Goal: Task Accomplishment & Management: Use online tool/utility

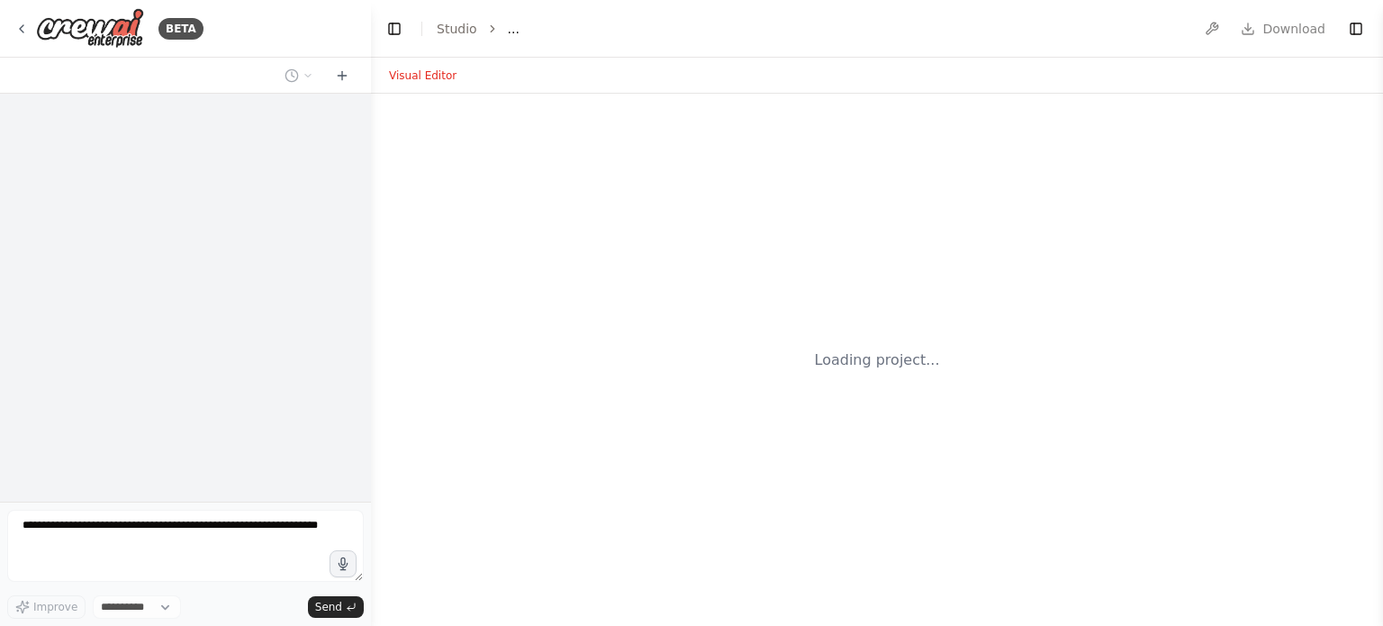
select select "****"
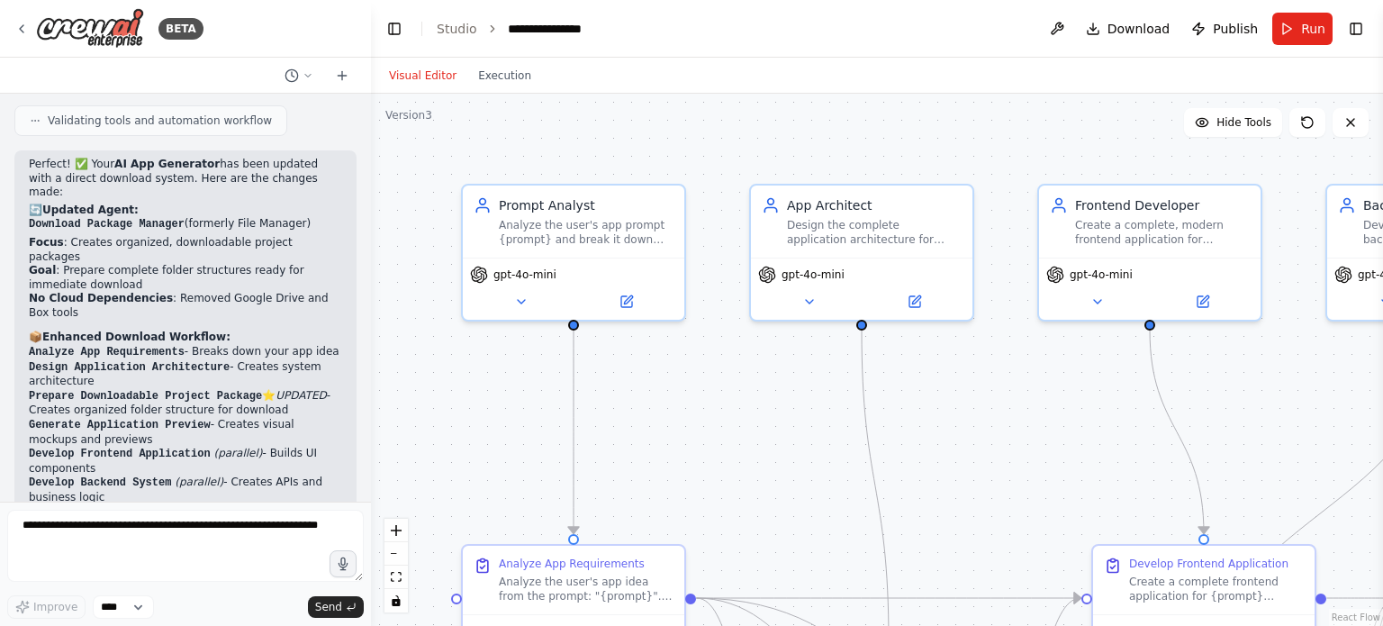
scroll to position [7314, 0]
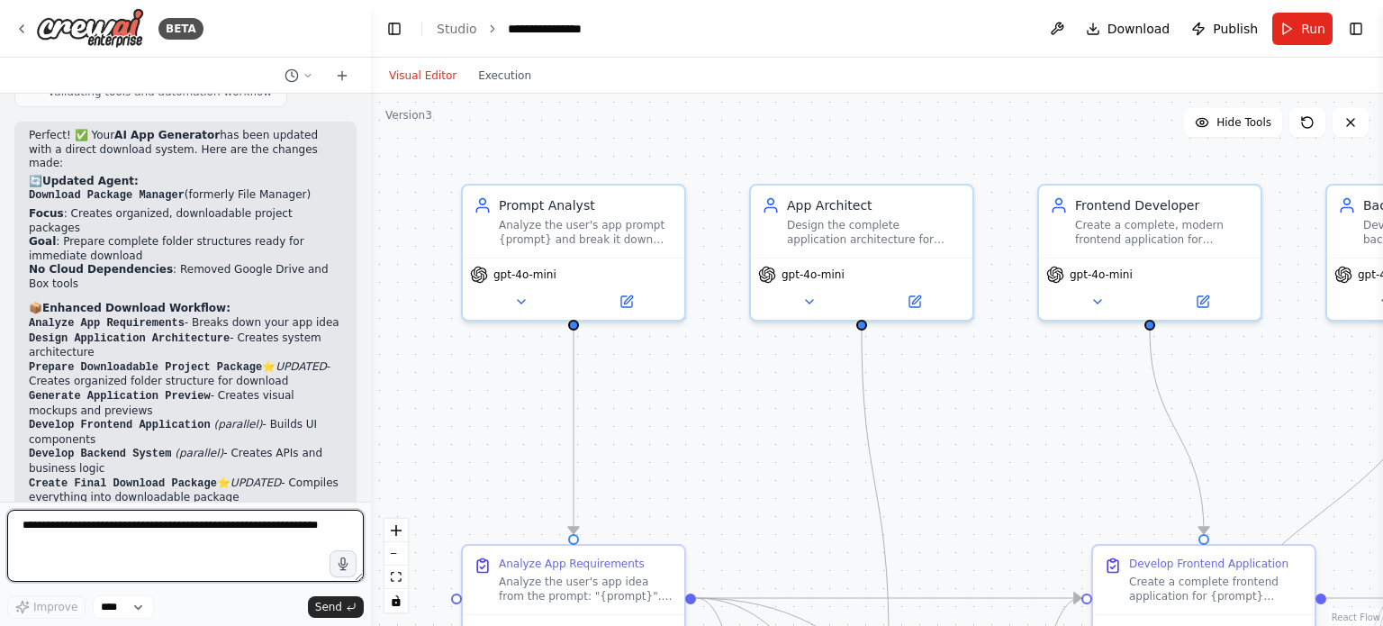
click at [259, 537] on textarea at bounding box center [185, 546] width 357 height 72
type textarea "*"
type textarea "**********"
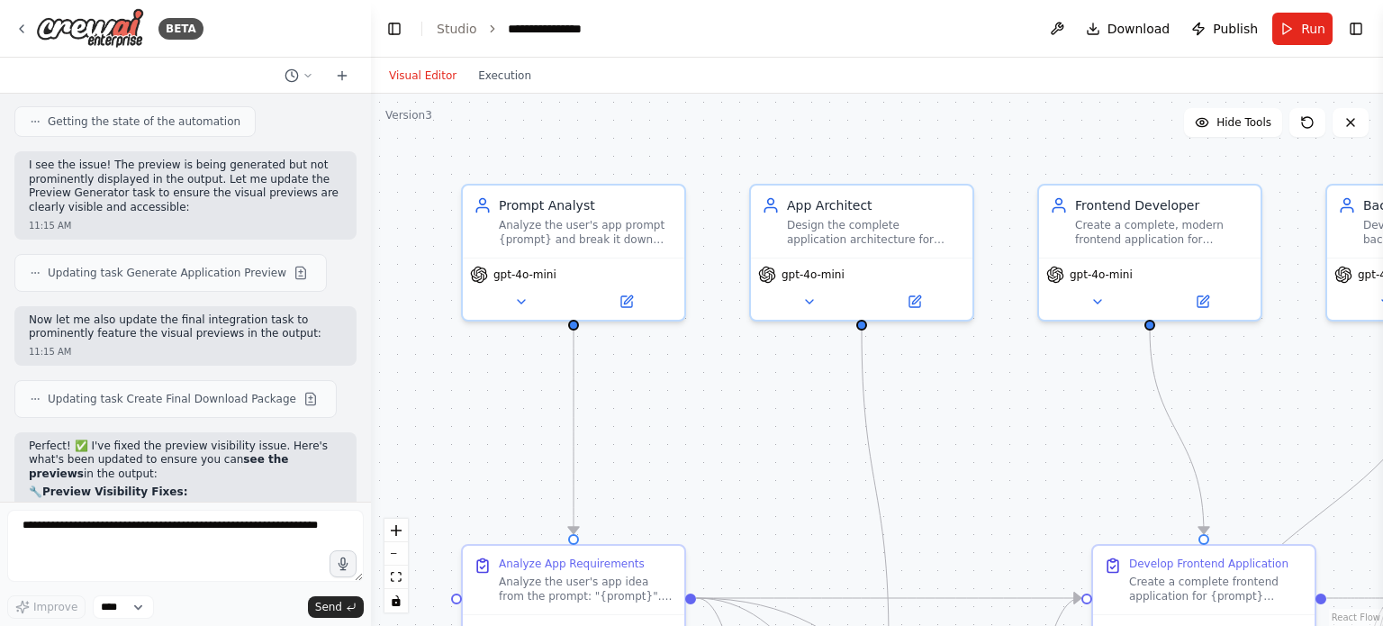
scroll to position [8510, 0]
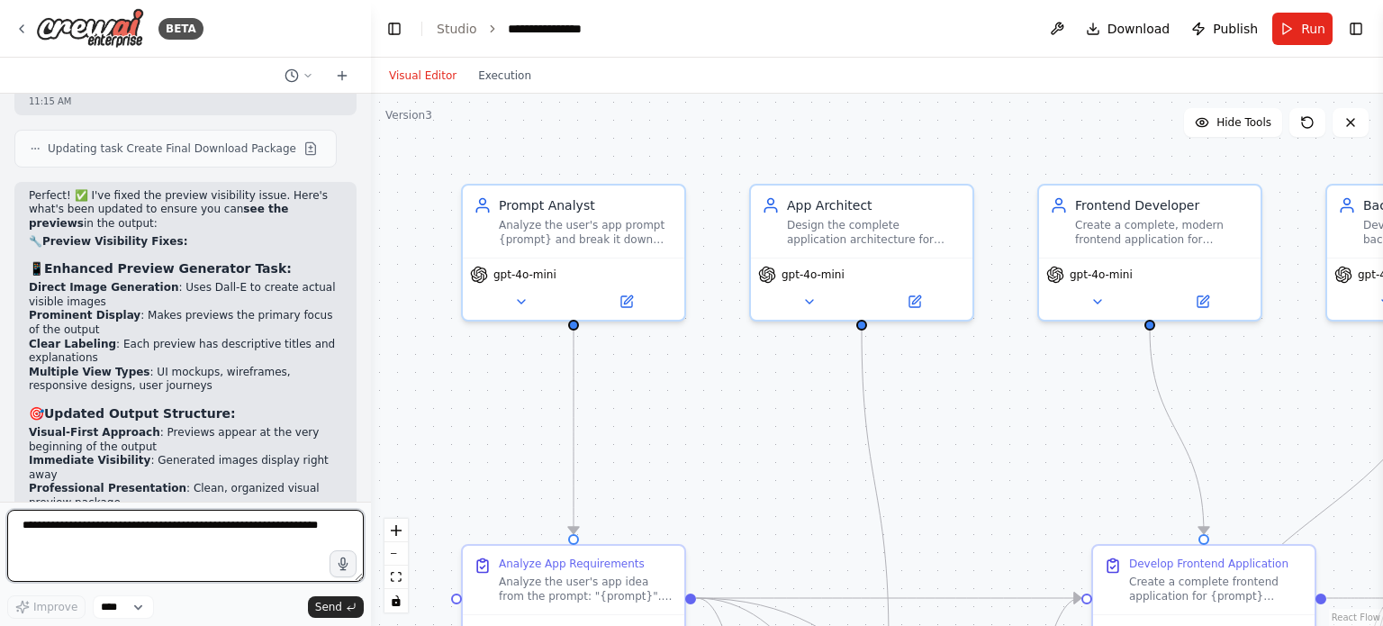
click at [237, 544] on textarea at bounding box center [185, 546] width 357 height 72
type textarea "**********"
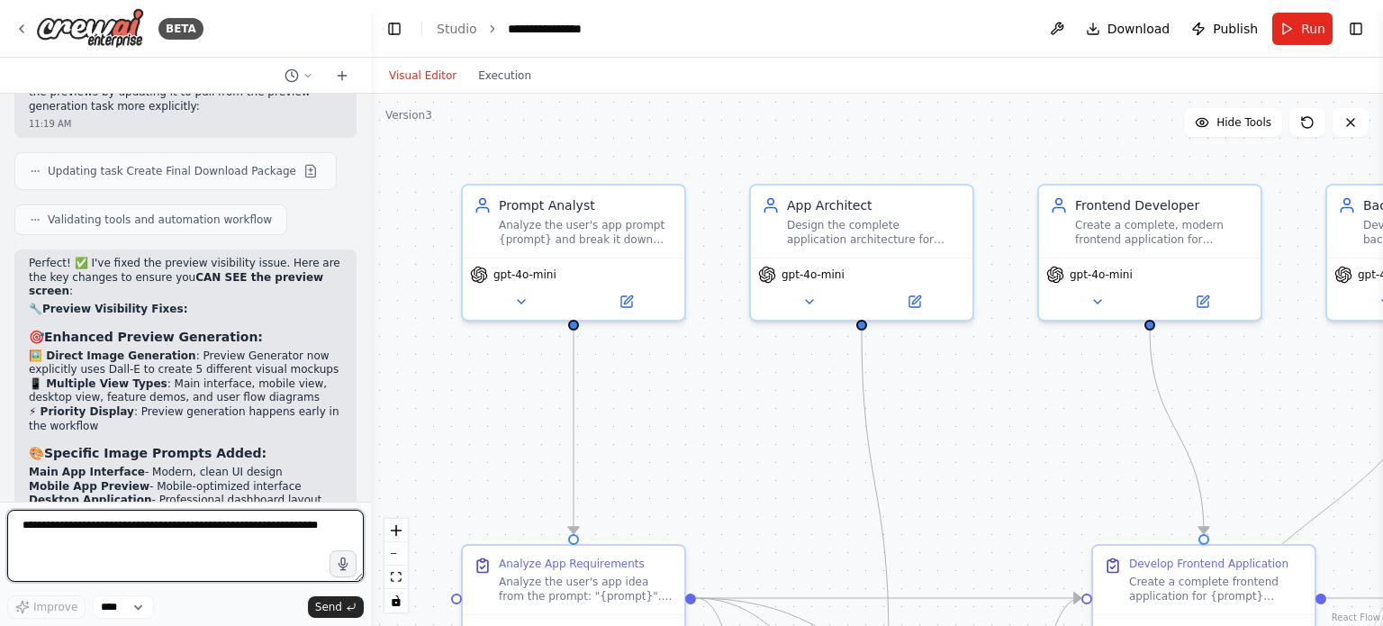
scroll to position [9877, 0]
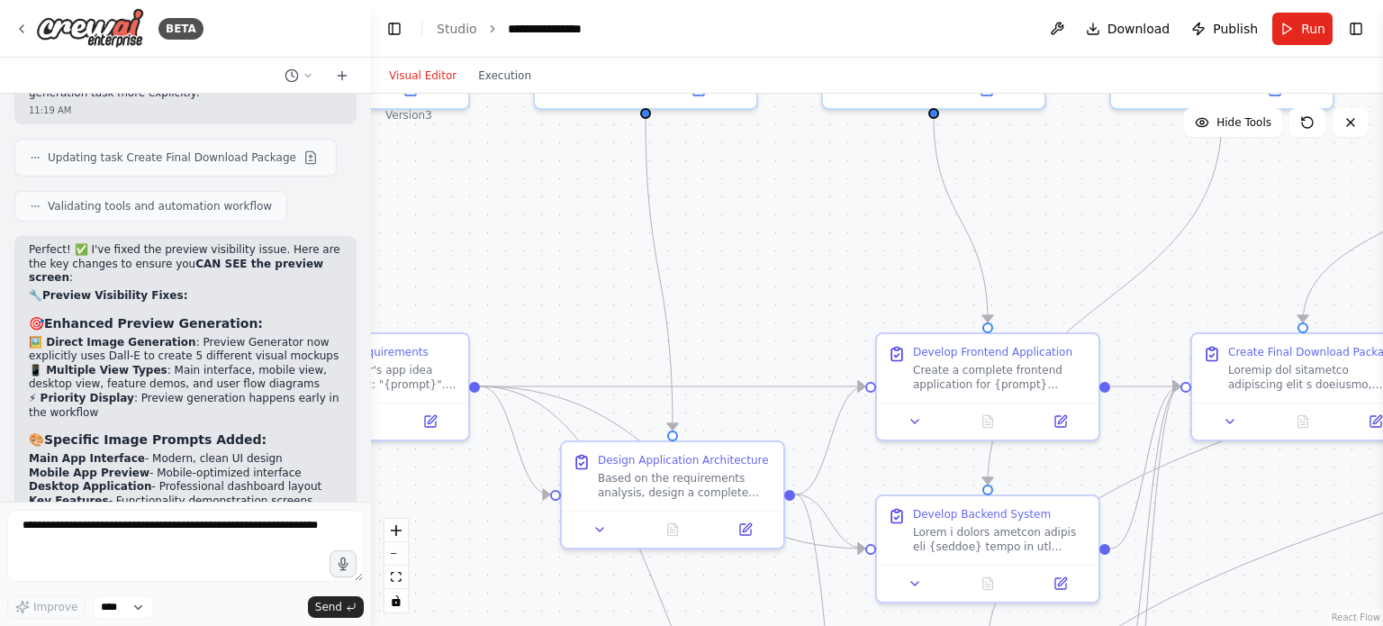
drag, startPoint x: 519, startPoint y: 392, endPoint x: 317, endPoint y: 187, distance: 287.1
click at [282, 186] on div "BETA so i want to create an work flow which takes input as prompt and generate …" at bounding box center [691, 313] width 1383 height 626
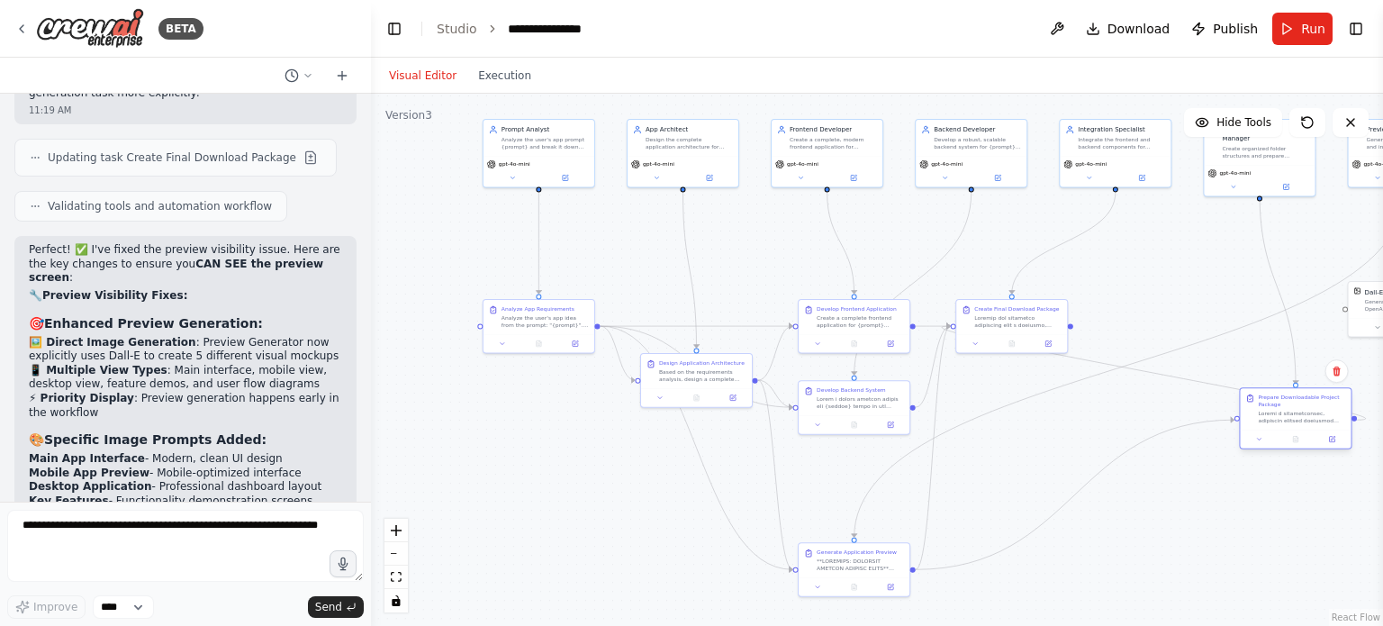
drag, startPoint x: 1286, startPoint y: 420, endPoint x: 1314, endPoint y: 420, distance: 27.9
click at [1314, 420] on div at bounding box center [1301, 417] width 87 height 14
drag, startPoint x: 1292, startPoint y: 410, endPoint x: 1223, endPoint y: 433, distance: 73.2
click at [1214, 453] on div "Prepare Downloadable Project Package" at bounding box center [1229, 453] width 87 height 31
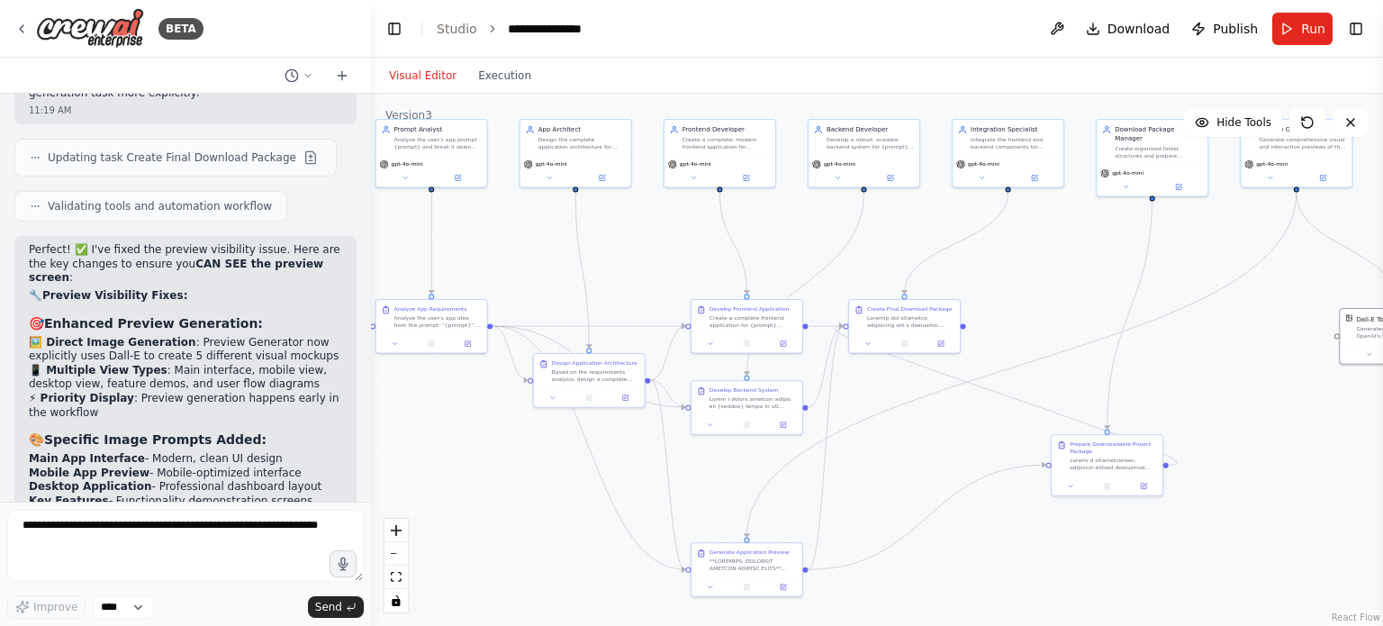
drag, startPoint x: 1352, startPoint y: 306, endPoint x: 1376, endPoint y: 330, distance: 33.1
click at [1376, 330] on div "BETA so i want to create an work flow which takes input as prompt and generate …" at bounding box center [691, 313] width 1383 height 626
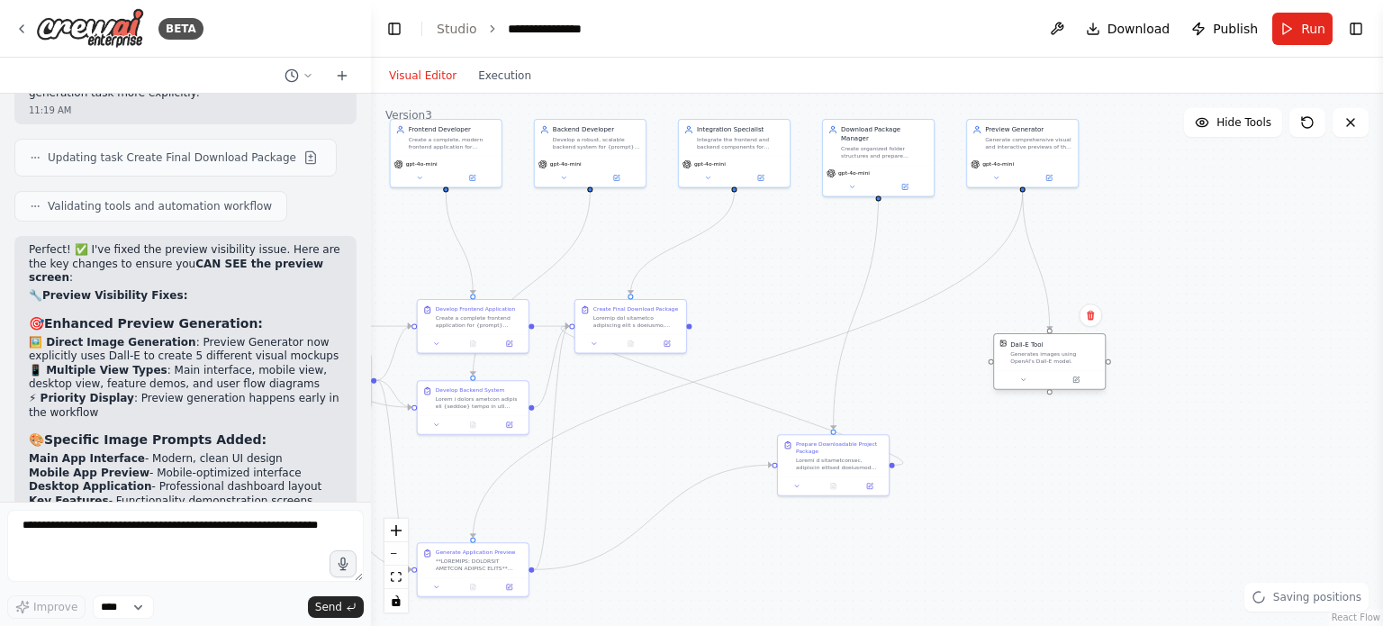
drag, startPoint x: 1374, startPoint y: 329, endPoint x: 1002, endPoint y: 358, distance: 373.0
click at [1002, 358] on div "Dall-E Tool Generates images using OpenAI's Dall-E model." at bounding box center [1049, 351] width 100 height 25
click at [1280, 21] on button "Run" at bounding box center [1302, 29] width 60 height 32
click at [483, 88] on body "BETA so i want to create an work flow which takes input as prompt and generate …" at bounding box center [691, 313] width 1383 height 626
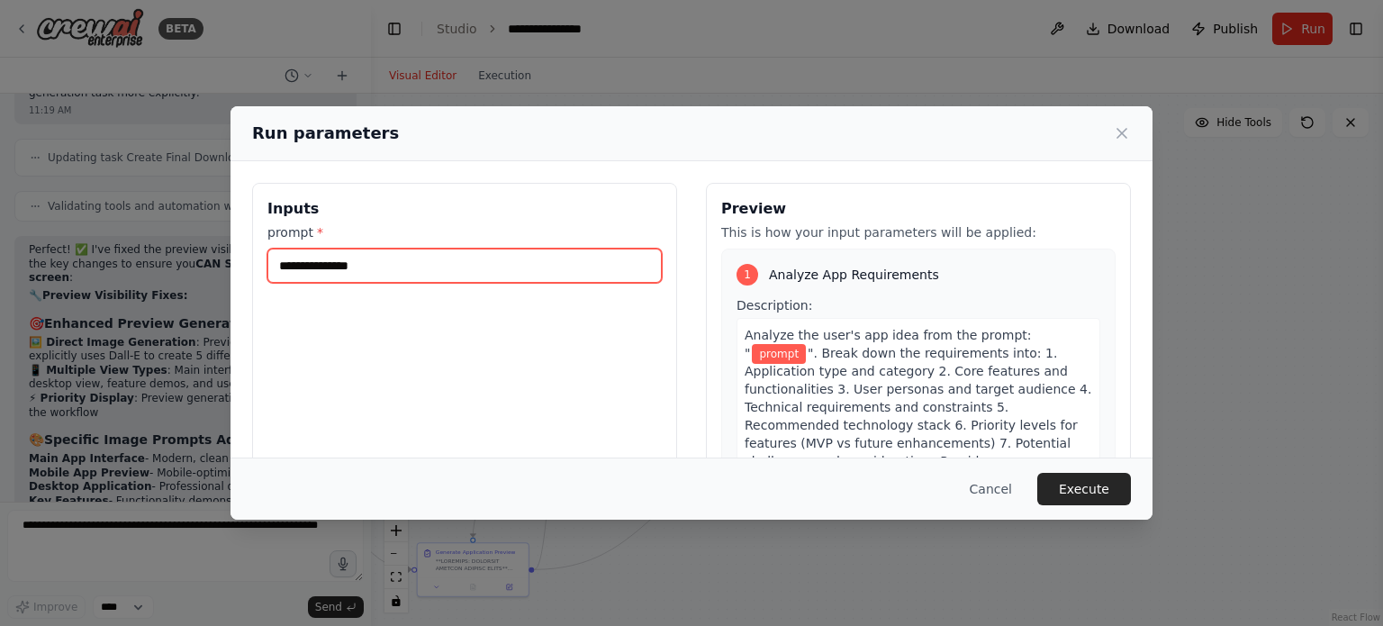
click at [475, 269] on input "prompt *" at bounding box center [464, 265] width 394 height 34
type input "**********"
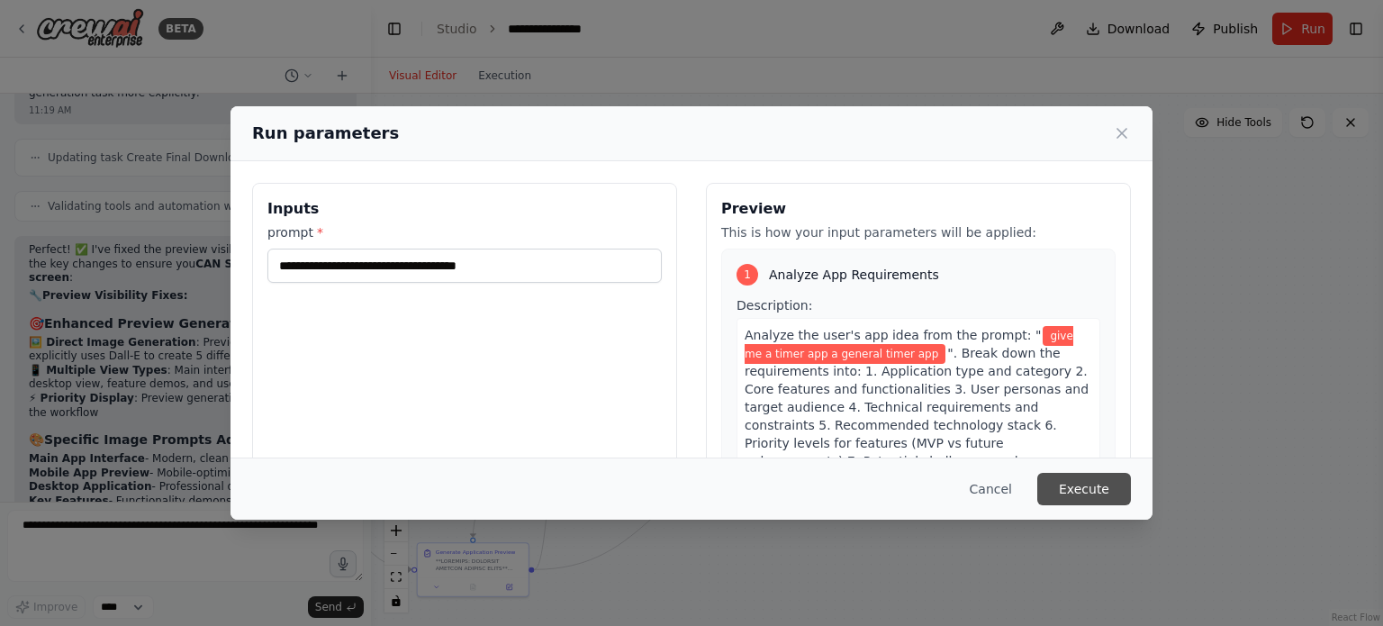
click at [1096, 483] on button "Execute" at bounding box center [1084, 489] width 94 height 32
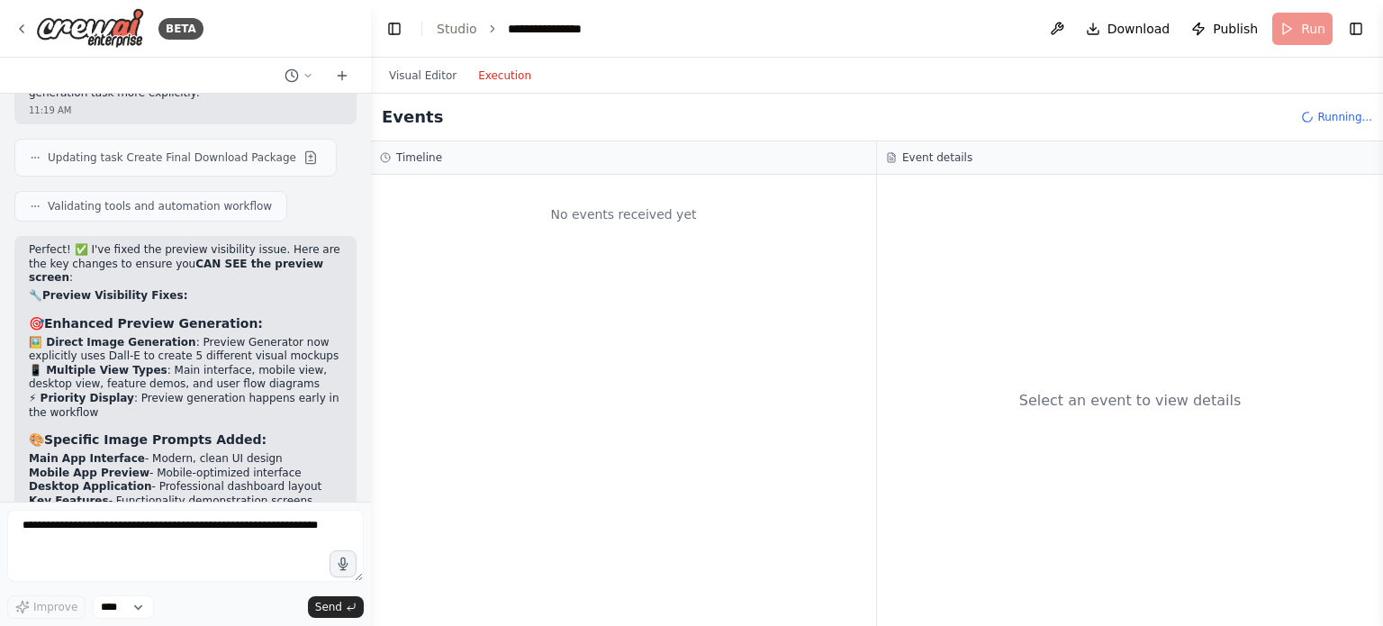
click at [511, 81] on button "Execution" at bounding box center [504, 76] width 75 height 22
click at [431, 77] on button "Visual Editor" at bounding box center [422, 76] width 89 height 22
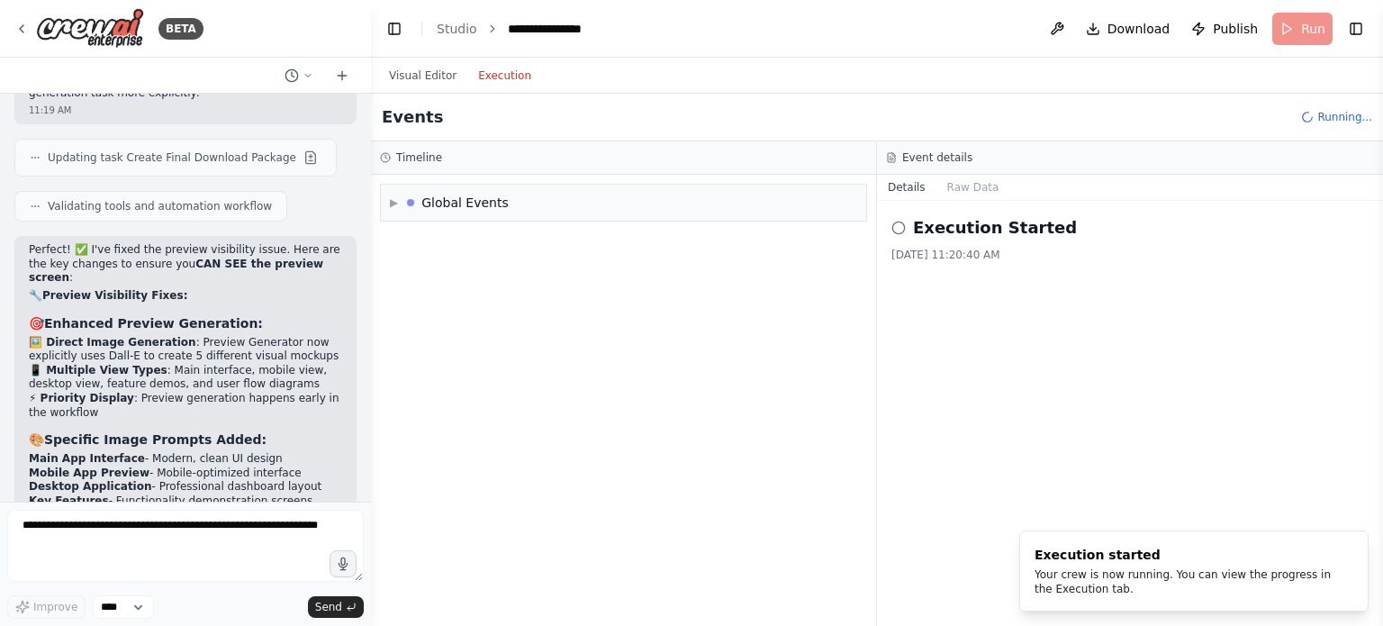
click at [484, 77] on button "Execution" at bounding box center [504, 76] width 75 height 22
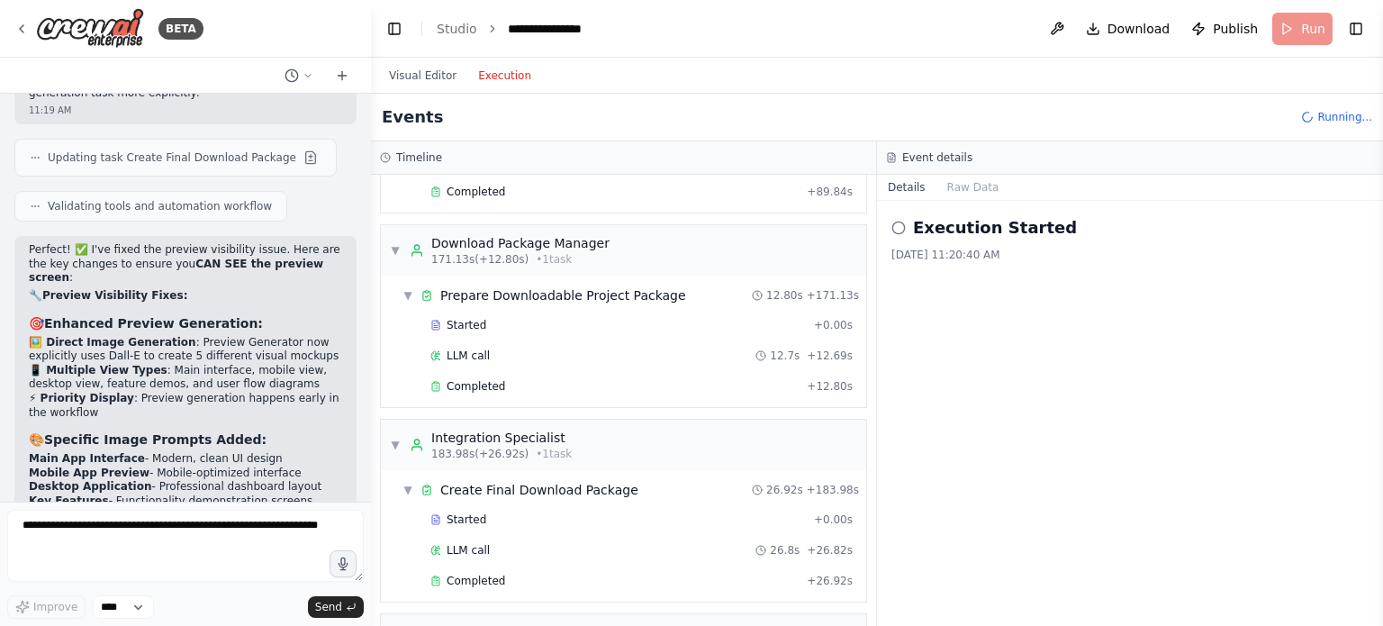
scroll to position [1268, 0]
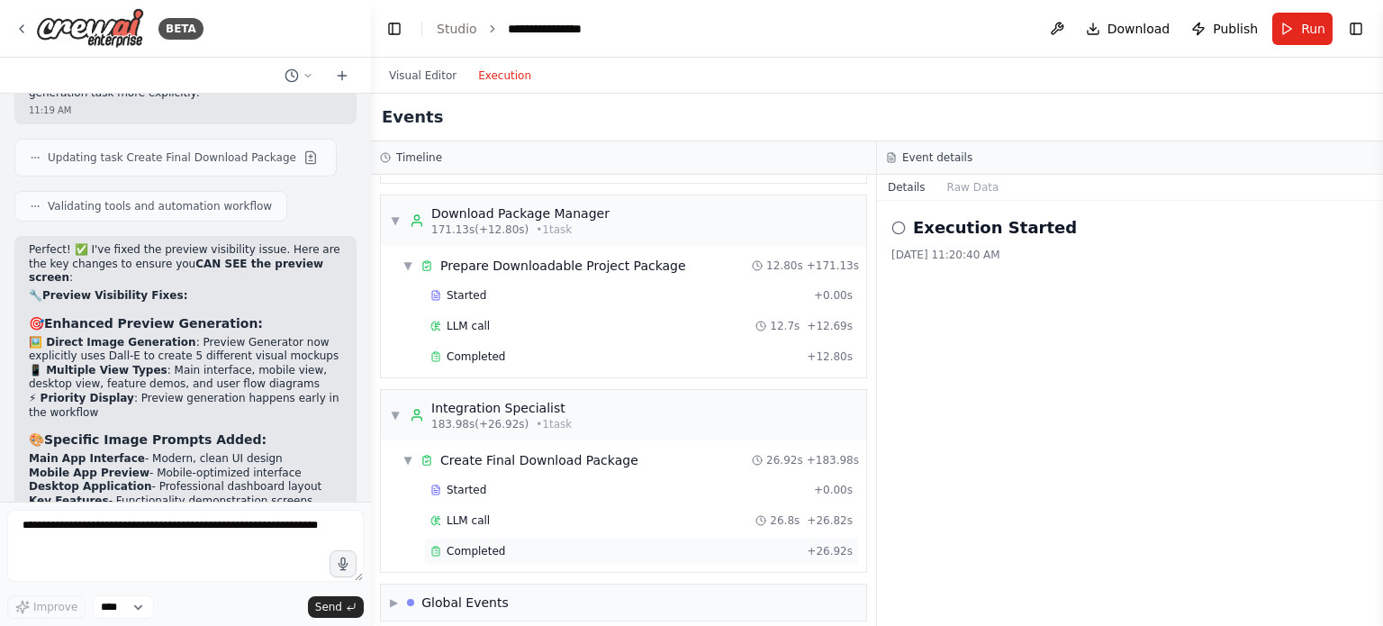
click at [505, 544] on div "Completed" at bounding box center [614, 551] width 369 height 14
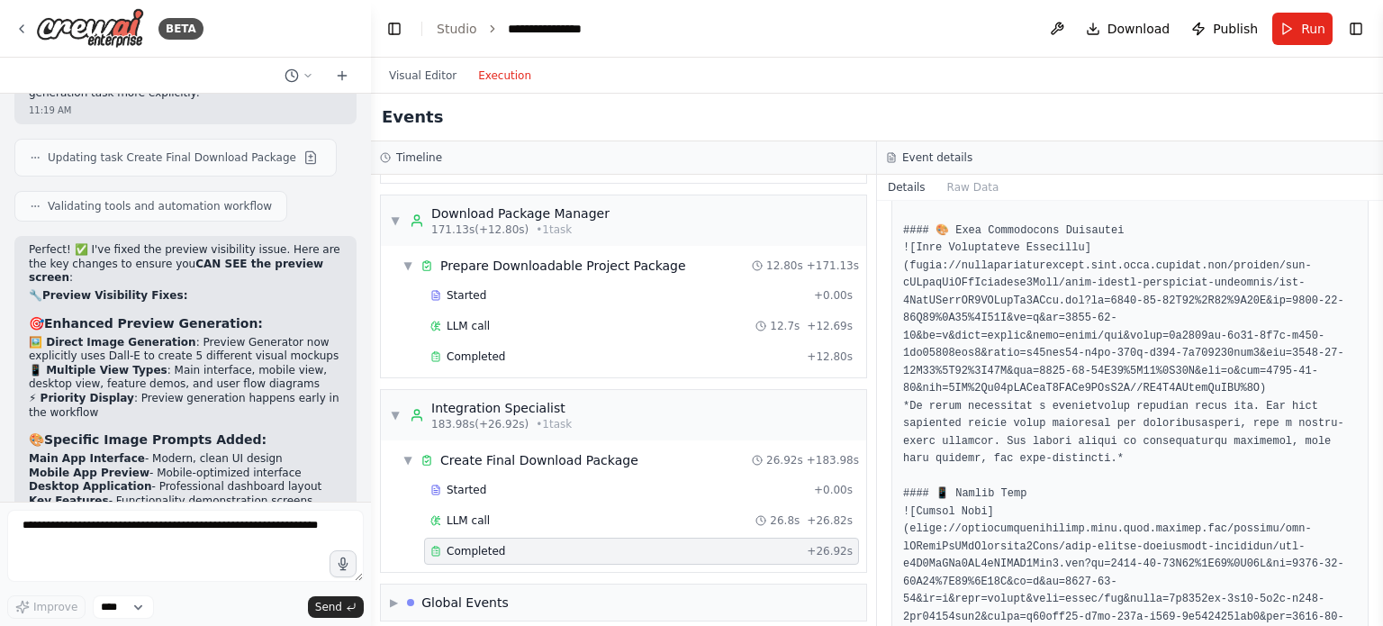
scroll to position [220, 0]
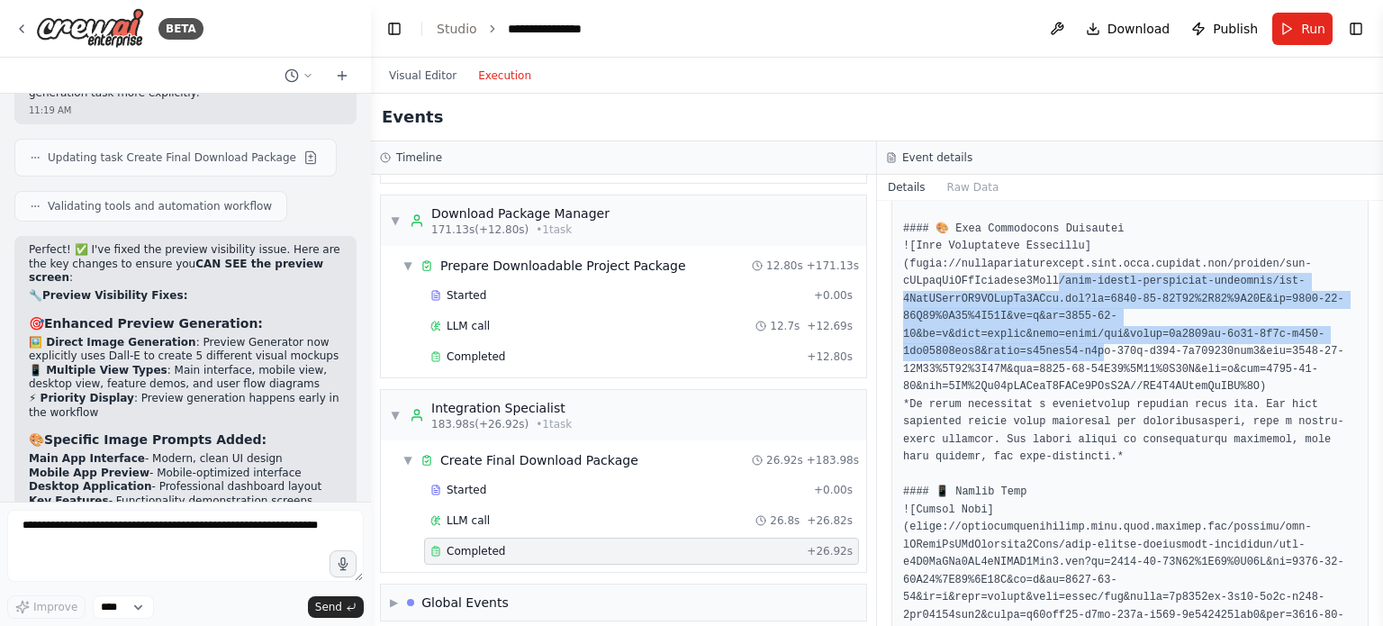
drag, startPoint x: 1044, startPoint y: 272, endPoint x: 1084, endPoint y: 356, distance: 92.6
type textarea "**********"
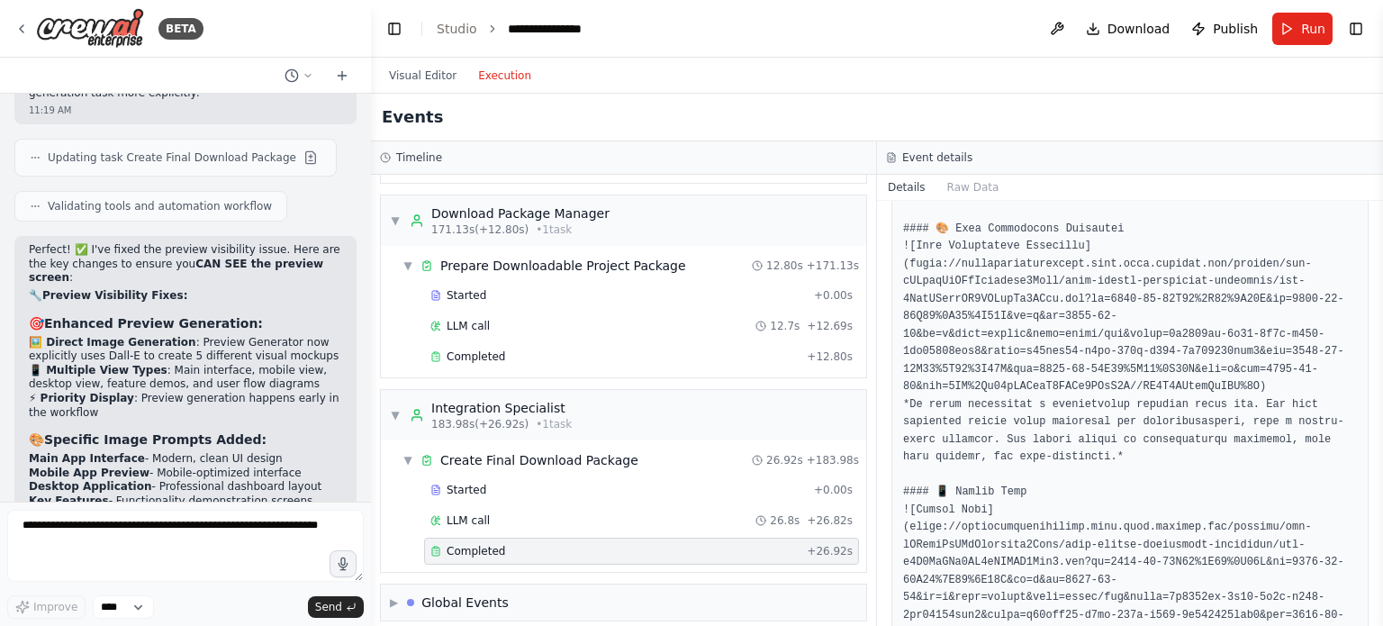
click at [1224, 36] on span "Publish" at bounding box center [1235, 29] width 45 height 18
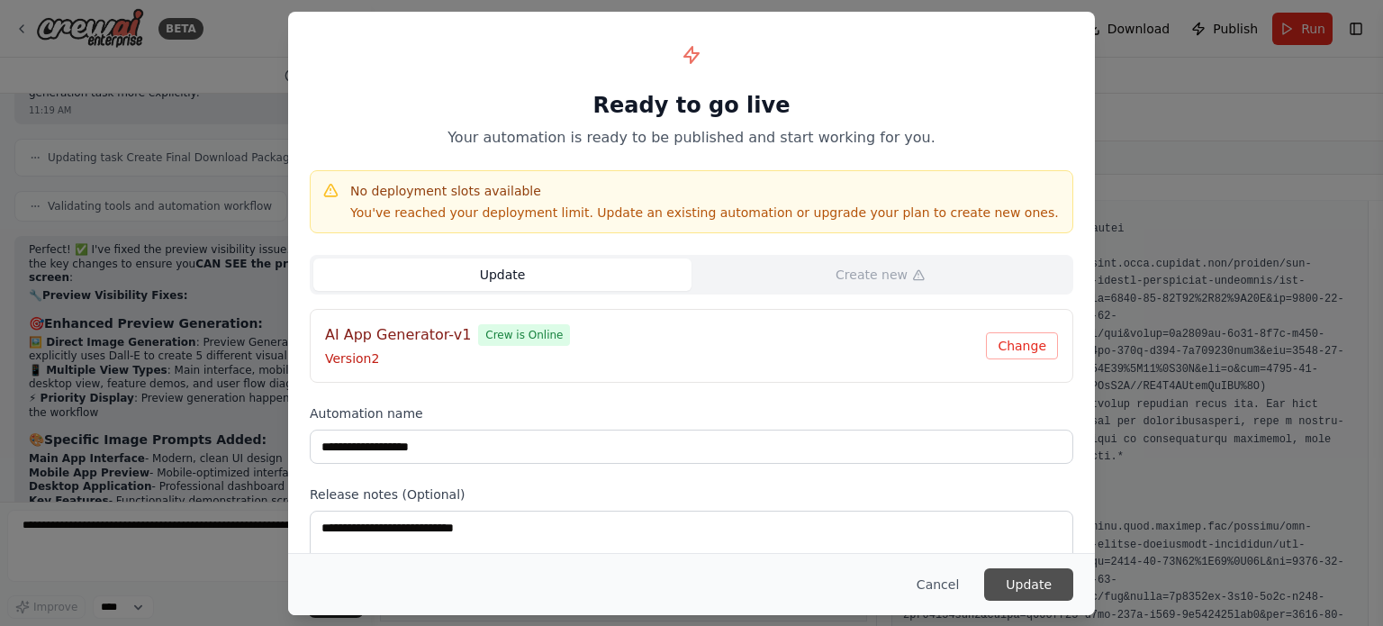
click at [1025, 582] on button "Update" at bounding box center [1028, 584] width 89 height 32
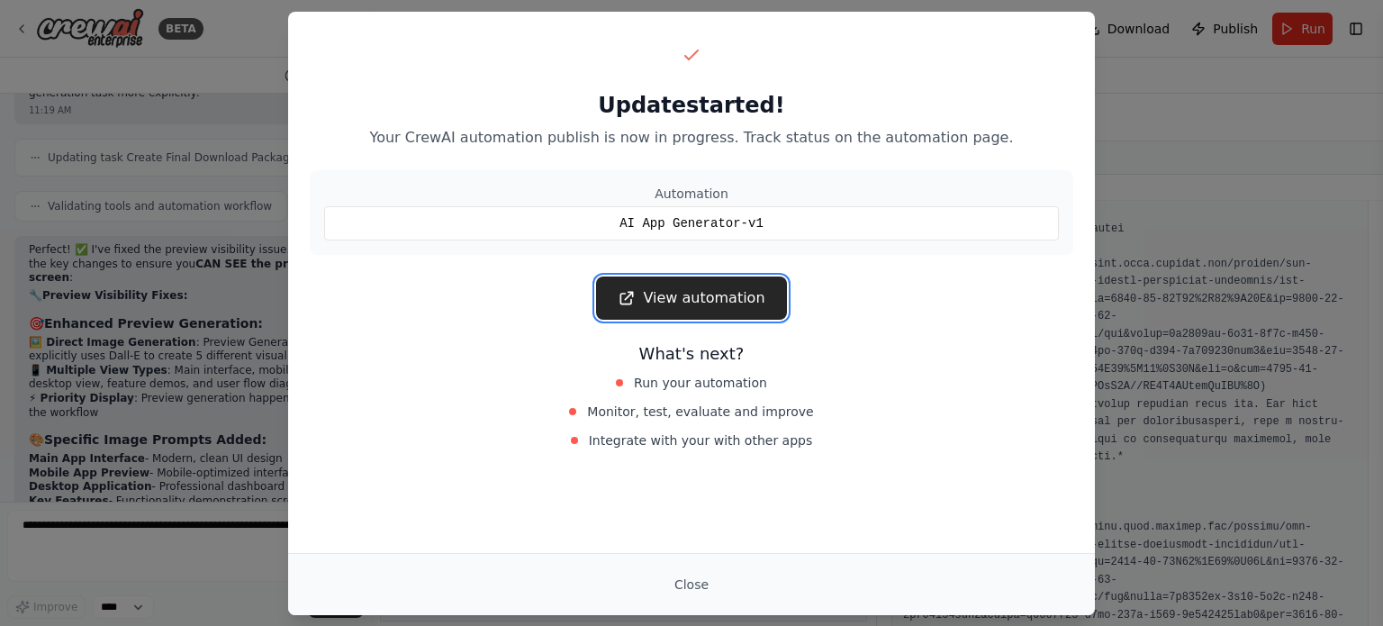
click at [731, 305] on link "View automation" at bounding box center [691, 297] width 190 height 43
click at [1110, 423] on div "Update started! Your CrewAI automation publish is now in progress. Track status…" at bounding box center [691, 313] width 1383 height 626
click at [687, 576] on button "Close" at bounding box center [691, 584] width 63 height 32
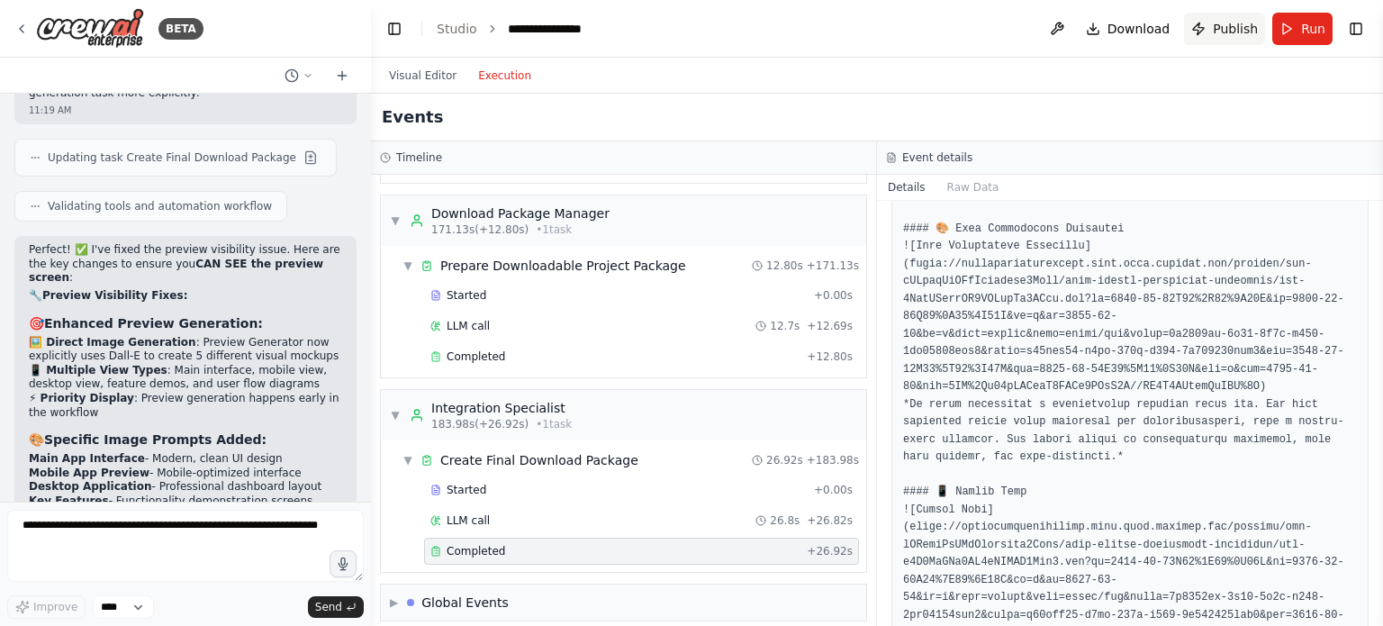
click at [1224, 34] on span "Publish" at bounding box center [1235, 29] width 45 height 18
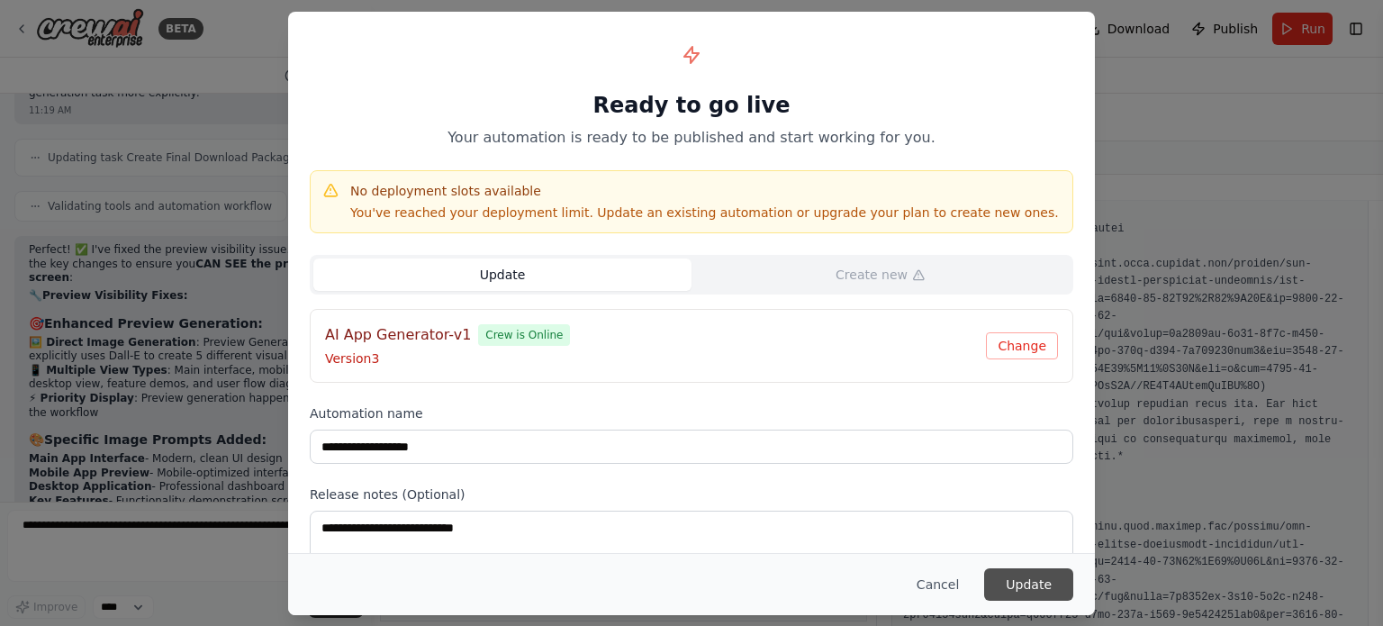
click at [1062, 571] on button "Update" at bounding box center [1028, 584] width 89 height 32
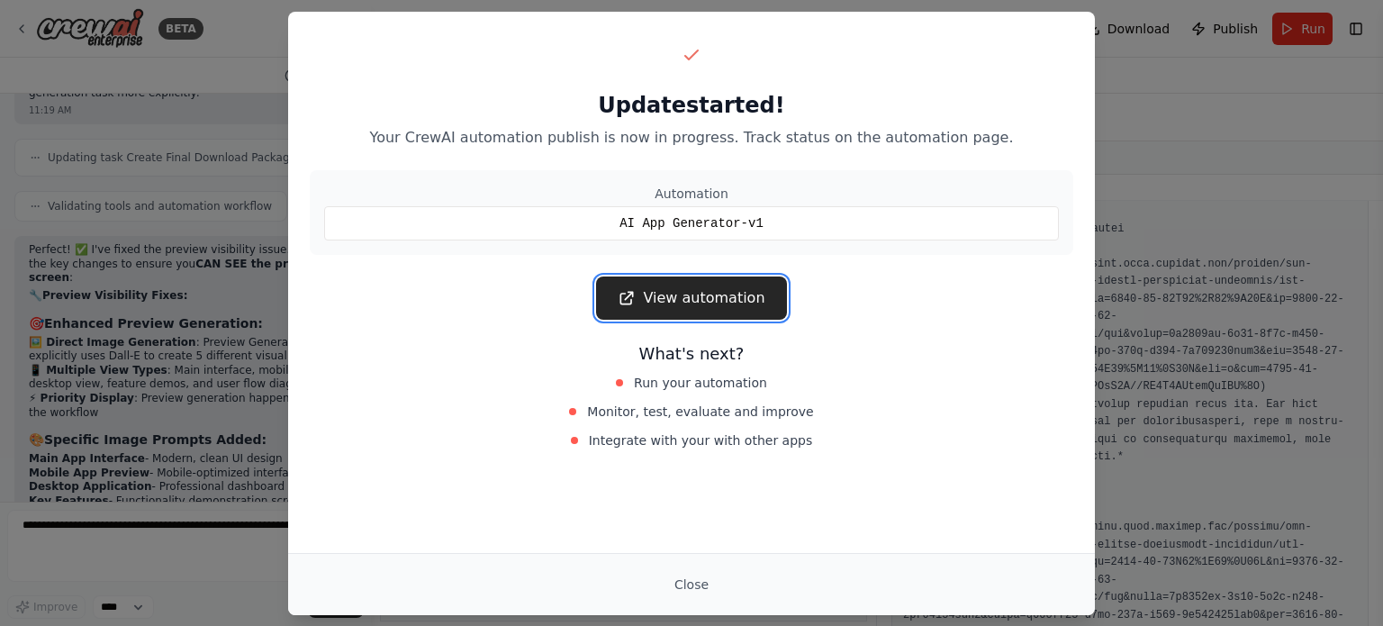
click at [710, 289] on link "View automation" at bounding box center [691, 297] width 190 height 43
click at [1204, 100] on div "Update started! Your CrewAI automation publish is now in progress. Track status…" at bounding box center [691, 313] width 1383 height 626
click at [202, 166] on div "Update started! Your CrewAI automation publish is now in progress. Track status…" at bounding box center [691, 313] width 1383 height 626
click at [661, 593] on div "Close" at bounding box center [691, 584] width 763 height 32
click at [691, 586] on button "Close" at bounding box center [691, 584] width 63 height 32
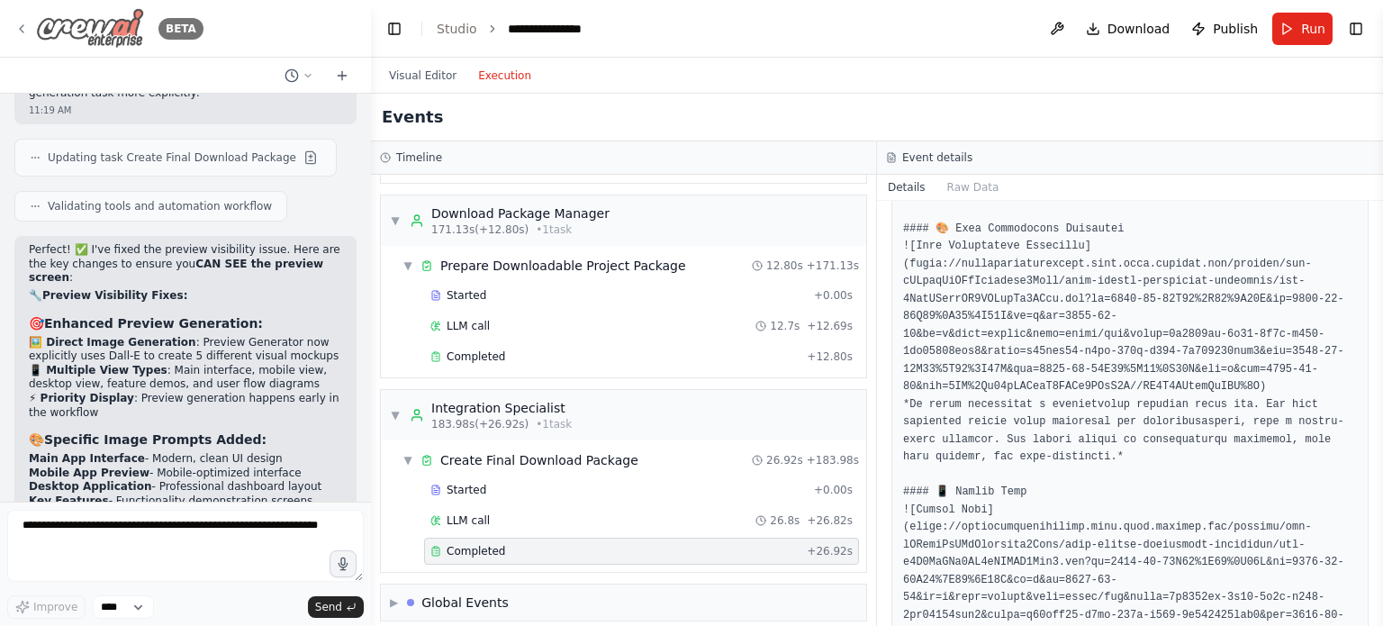
click at [21, 29] on icon at bounding box center [22, 28] width 4 height 7
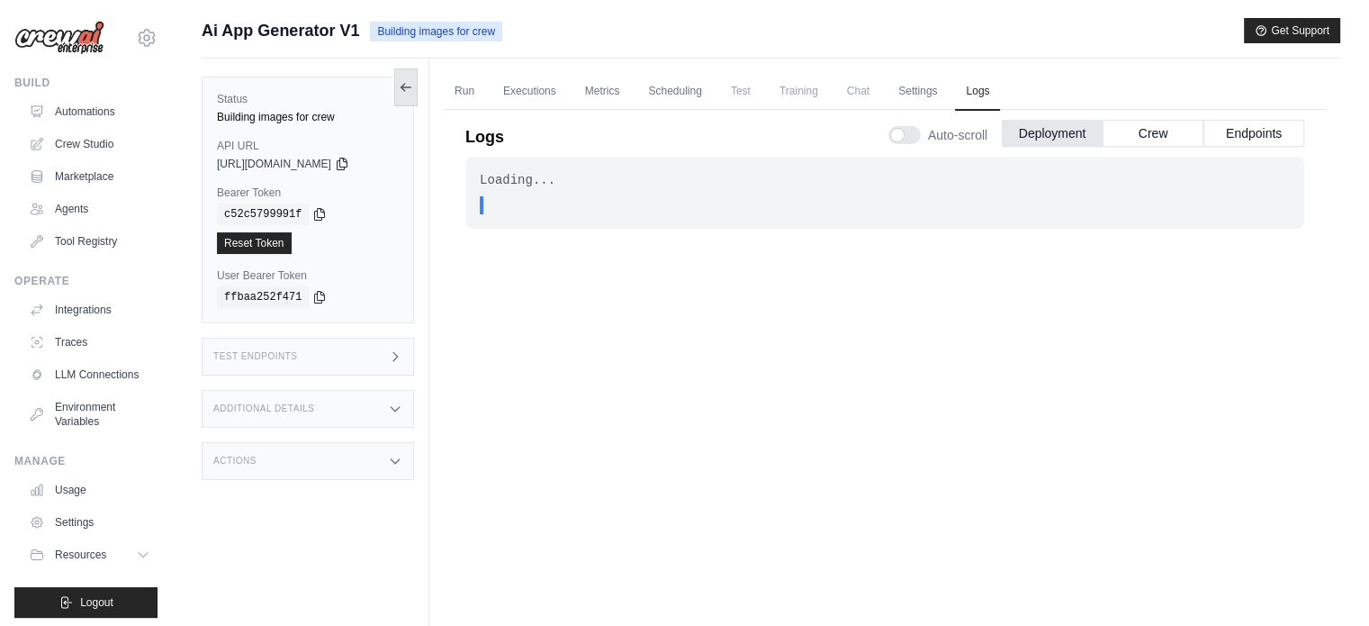
click at [403, 93] on icon at bounding box center [406, 87] width 14 height 14
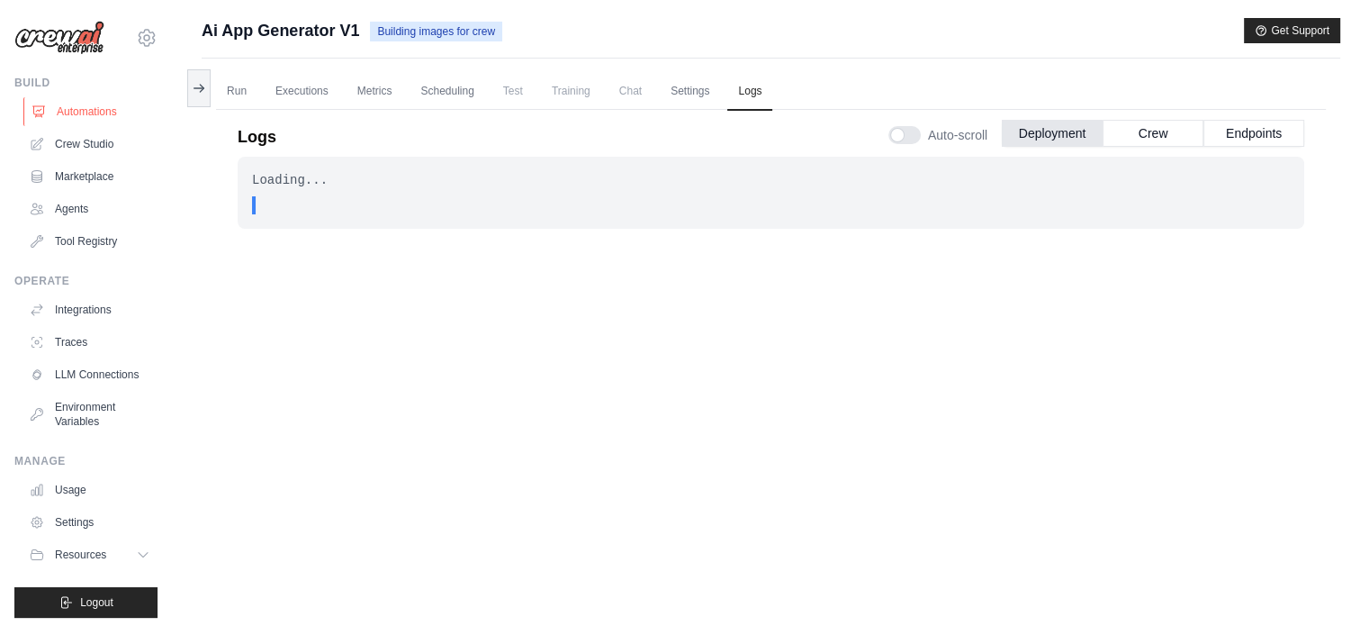
click at [83, 118] on link "Automations" at bounding box center [91, 111] width 136 height 29
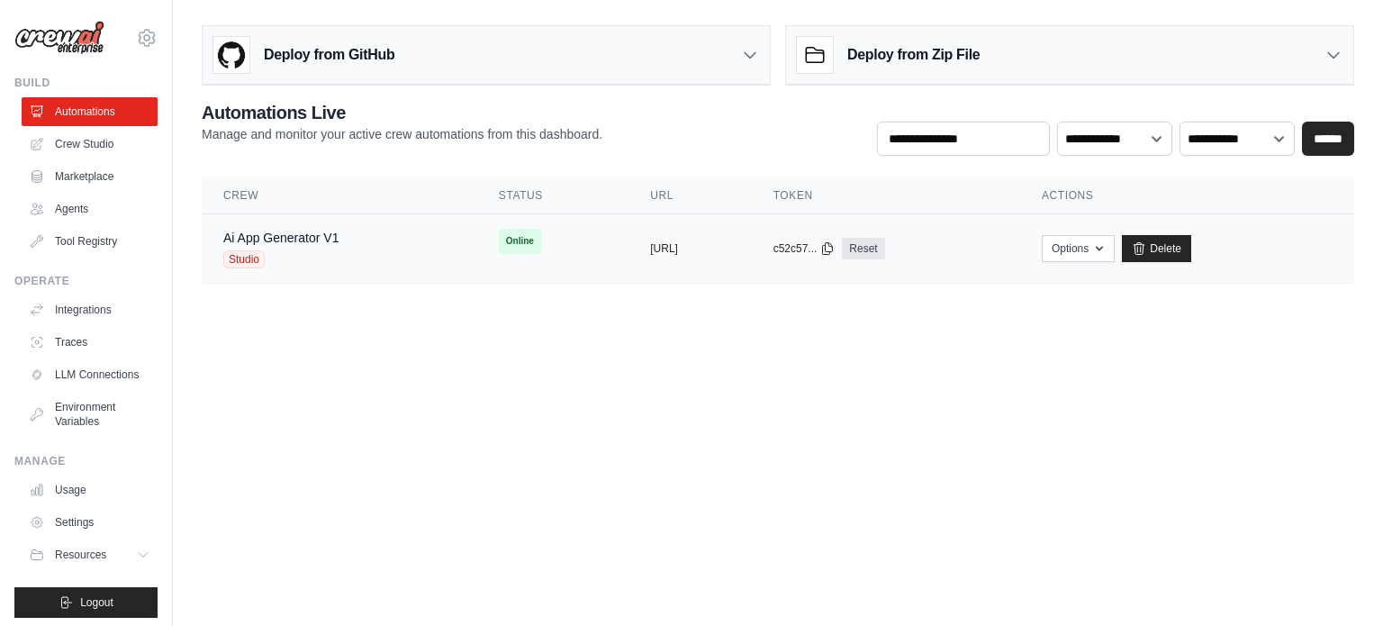
click at [380, 239] on div "Ai App Generator V1 Studio" at bounding box center [339, 249] width 232 height 40
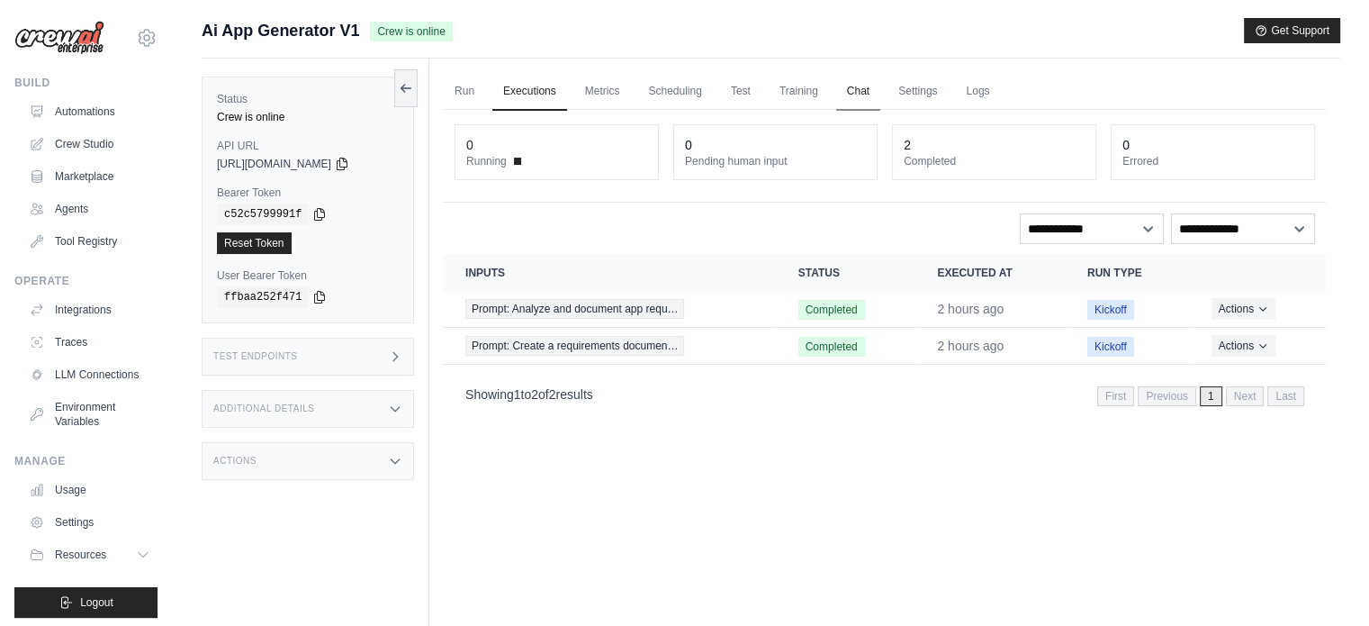
click at [872, 94] on link "Chat" at bounding box center [858, 92] width 44 height 38
click at [473, 91] on link "Run" at bounding box center [464, 92] width 41 height 38
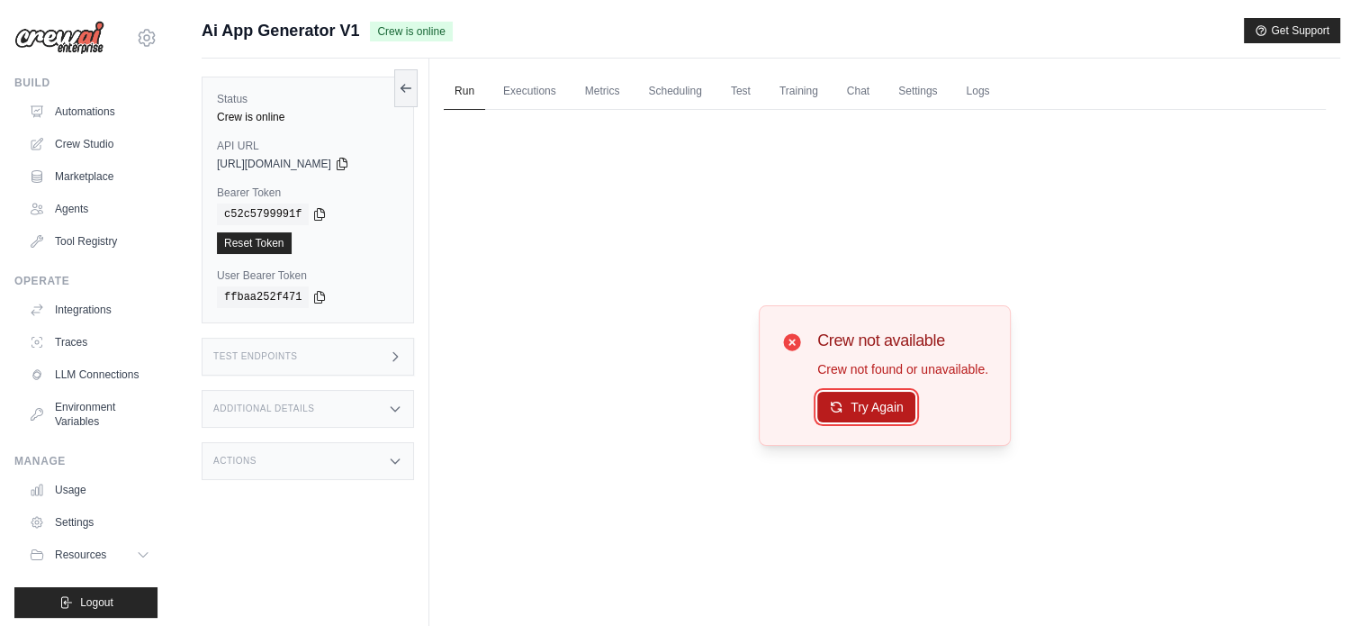
click at [893, 413] on button "Try Again" at bounding box center [866, 407] width 98 height 31
click at [893, 413] on button "Try Again" at bounding box center [866, 408] width 98 height 31
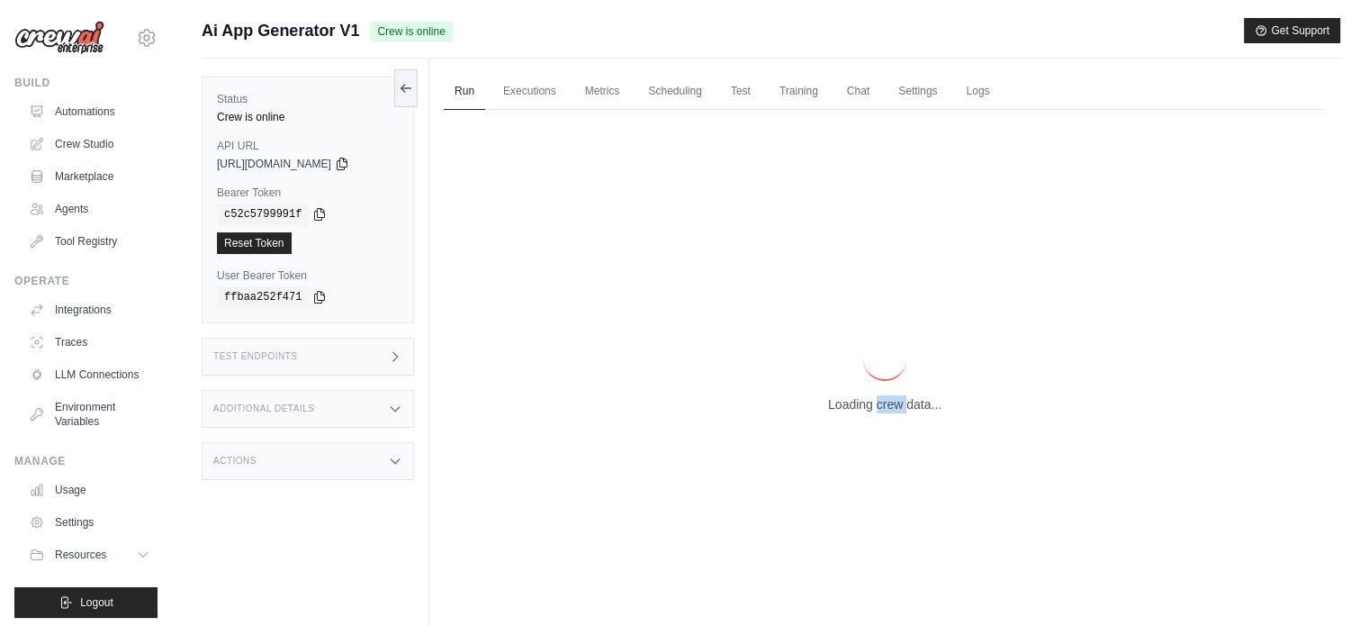
type textarea "****"
click at [893, 413] on div "Loading crew data..." at bounding box center [885, 376] width 882 height 532
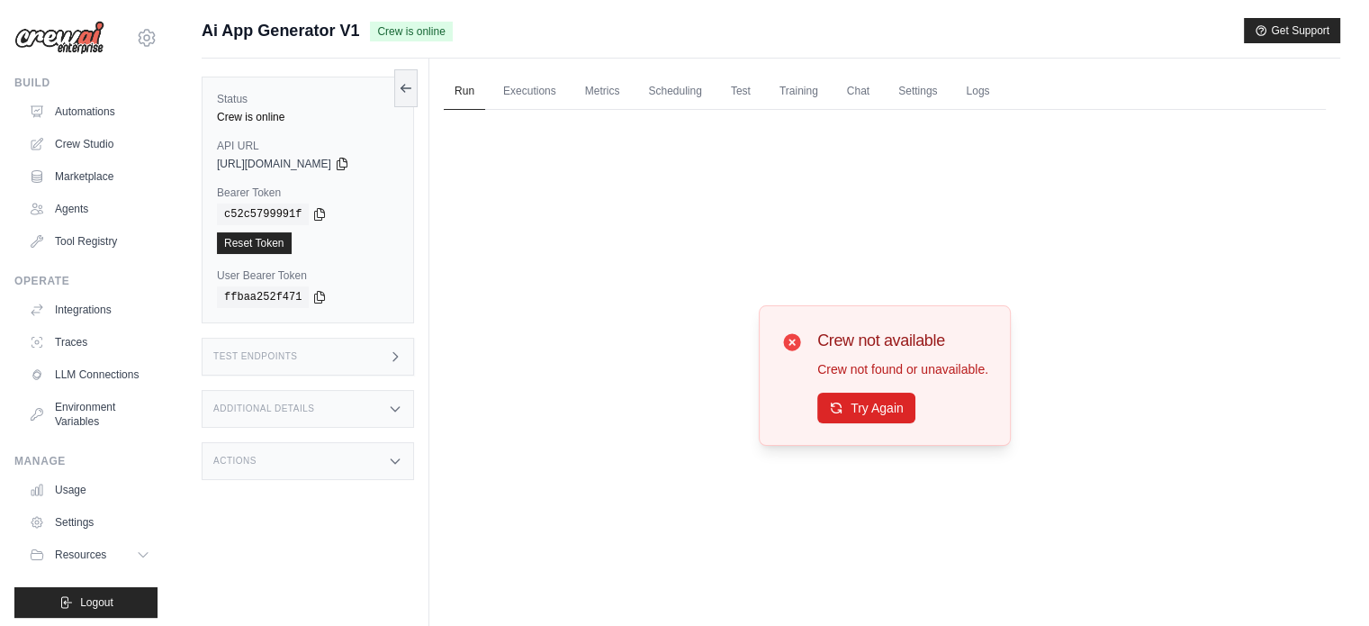
click at [893, 413] on button "Try Again" at bounding box center [866, 408] width 98 height 31
click at [883, 402] on button "Try Again" at bounding box center [866, 407] width 98 height 31
click at [1076, 420] on div "Crew not available Crew not found or unavailable. Try Again" at bounding box center [885, 376] width 882 height 532
click at [575, 92] on link "Metrics" at bounding box center [602, 92] width 57 height 38
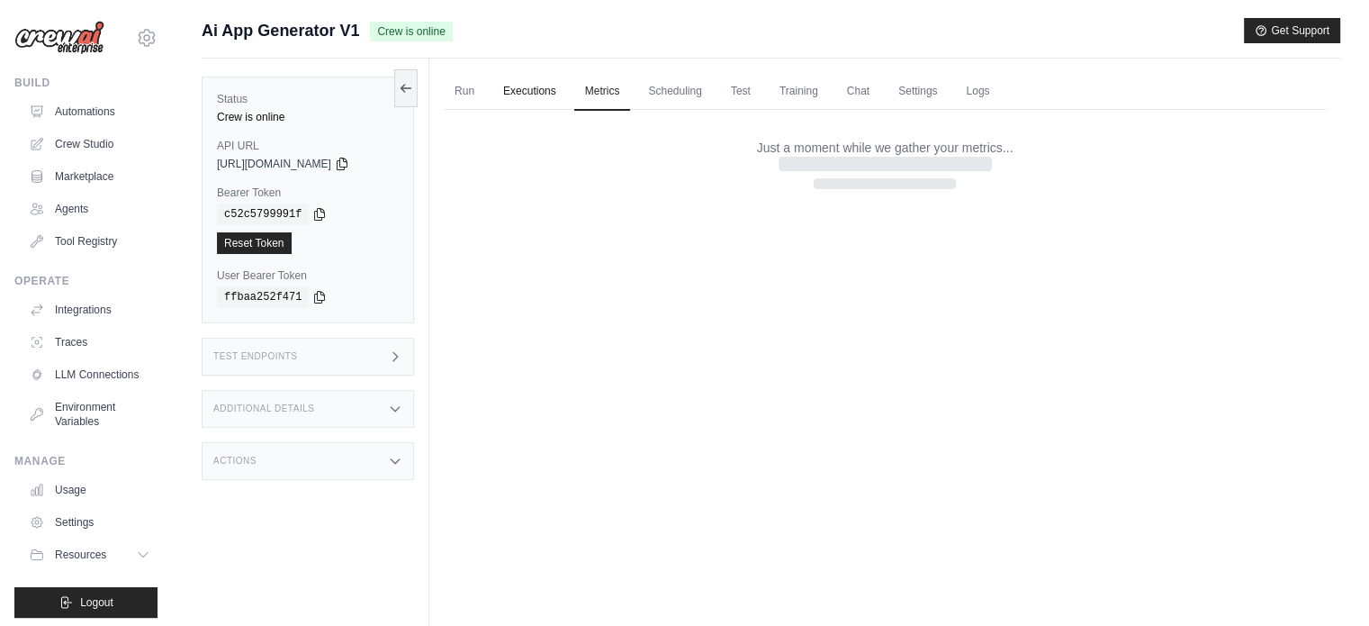
click at [535, 93] on link "Executions" at bounding box center [529, 92] width 75 height 38
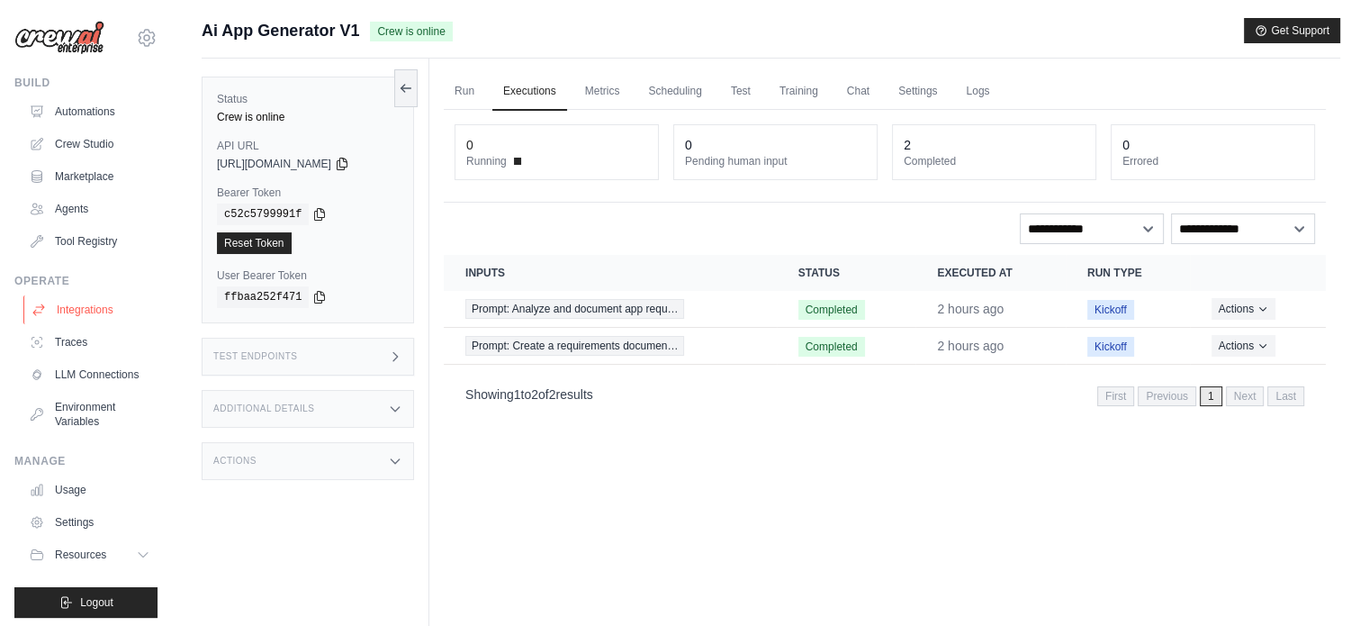
click at [76, 309] on link "Integrations" at bounding box center [91, 309] width 136 height 29
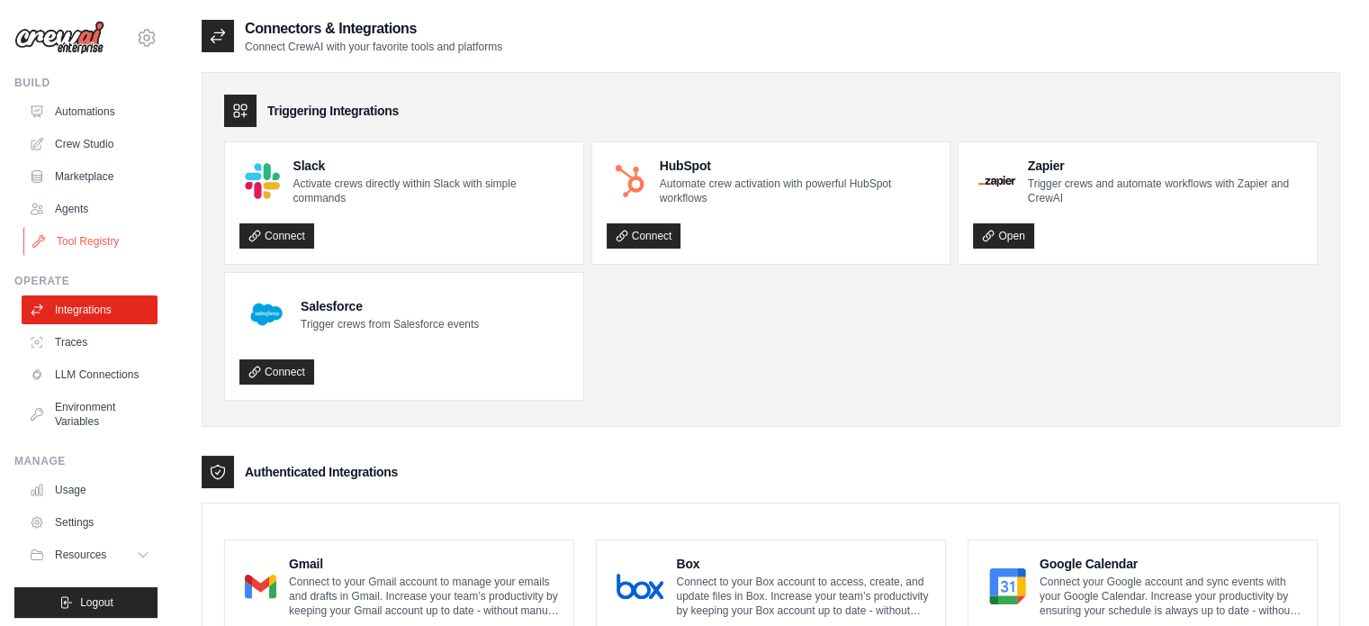
click at [83, 245] on link "Tool Registry" at bounding box center [91, 241] width 136 height 29
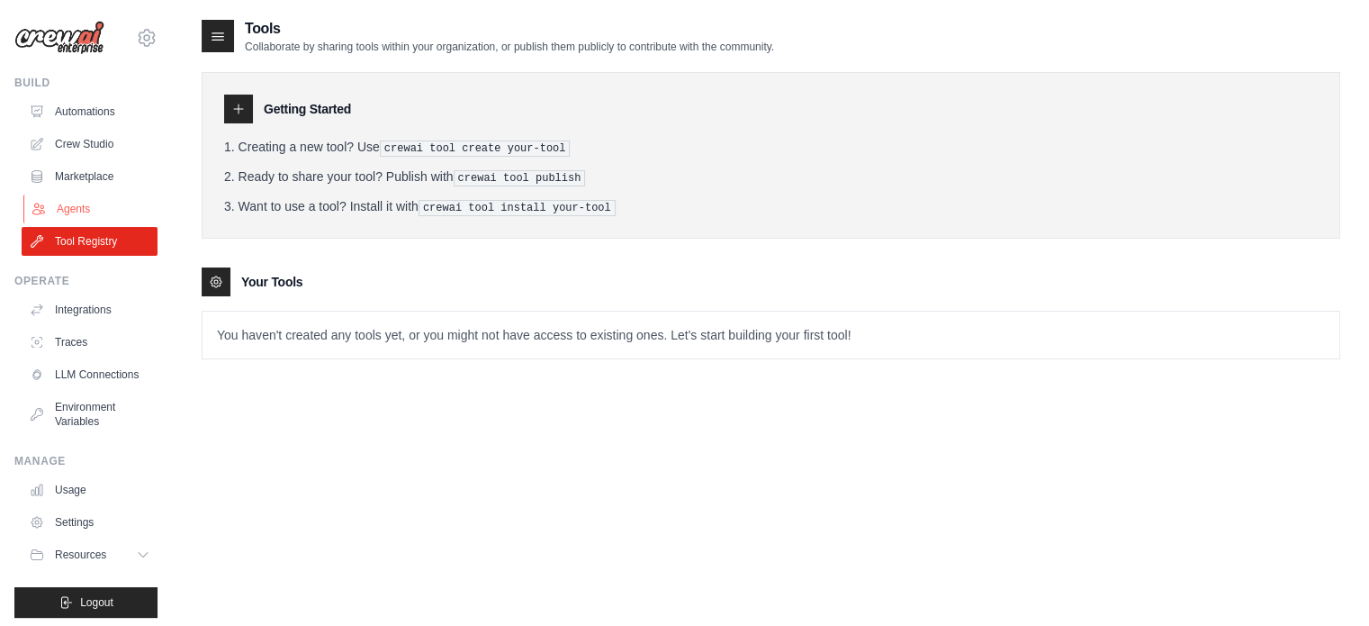
click at [86, 205] on link "Agents" at bounding box center [91, 208] width 136 height 29
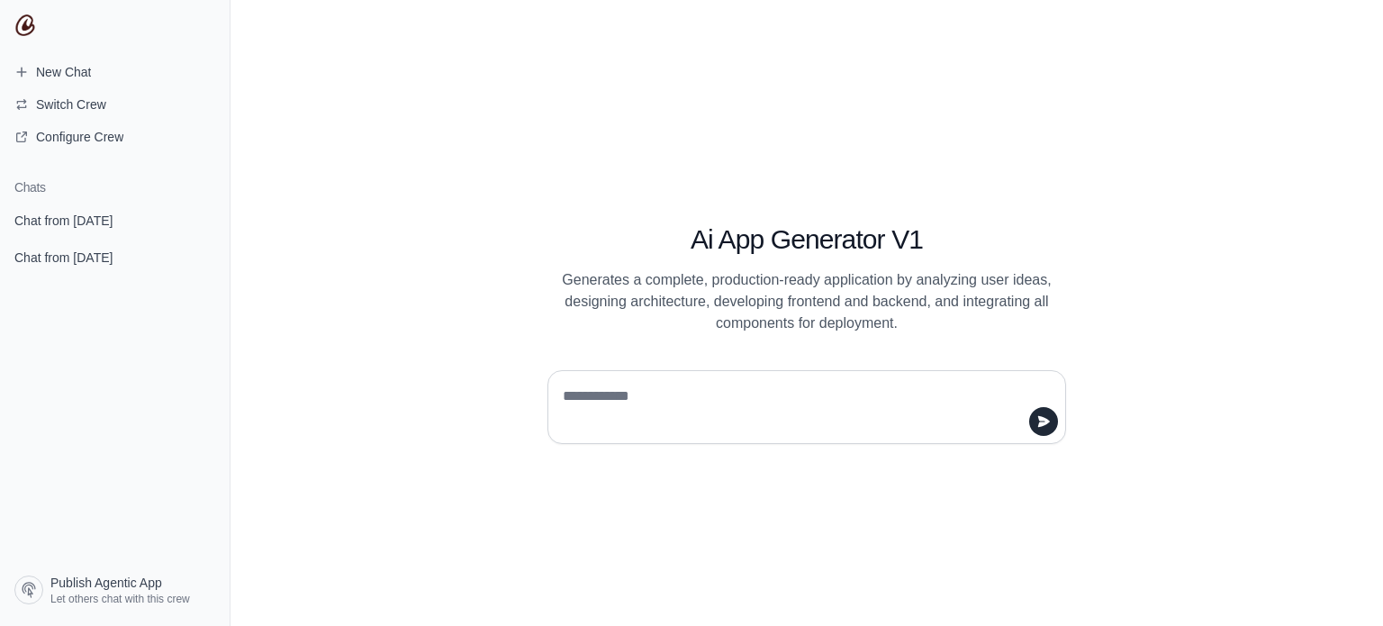
scroll to position [1656, 0]
click at [666, 410] on textarea at bounding box center [801, 407] width 484 height 50
click at [113, 221] on span "Chat from August 21" at bounding box center [63, 221] width 98 height 18
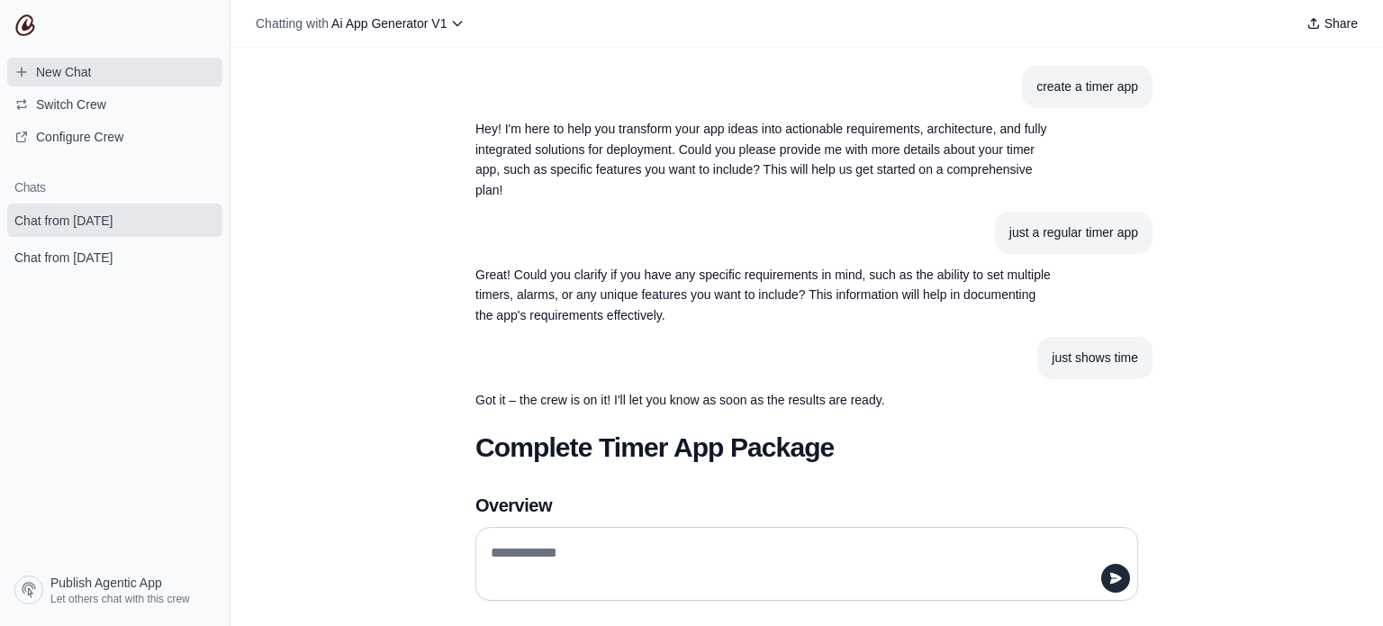
click at [77, 73] on span "New Chat" at bounding box center [63, 72] width 55 height 18
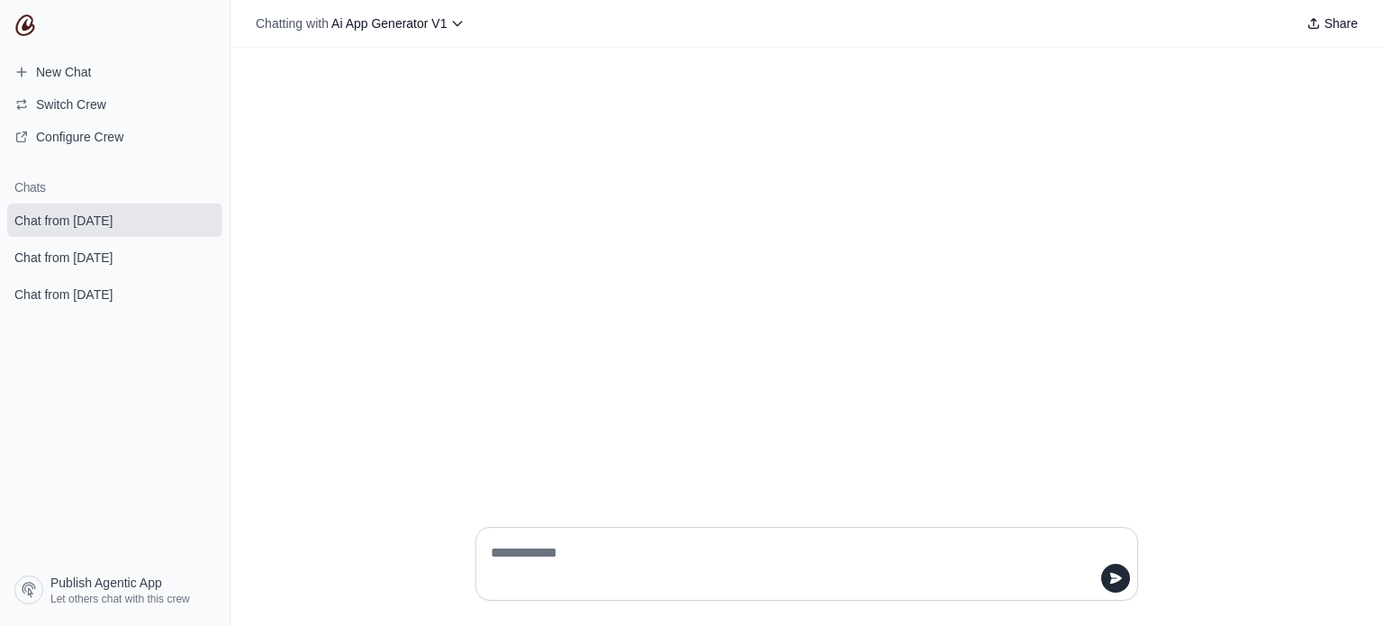
click at [661, 542] on textarea at bounding box center [801, 563] width 628 height 50
type textarea "**********"
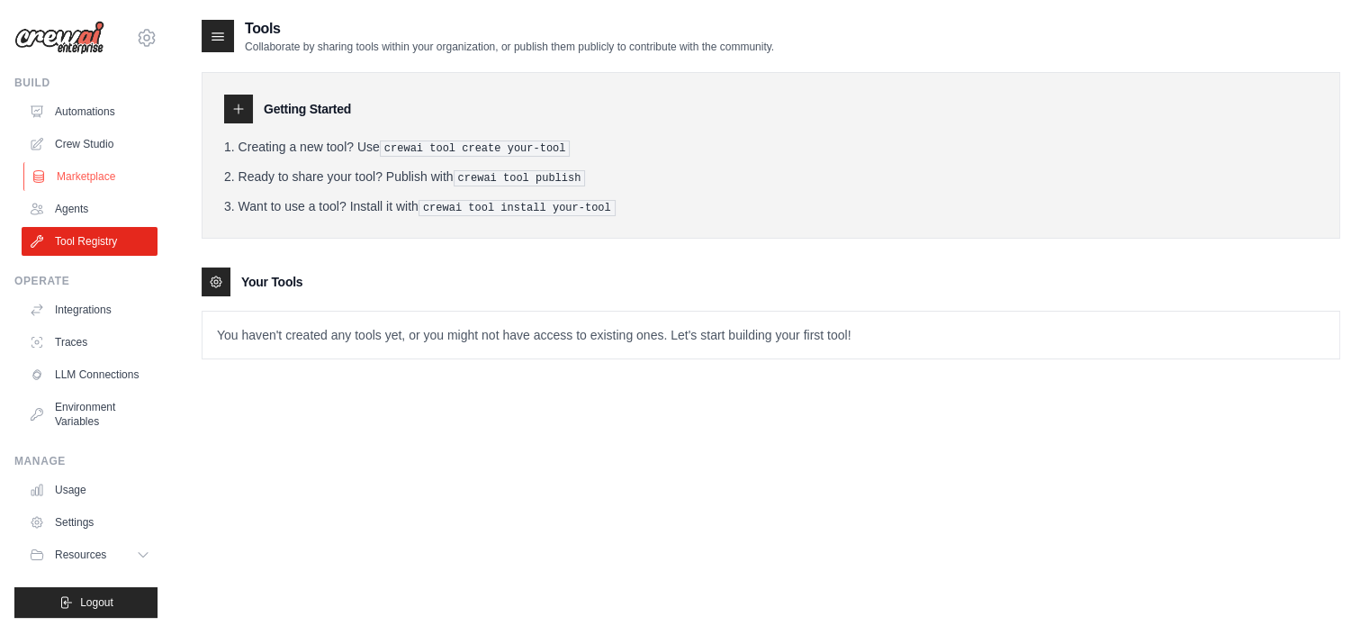
click at [83, 185] on link "Marketplace" at bounding box center [91, 176] width 136 height 29
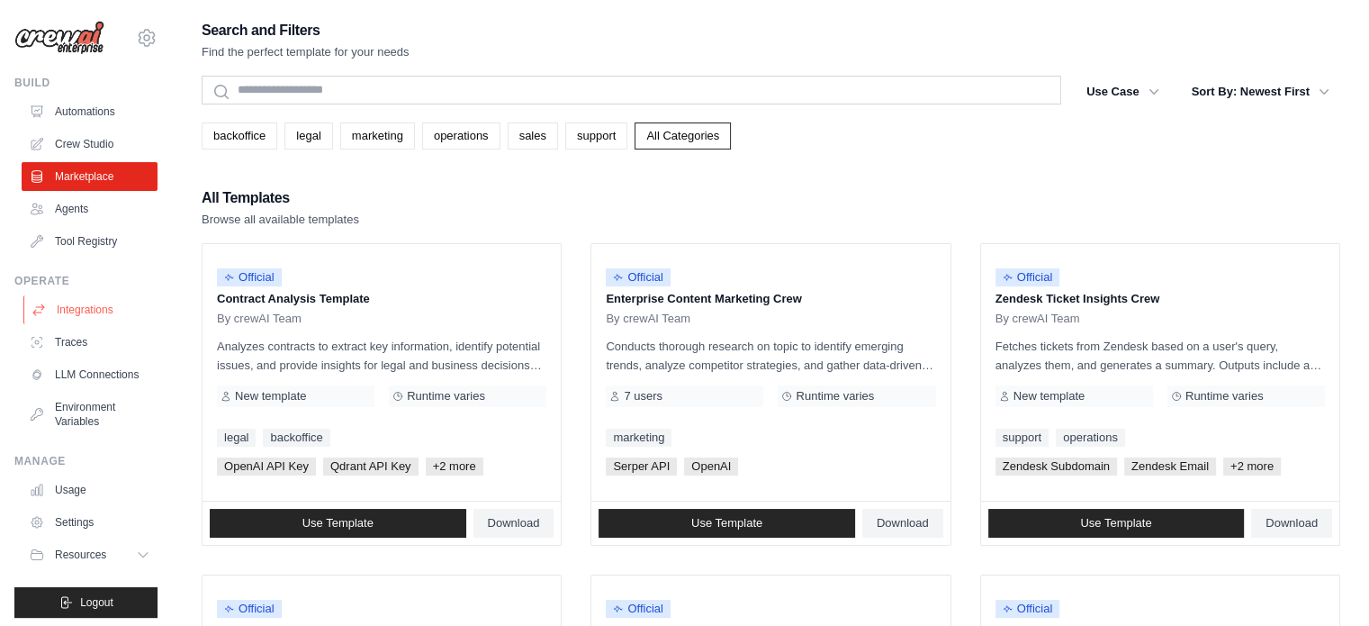
click at [95, 312] on link "Integrations" at bounding box center [91, 309] width 136 height 29
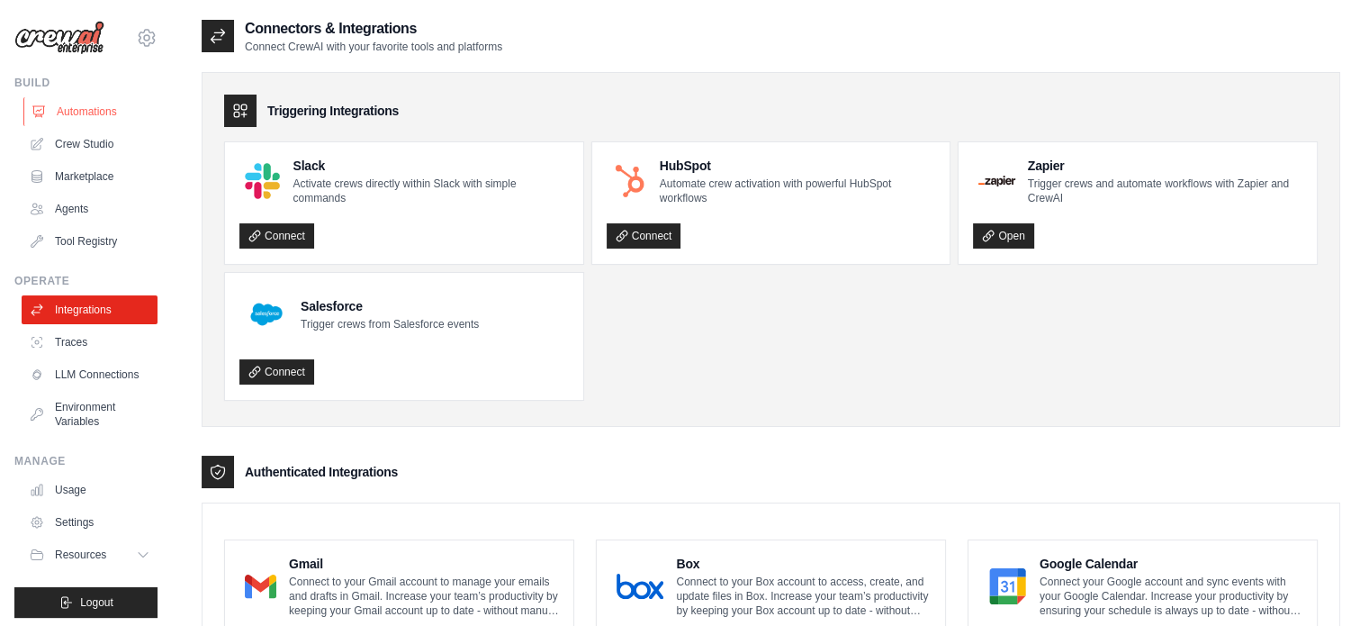
click at [103, 115] on link "Automations" at bounding box center [91, 111] width 136 height 29
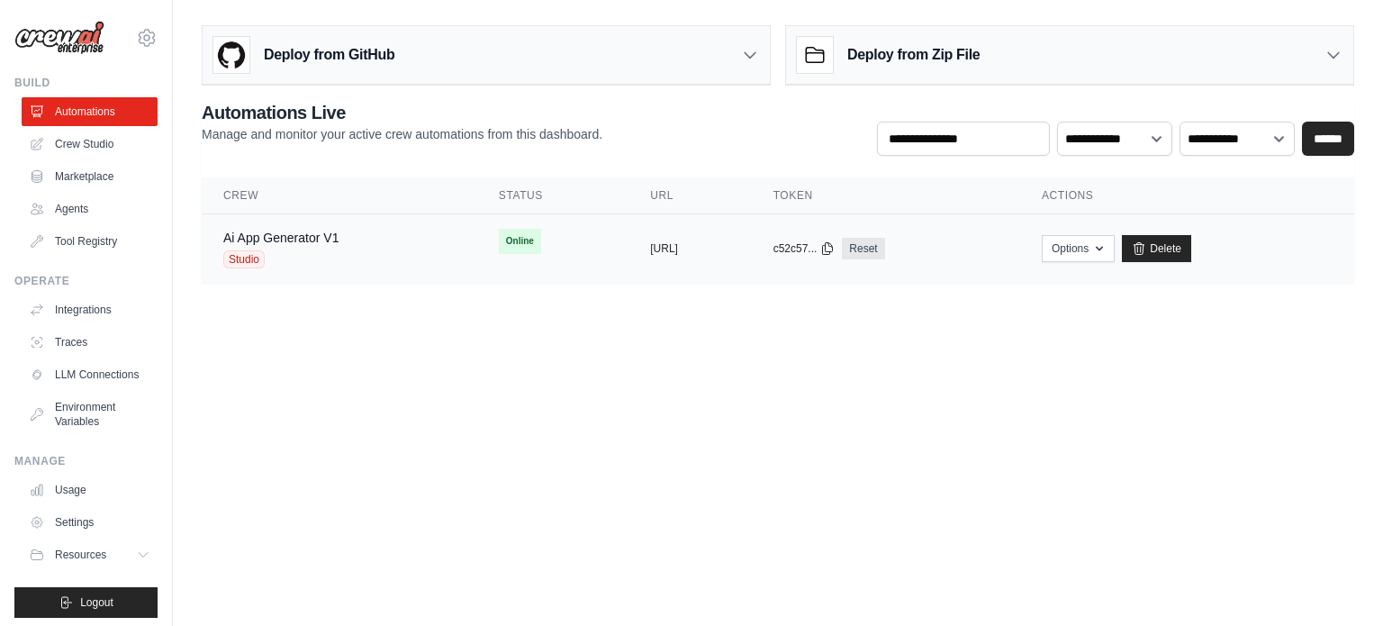
click at [342, 233] on div "Ai App Generator V1 Studio" at bounding box center [339, 249] width 232 height 40
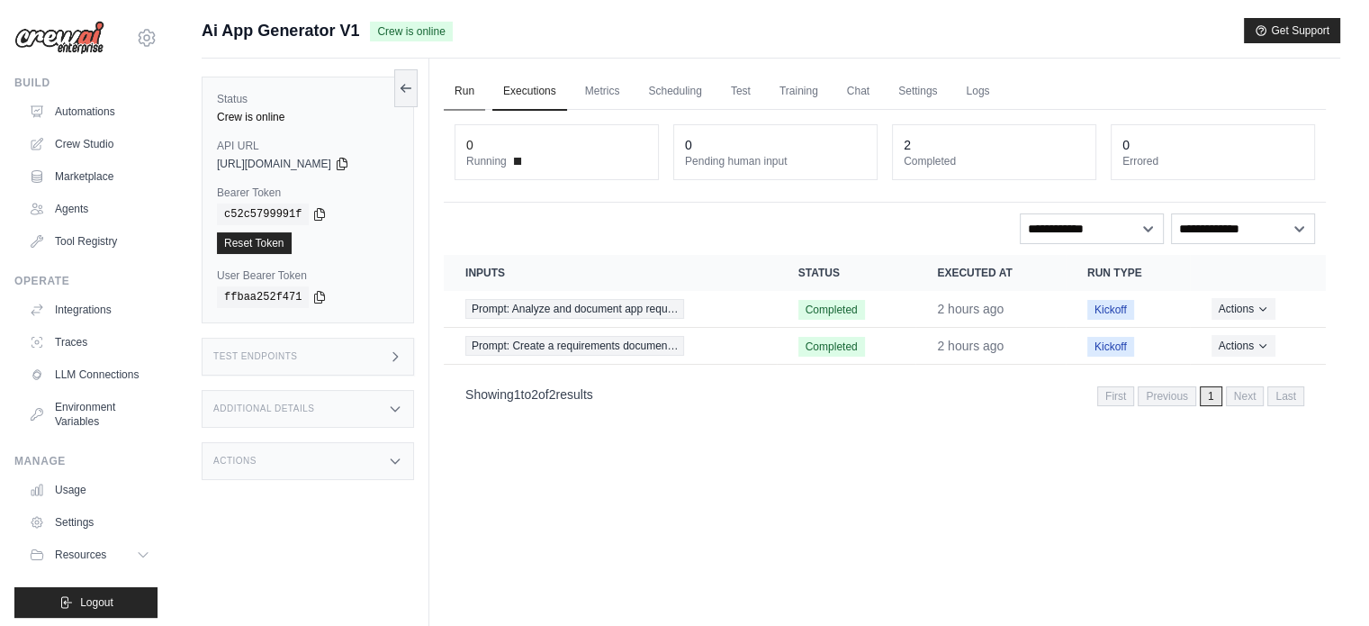
click at [476, 89] on link "Run" at bounding box center [464, 92] width 41 height 38
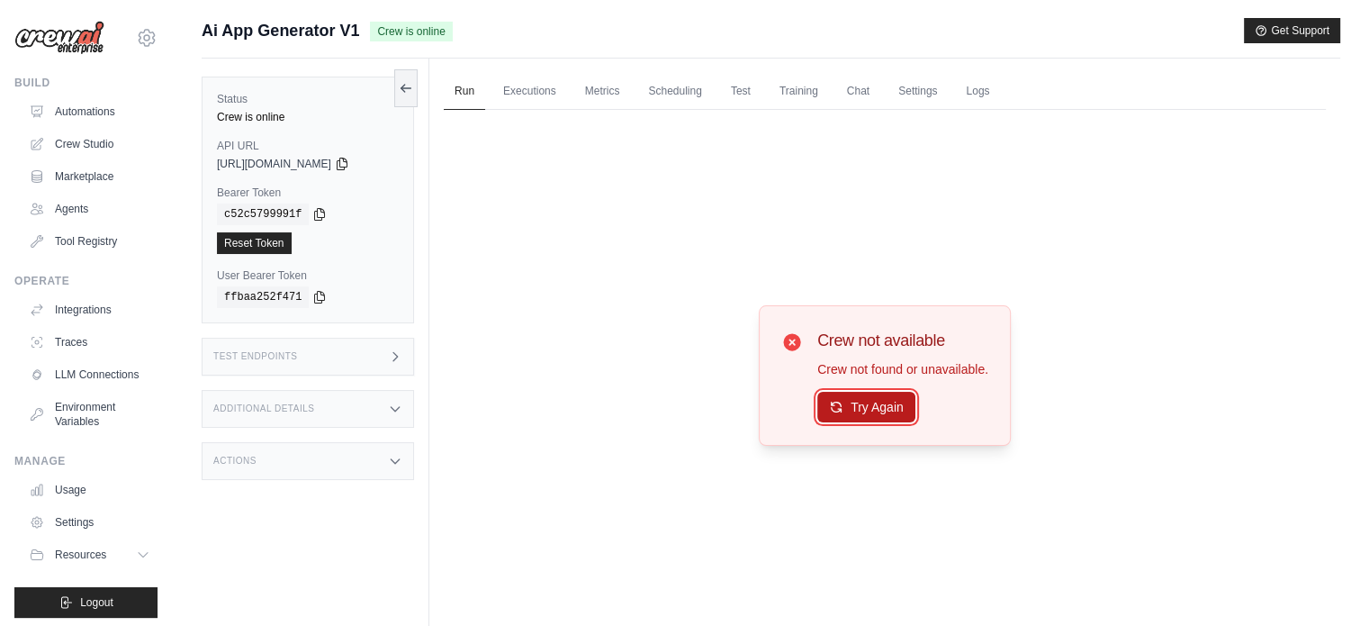
click at [878, 404] on button "Try Again" at bounding box center [866, 407] width 98 height 31
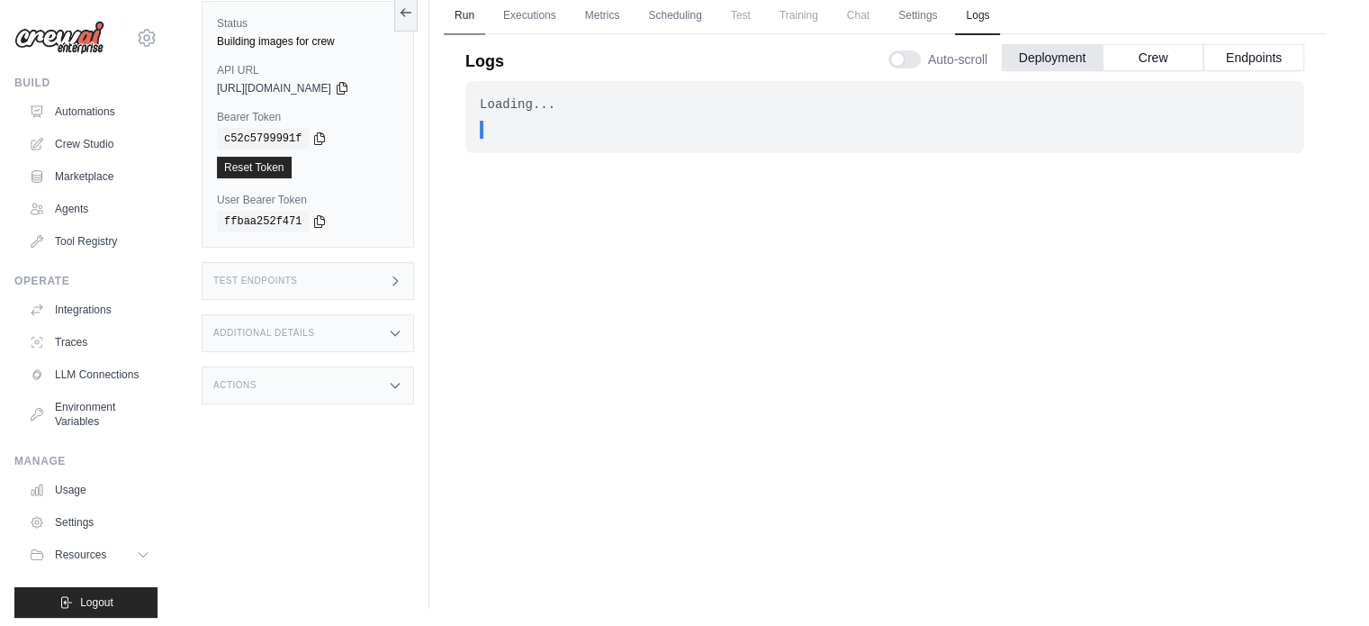
click at [467, 10] on link "Run" at bounding box center [464, 16] width 41 height 38
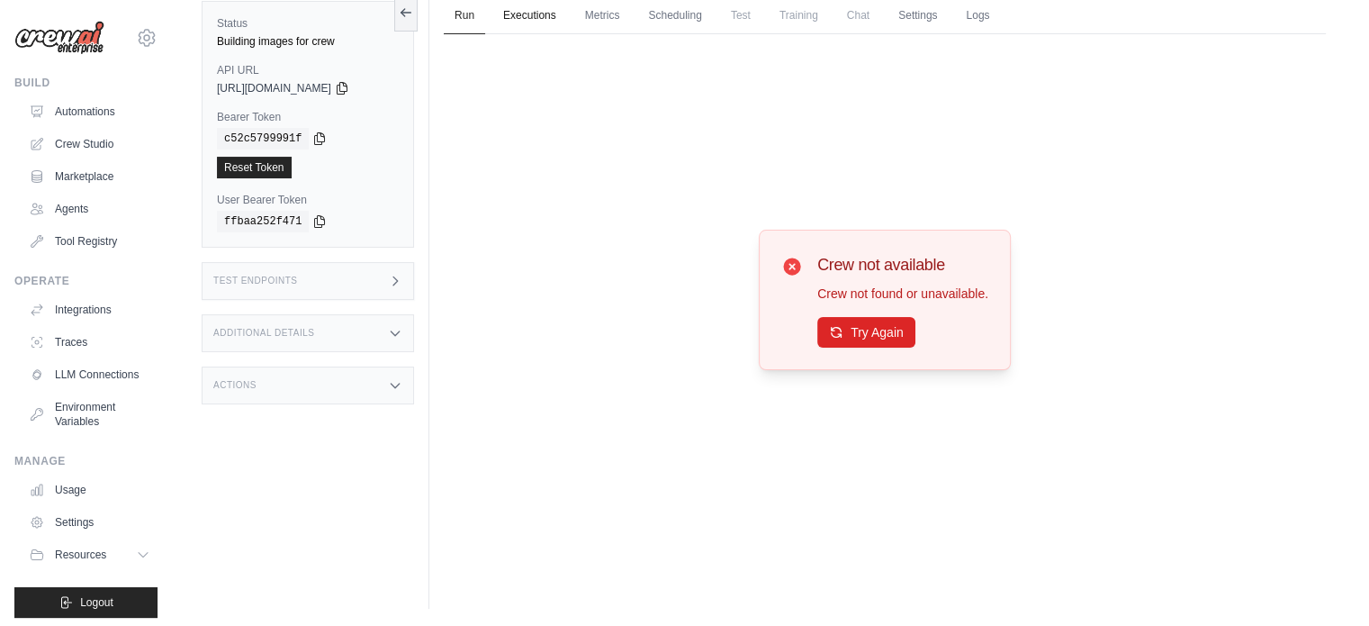
click at [547, 16] on link "Executions" at bounding box center [529, 16] width 75 height 38
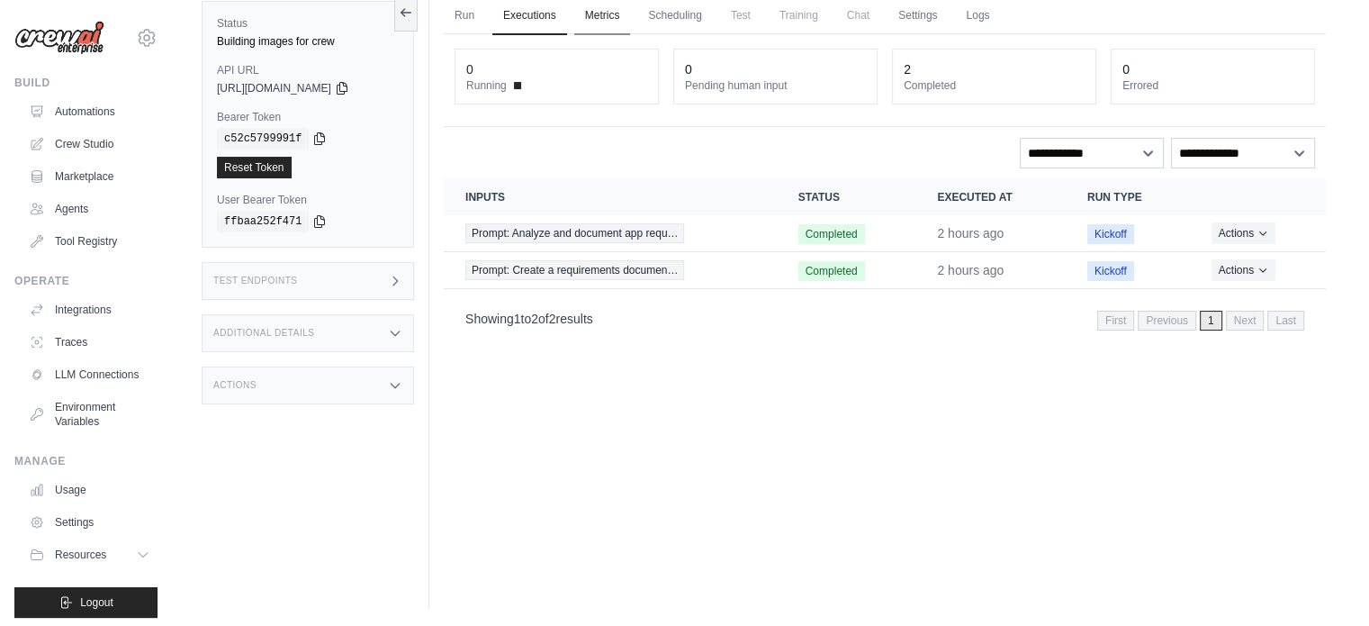
click at [605, 18] on link "Metrics" at bounding box center [602, 16] width 57 height 38
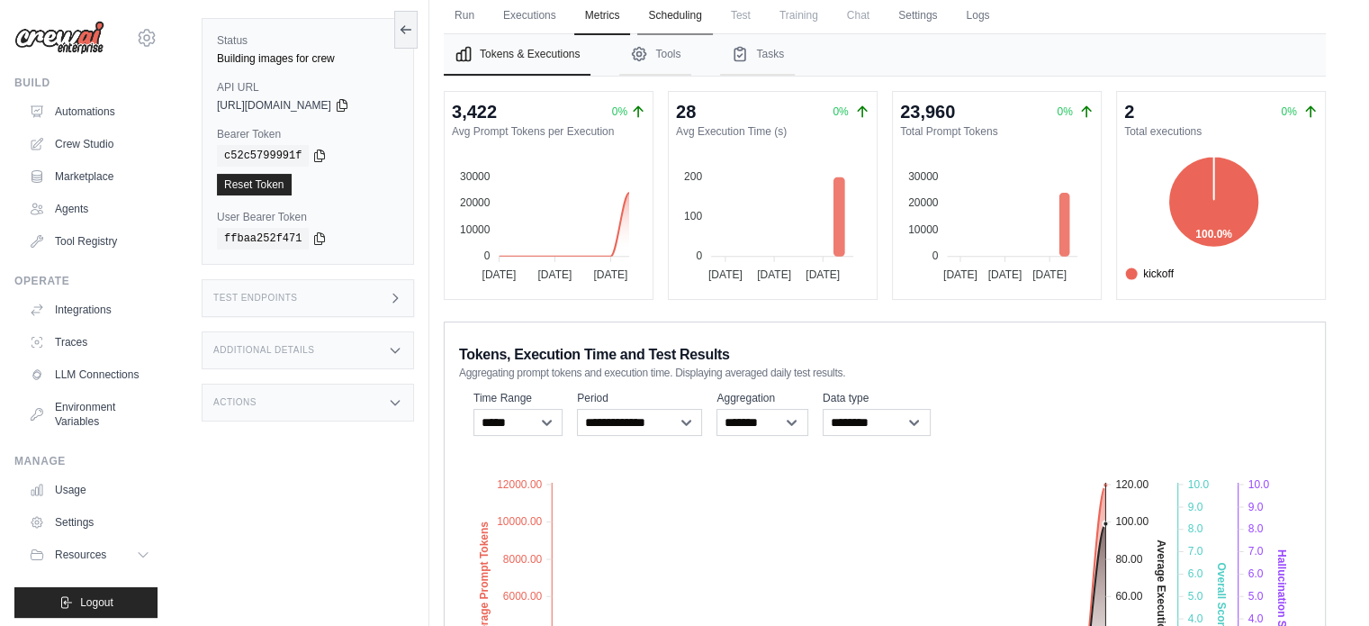
click at [670, 18] on link "Scheduling" at bounding box center [674, 16] width 75 height 38
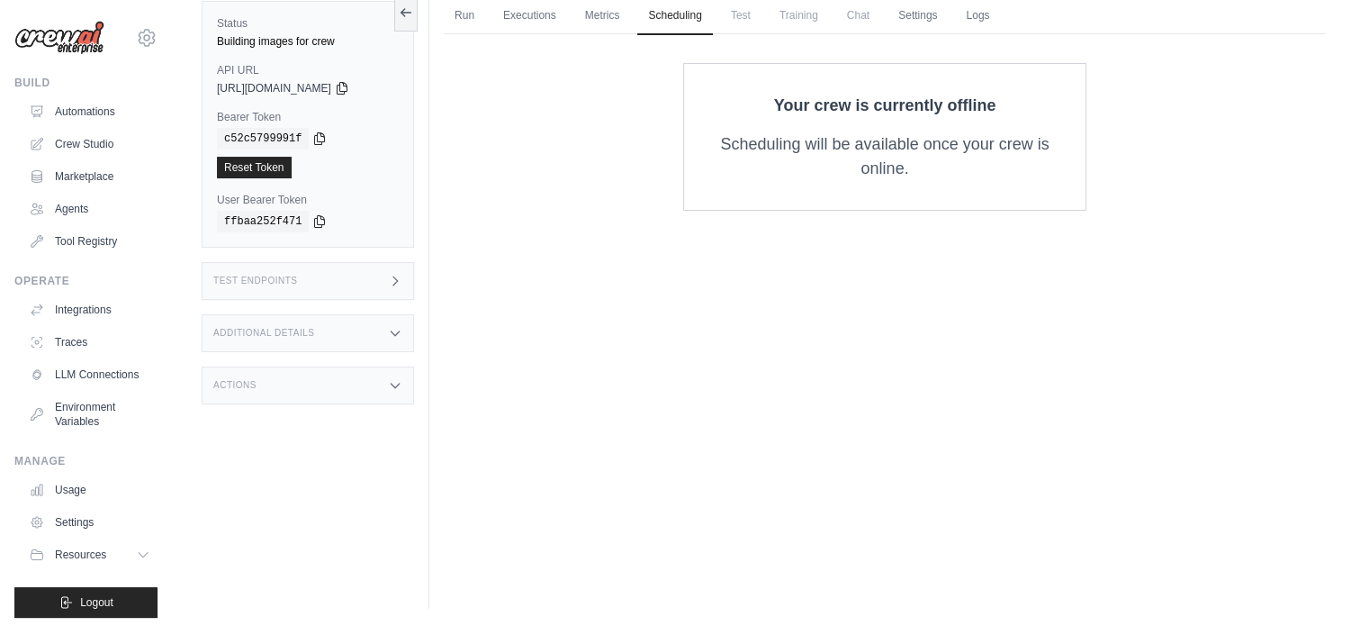
click at [757, 26] on span "Test" at bounding box center [740, 15] width 41 height 36
click at [86, 115] on link "Automations" at bounding box center [91, 111] width 136 height 29
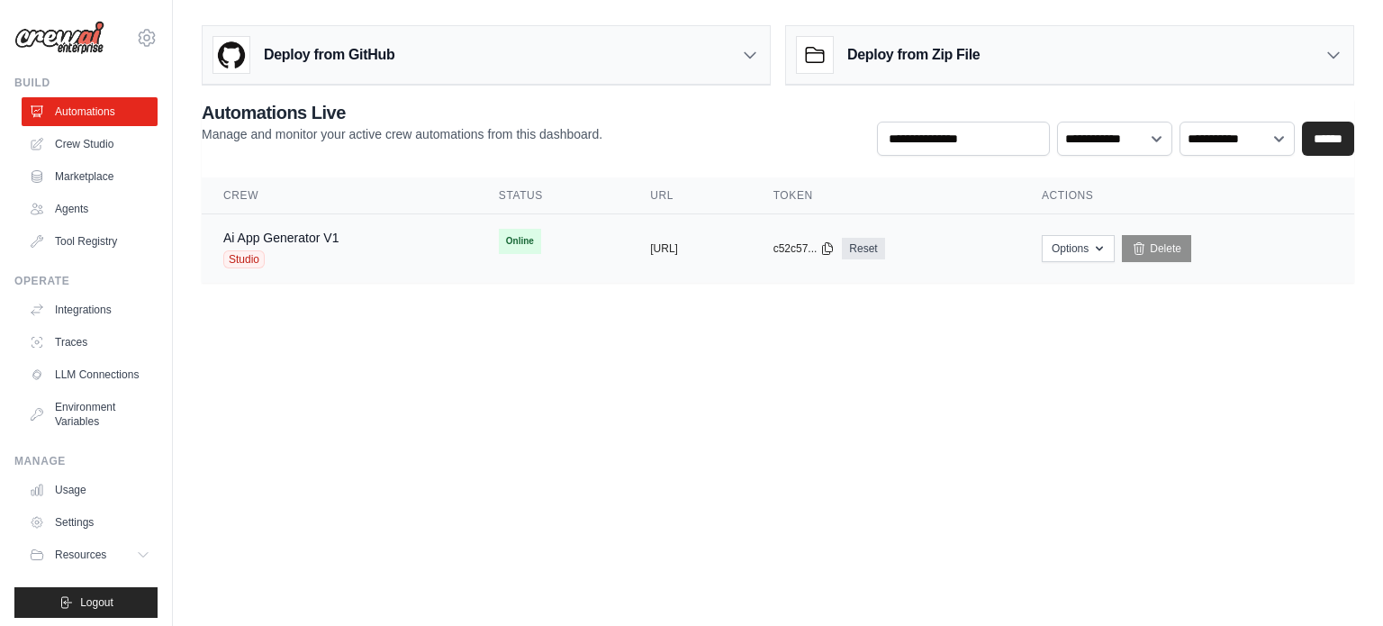
click at [637, 227] on td "copied https://ai-app-generator-v1-53f9db0" at bounding box center [689, 248] width 122 height 69
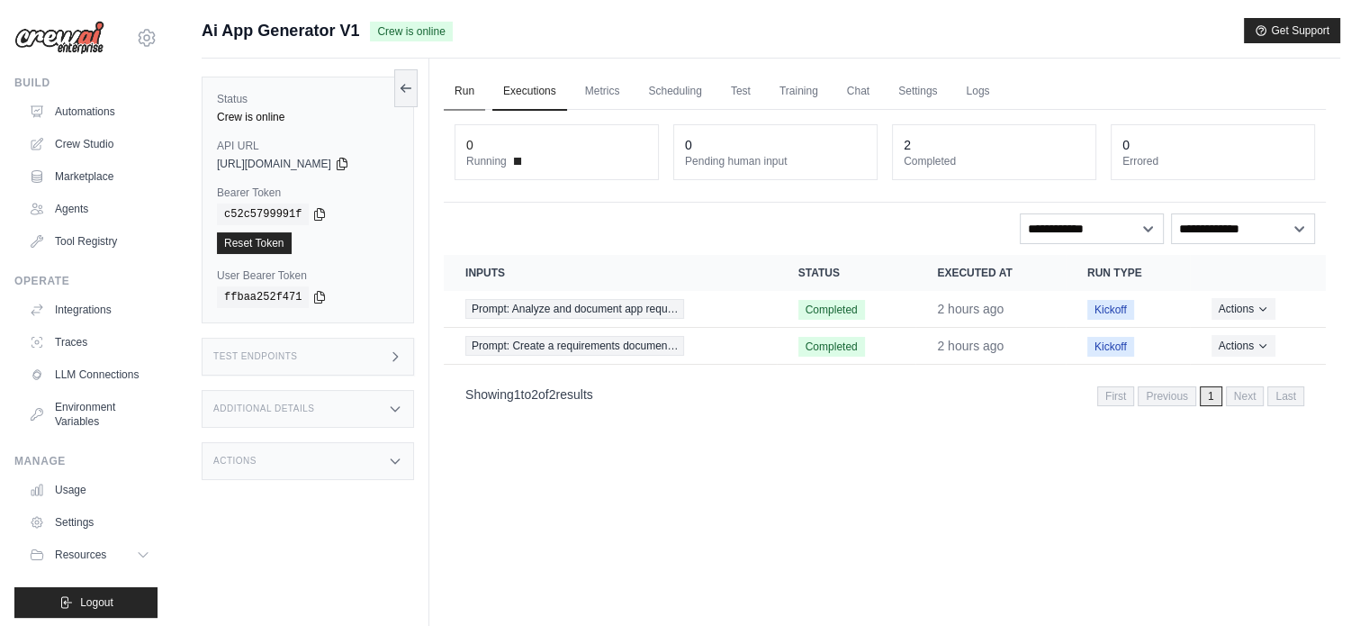
click at [465, 89] on link "Run" at bounding box center [464, 92] width 41 height 38
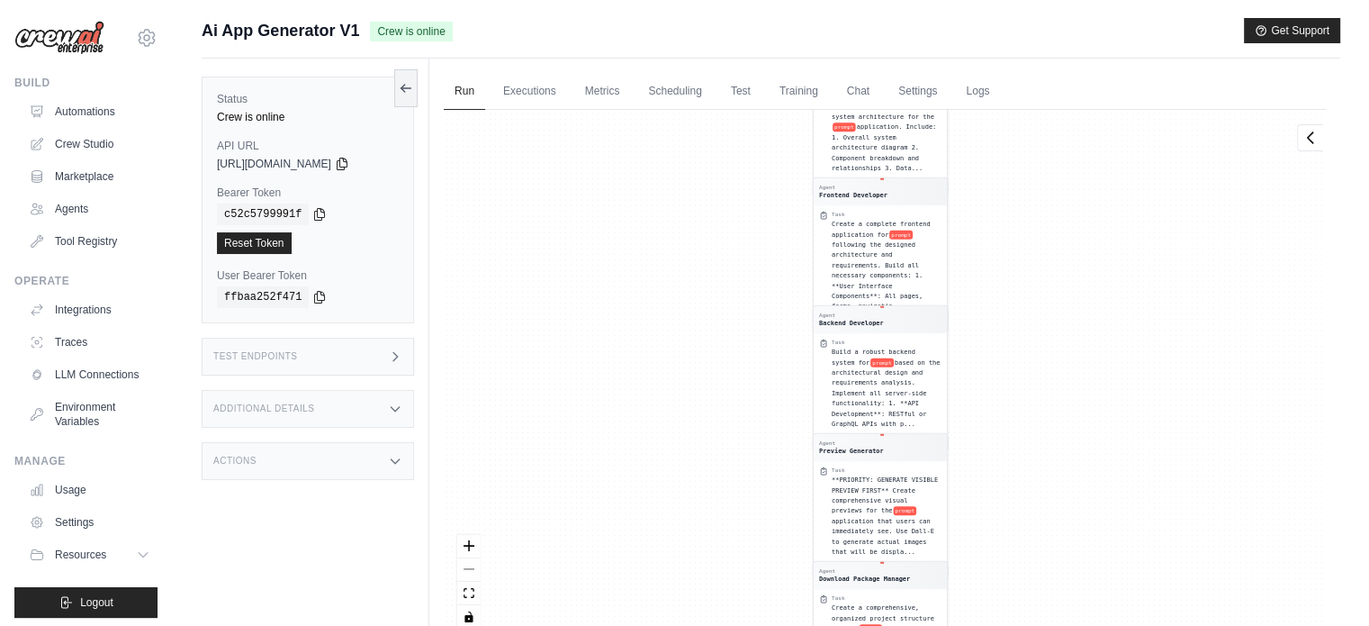
scroll to position [15, 0]
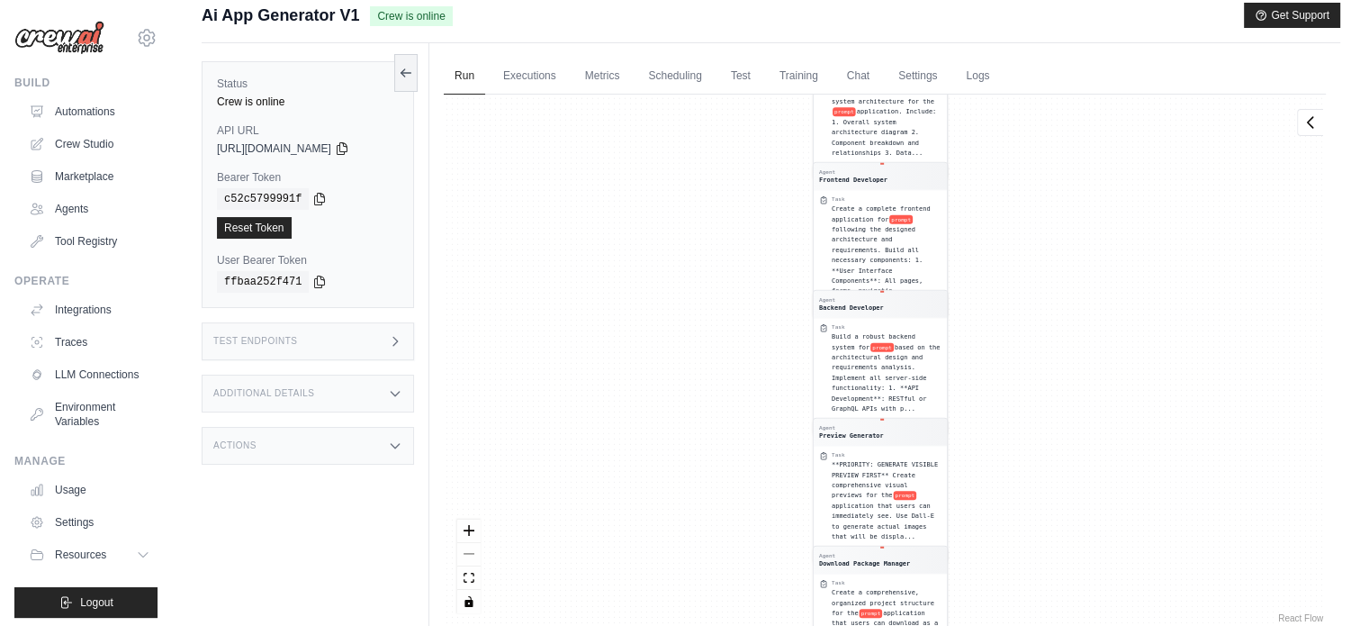
click at [465, 548] on div "React Flow controls" at bounding box center [468, 566] width 23 height 94
type textarea "*****"
click at [465, 548] on div "React Flow controls" at bounding box center [468, 566] width 23 height 94
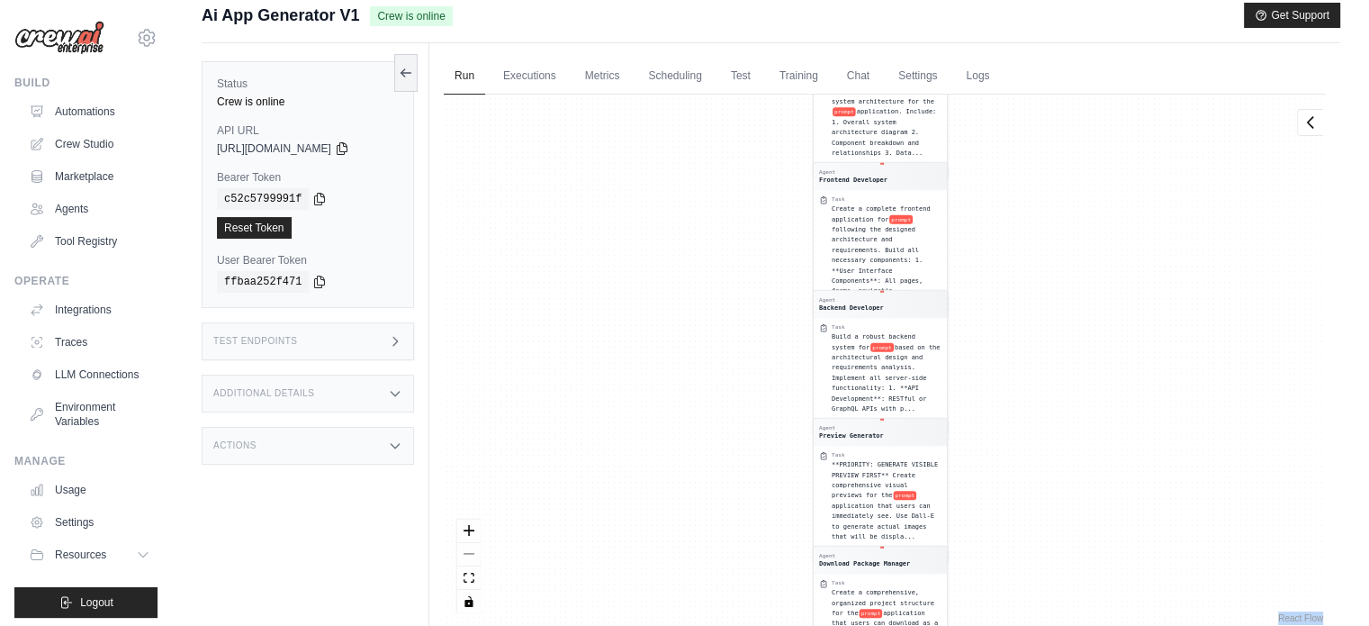
click at [465, 548] on div "React Flow controls" at bounding box center [468, 566] width 23 height 94
click at [637, 504] on div "Agent Prompt Analyst Task Analyze the user's app idea from the prompt: " prompt…" at bounding box center [885, 361] width 882 height 532
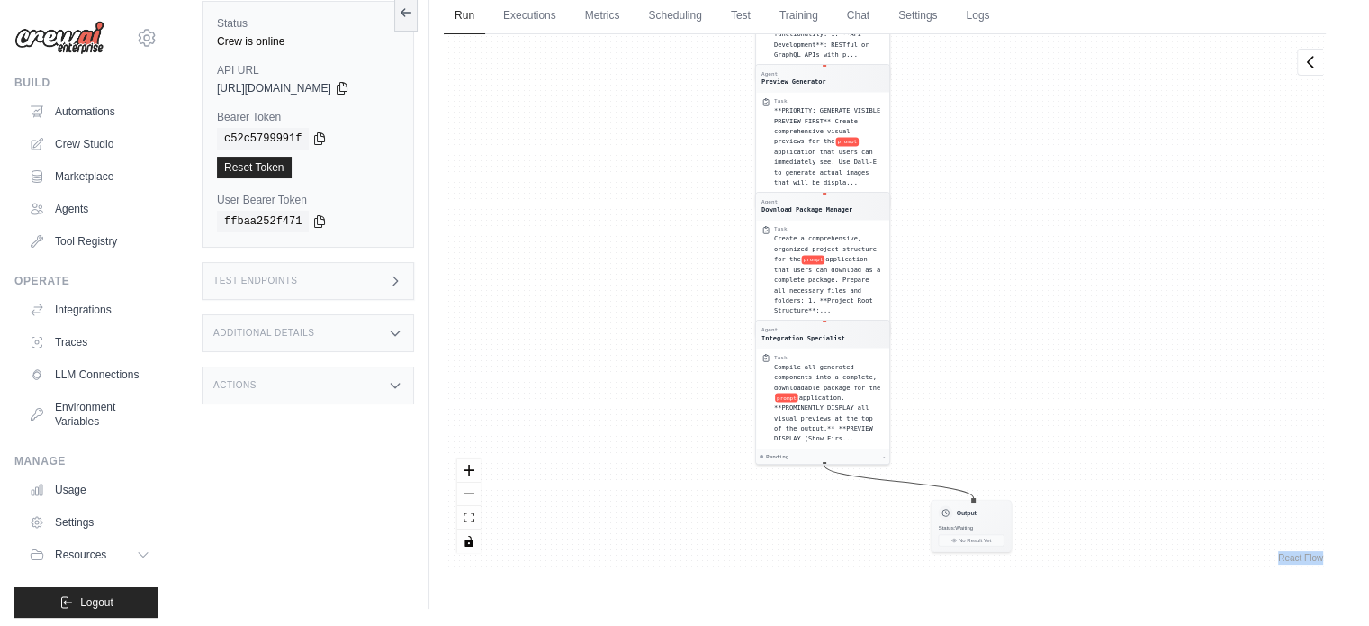
scroll to position [0, 0]
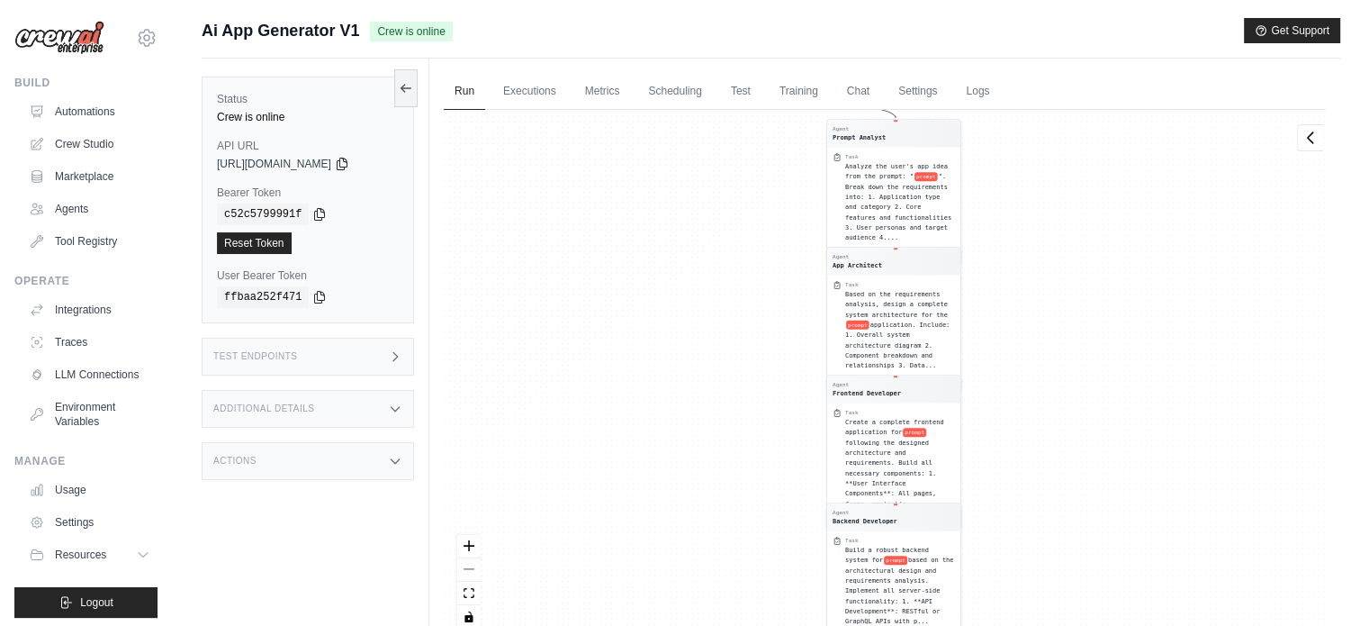
drag, startPoint x: 641, startPoint y: 383, endPoint x: 637, endPoint y: 565, distance: 182.8
click at [652, 602] on div "Agent Prompt Analyst Task Analyze the user's app idea from the prompt: " prompt…" at bounding box center [885, 376] width 882 height 532
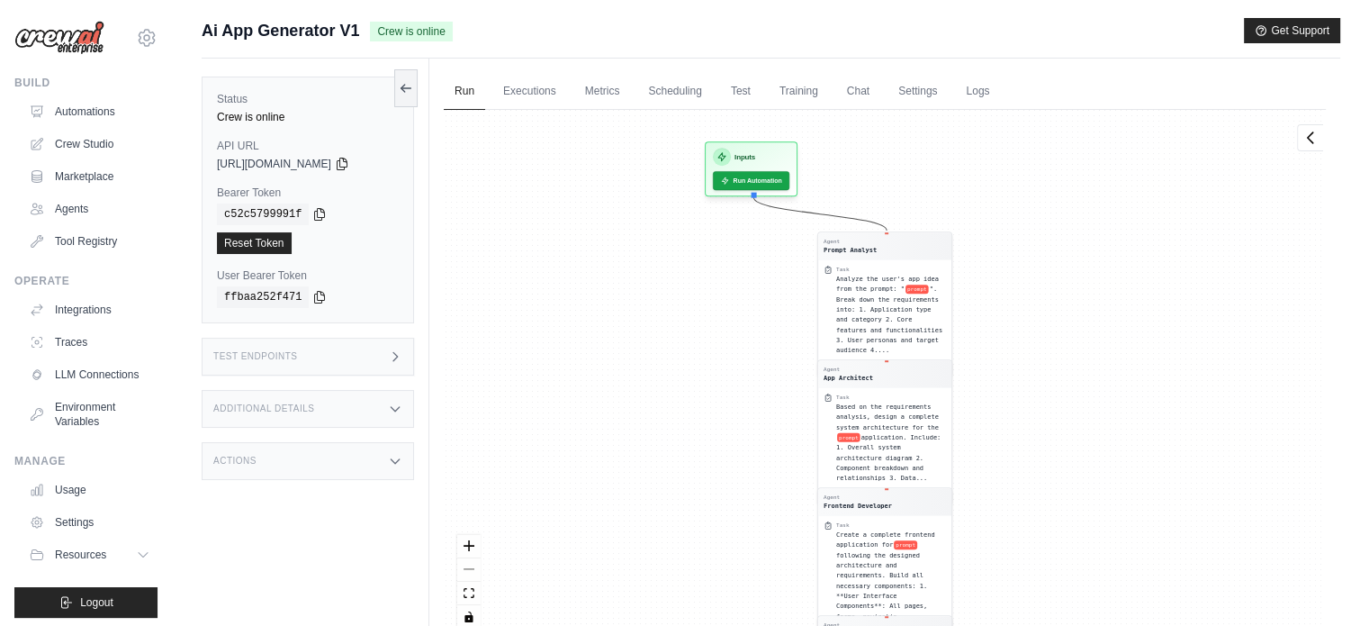
drag, startPoint x: 655, startPoint y: 287, endPoint x: 626, endPoint y: 327, distance: 49.5
click at [647, 392] on div "Agent Prompt Analyst Task Analyze the user's app idea from the prompt: " prompt…" at bounding box center [885, 376] width 882 height 532
click at [537, 82] on link "Executions" at bounding box center [529, 92] width 75 height 38
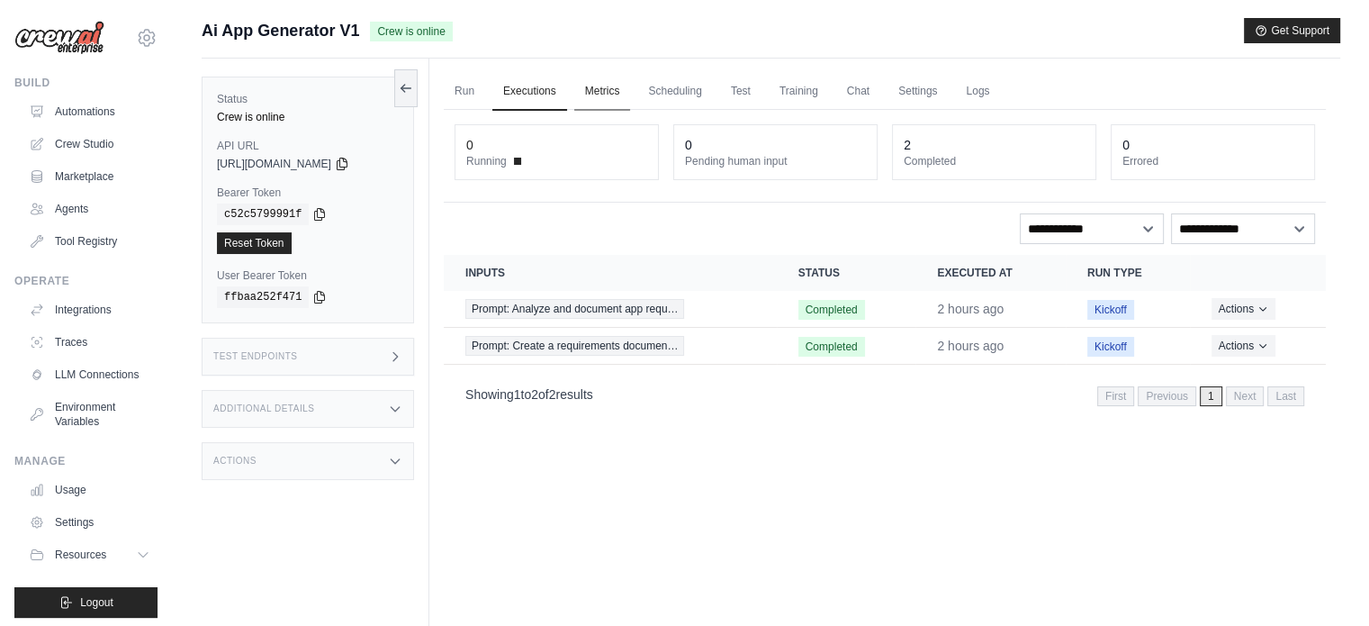
click at [601, 83] on link "Metrics" at bounding box center [602, 92] width 57 height 38
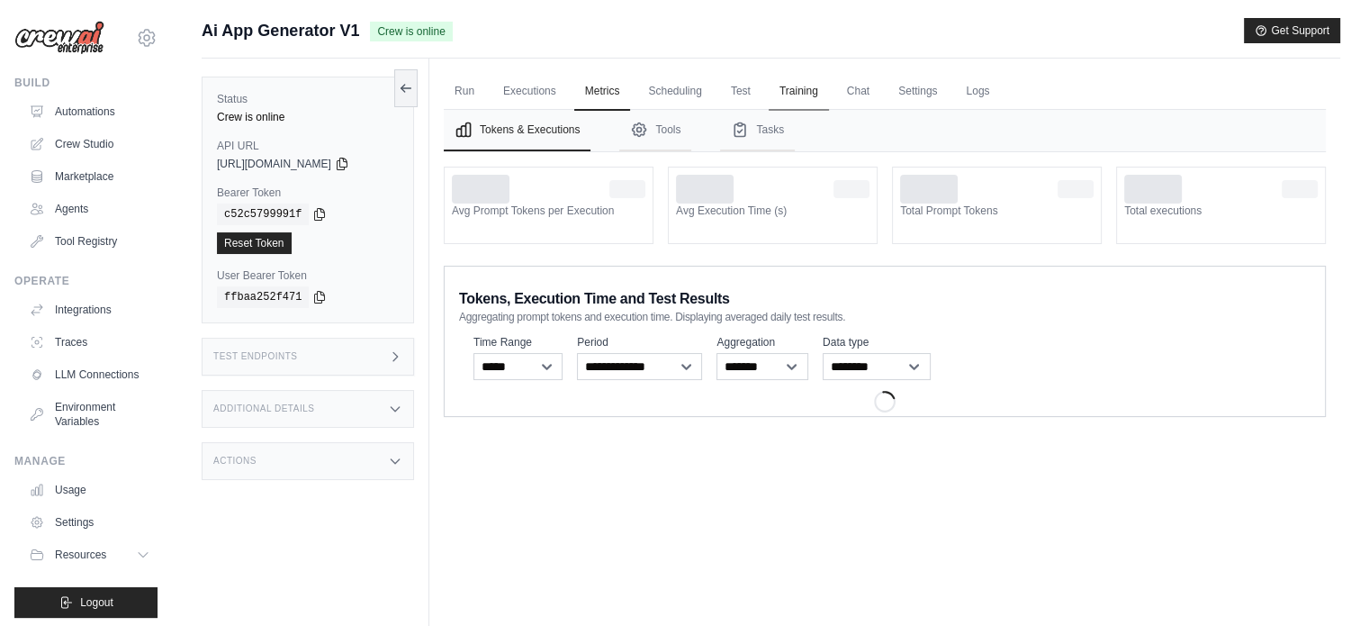
click at [808, 89] on link "Training" at bounding box center [799, 92] width 60 height 38
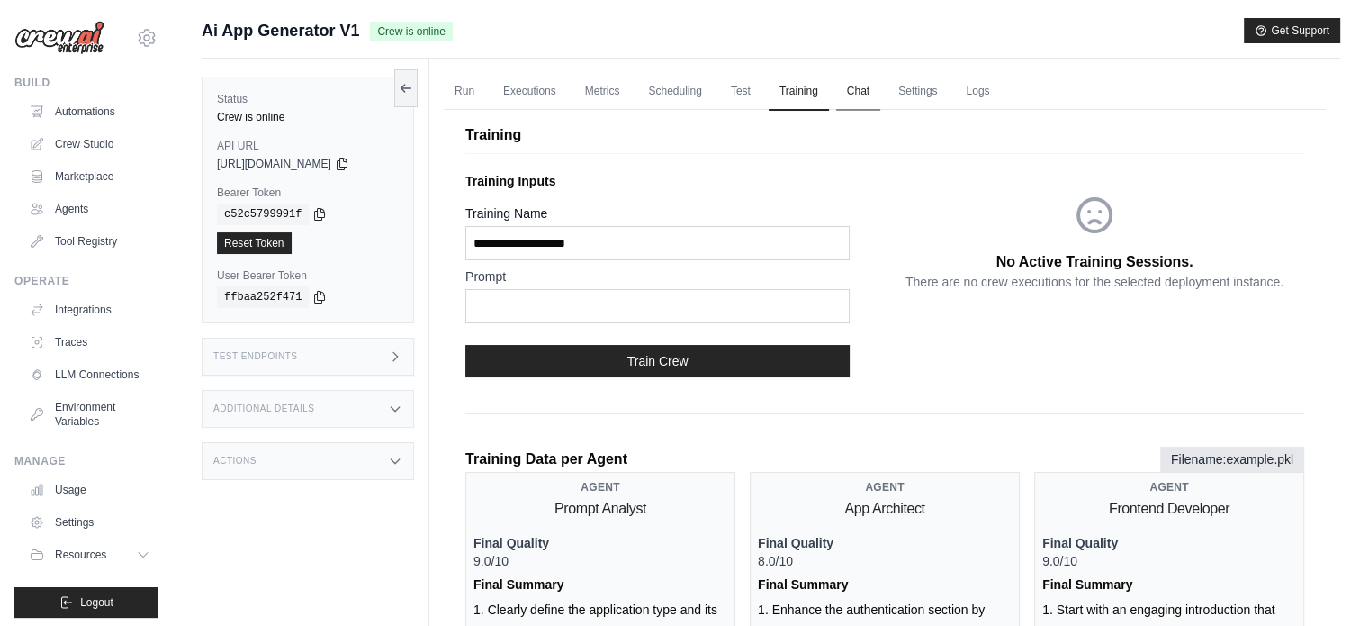
click at [851, 89] on link "Chat" at bounding box center [858, 92] width 44 height 38
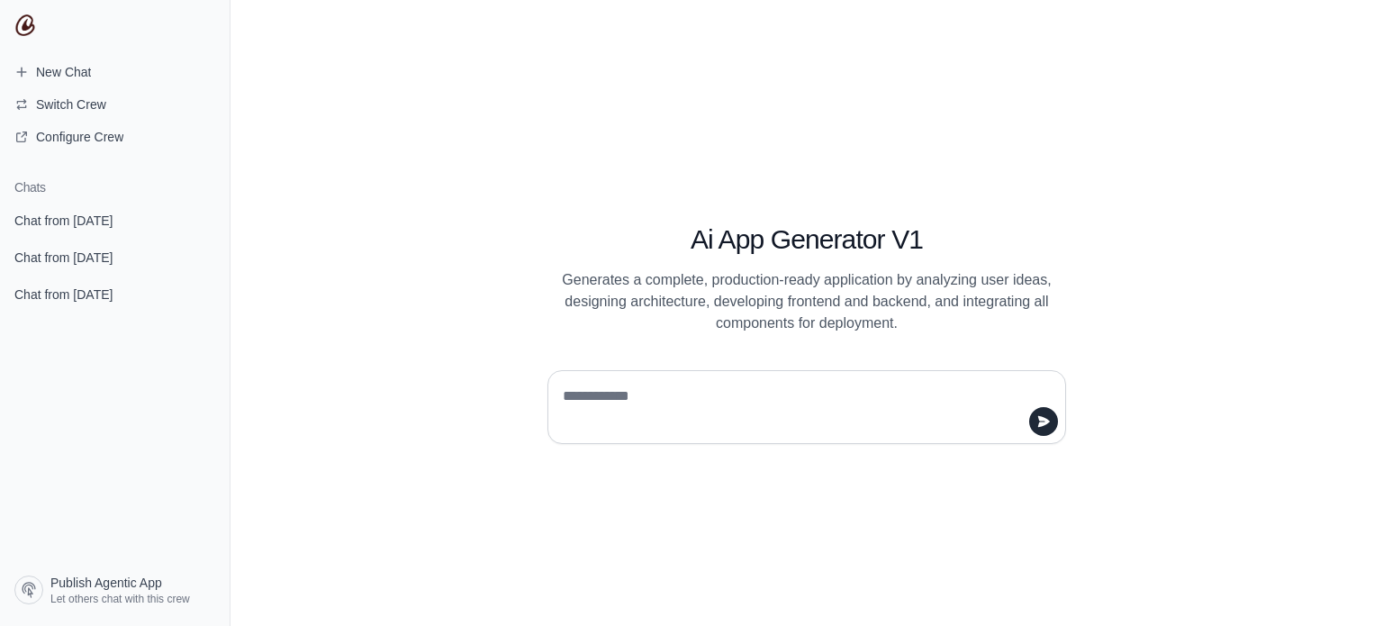
click at [646, 392] on textarea at bounding box center [801, 407] width 484 height 50
click at [32, 212] on span "Chat from [DATE]" at bounding box center [63, 221] width 98 height 18
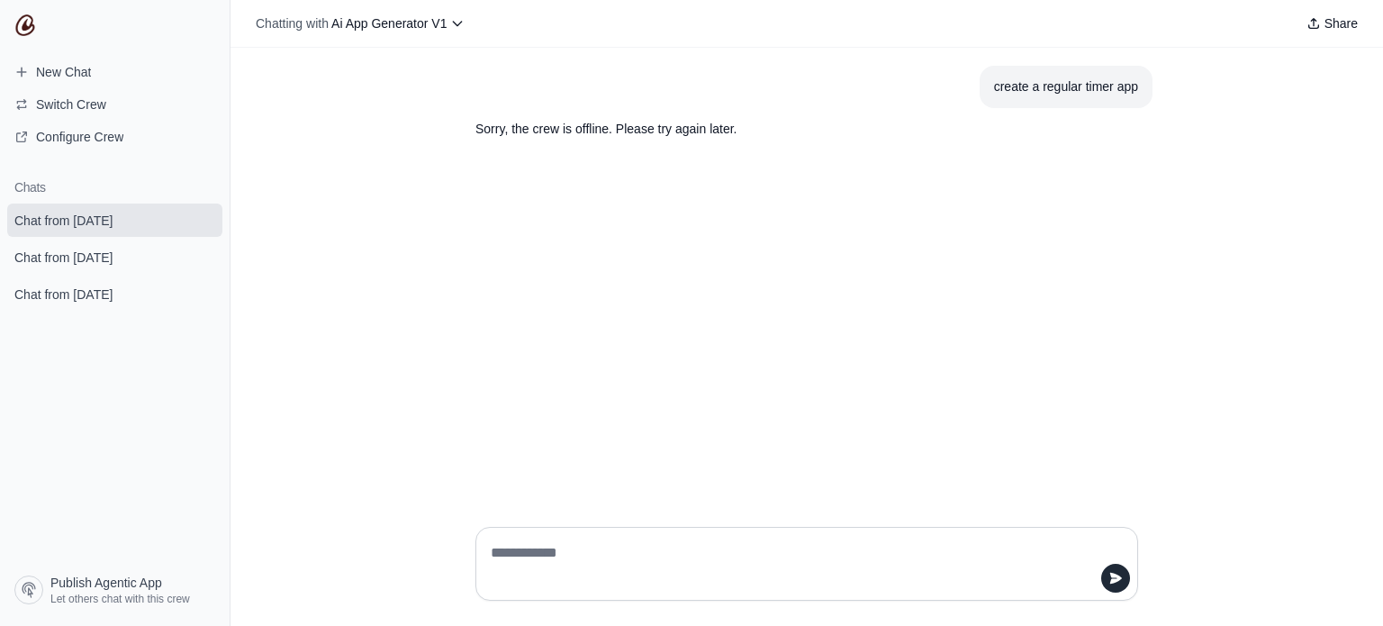
click at [1112, 80] on div "create a regular timer app" at bounding box center [1066, 87] width 144 height 21
type textarea "**********"
click at [1112, 80] on div "create a regular timer app" at bounding box center [1066, 87] width 144 height 21
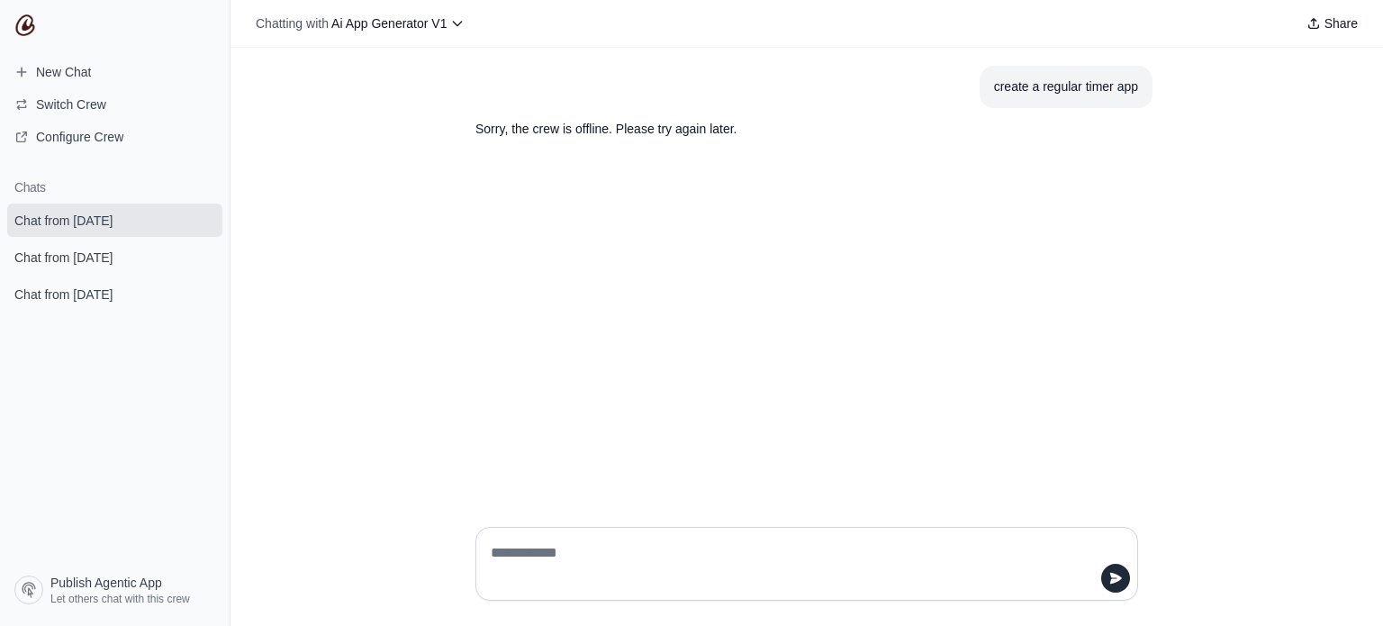
click at [1106, 83] on div "create a regular timer app" at bounding box center [1066, 87] width 144 height 21
copy div "create a regular timer app"
click at [83, 74] on span "New Chat" at bounding box center [63, 72] width 55 height 18
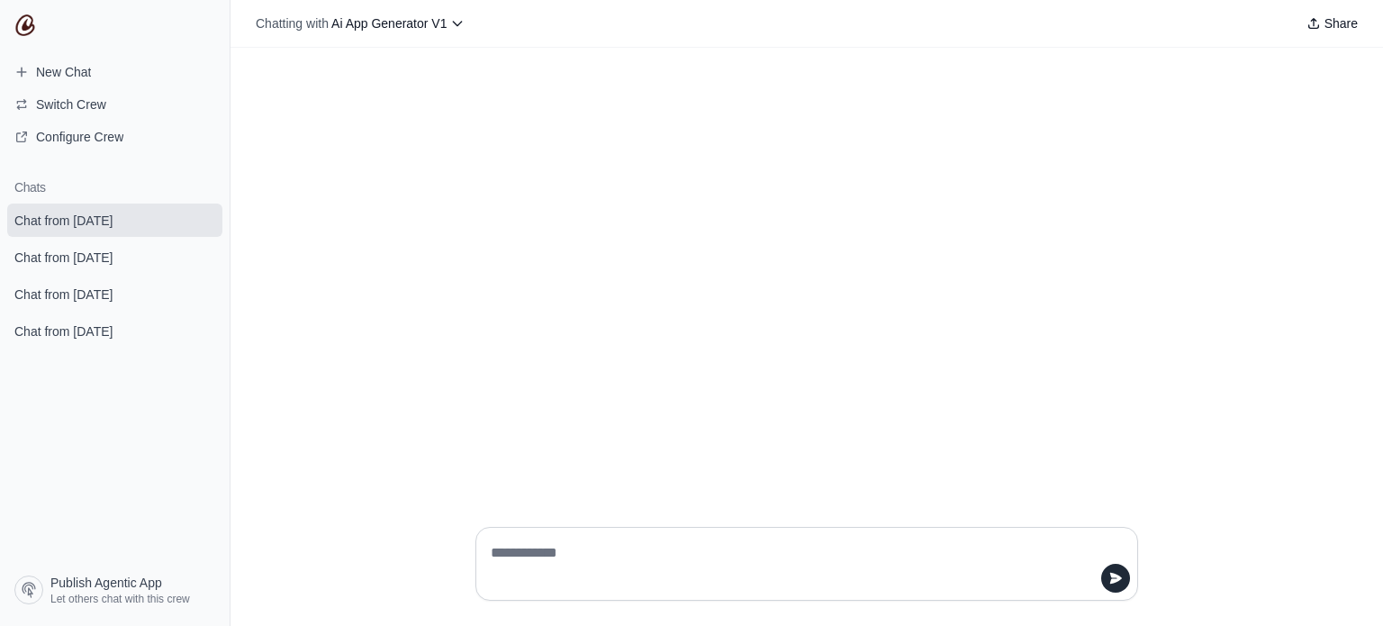
type textarea "**********"
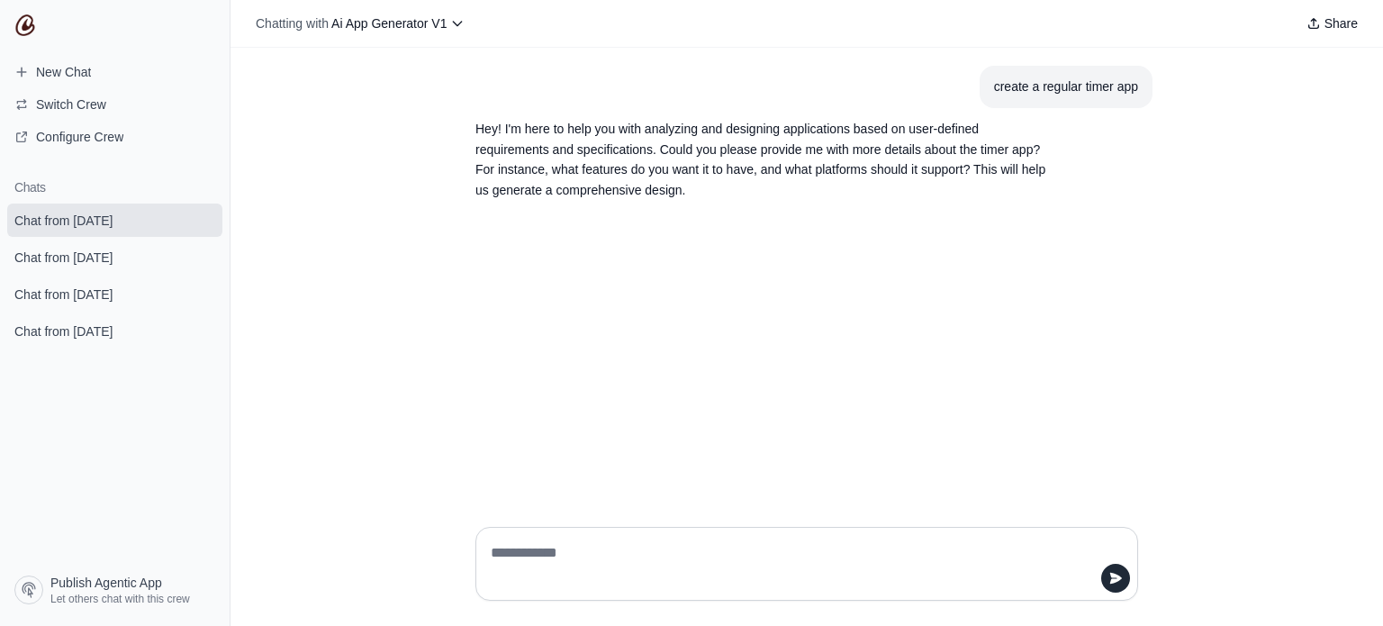
click at [529, 545] on textarea at bounding box center [801, 563] width 628 height 50
type textarea "**********"
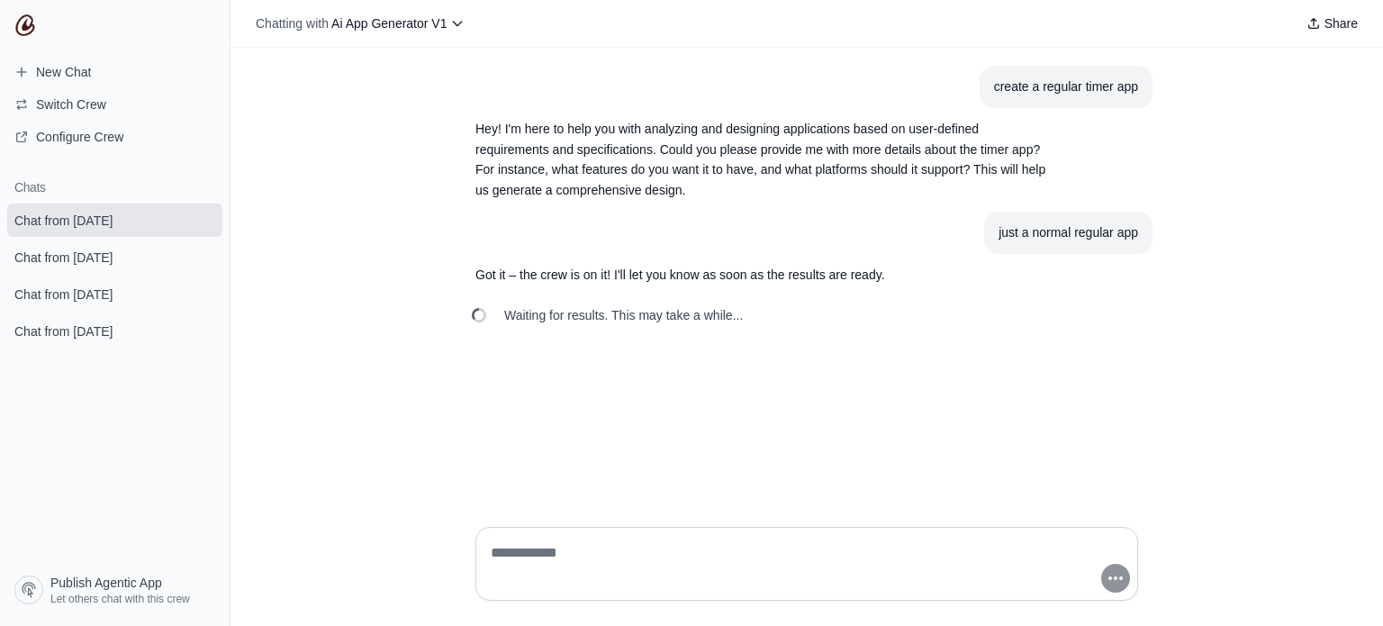
click at [149, 253] on link "Chat from August 21" at bounding box center [114, 256] width 215 height 33
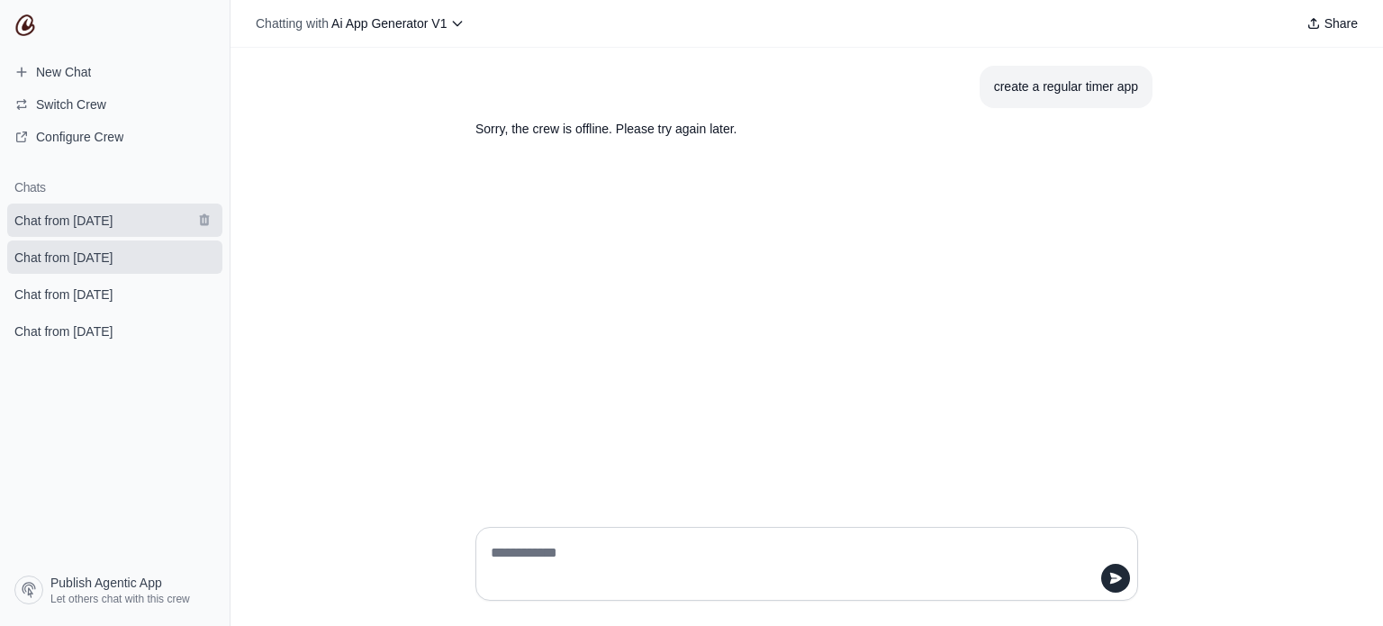
click at [155, 233] on link "Chat from August 21" at bounding box center [114, 219] width 215 height 33
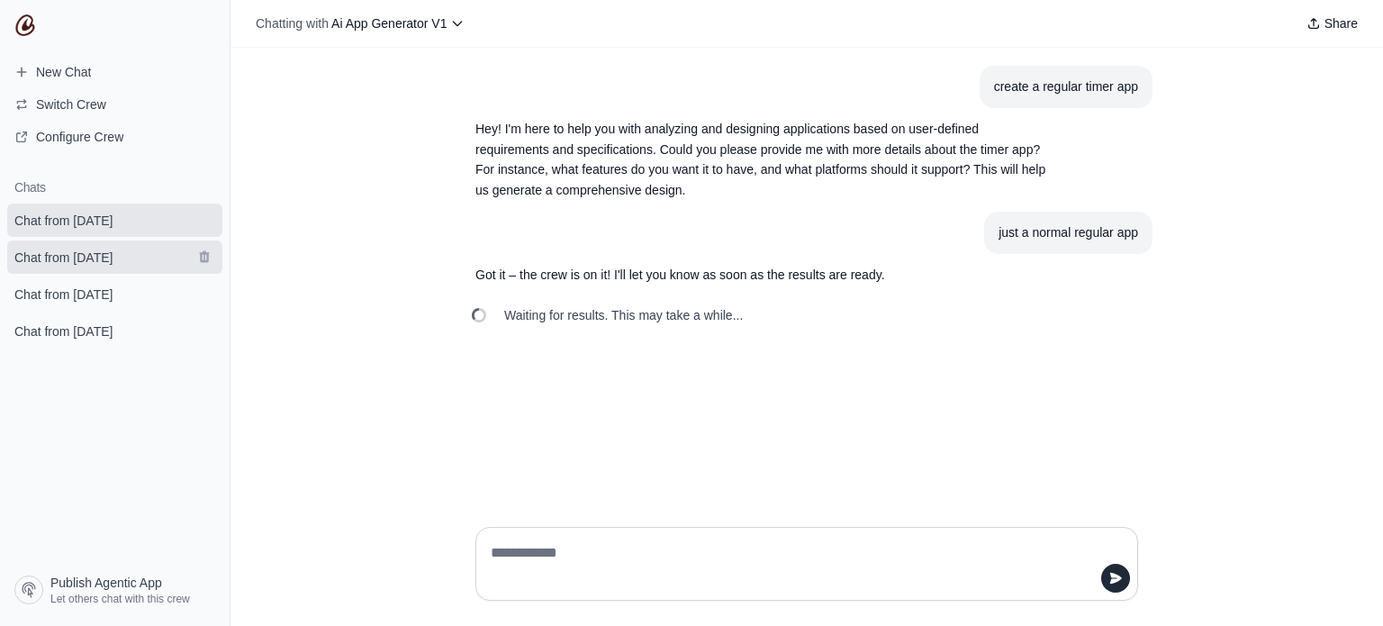
click at [77, 257] on span "Chat from August 21" at bounding box center [63, 257] width 98 height 18
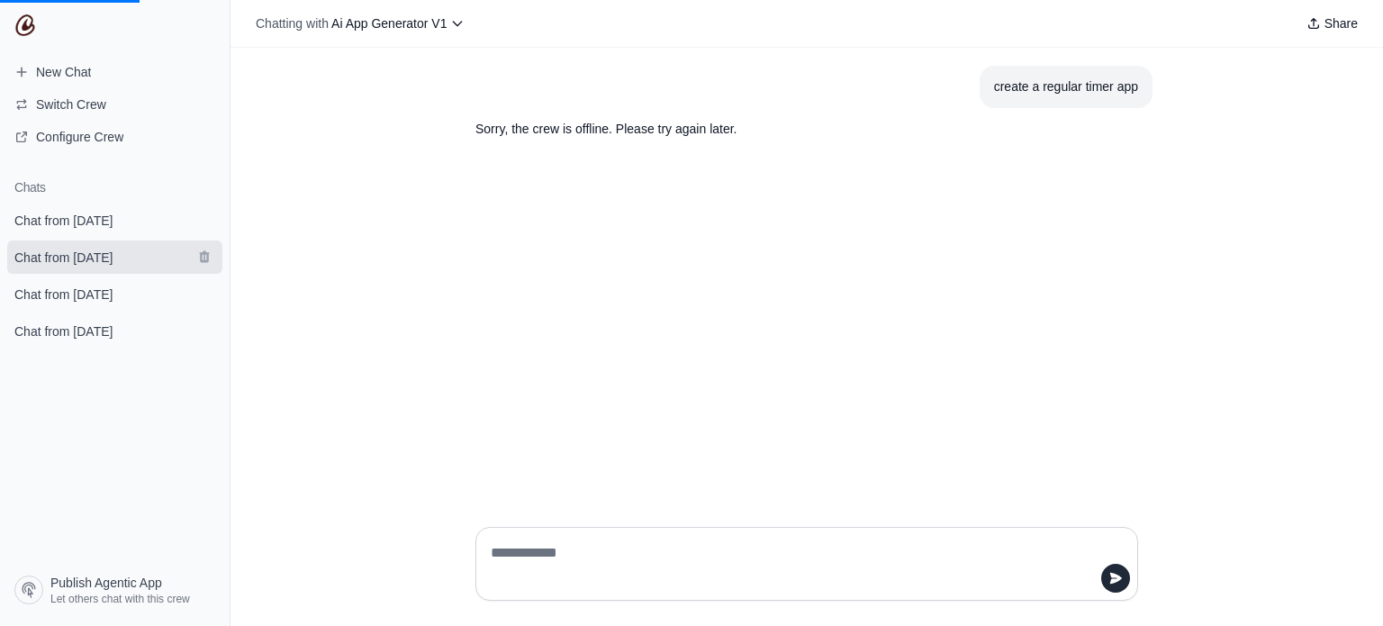
click at [87, 242] on link "Chat from August 21" at bounding box center [114, 256] width 215 height 33
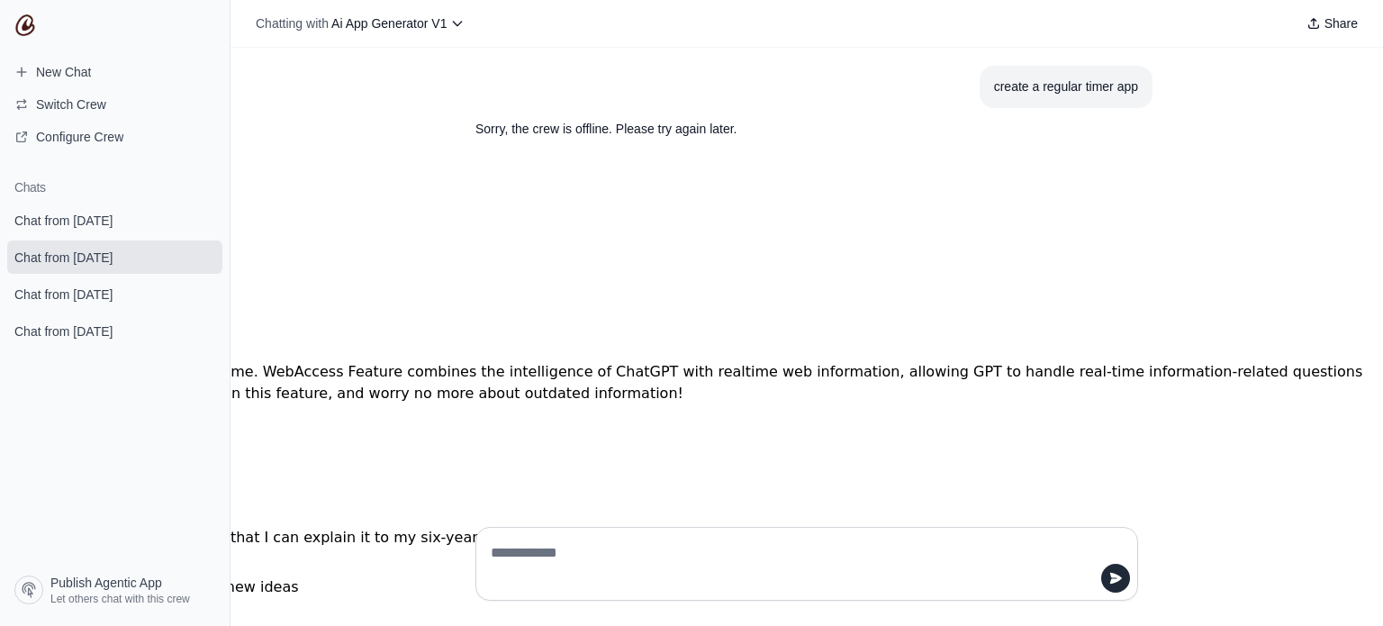
click at [96, 277] on div "Chat from August 21 Chat from August 21 Chat from August 21 Chat from August 21" at bounding box center [115, 275] width 230 height 144
click at [115, 233] on link "Chat from August 21" at bounding box center [114, 219] width 215 height 33
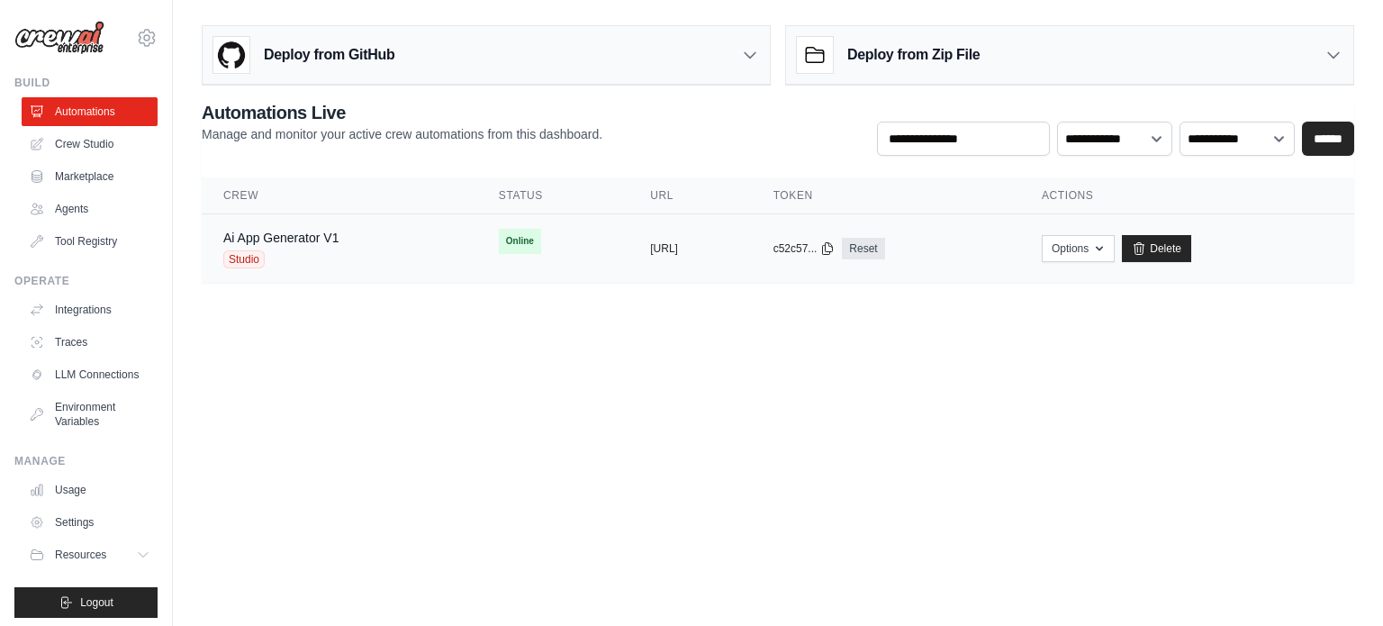
click at [414, 266] on td "Ai App Generator V1 Studio" at bounding box center [339, 248] width 275 height 69
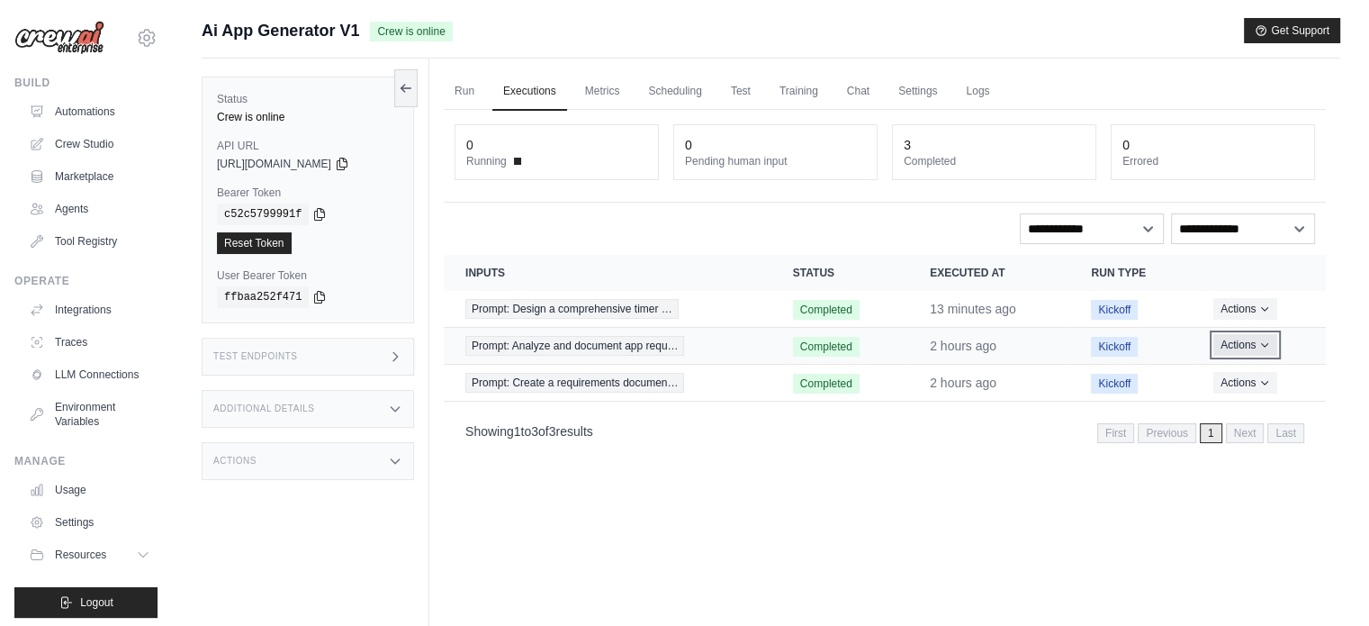
click at [1258, 338] on button "Actions" at bounding box center [1246, 345] width 64 height 22
click at [1265, 377] on link "View Details" at bounding box center [1246, 378] width 115 height 29
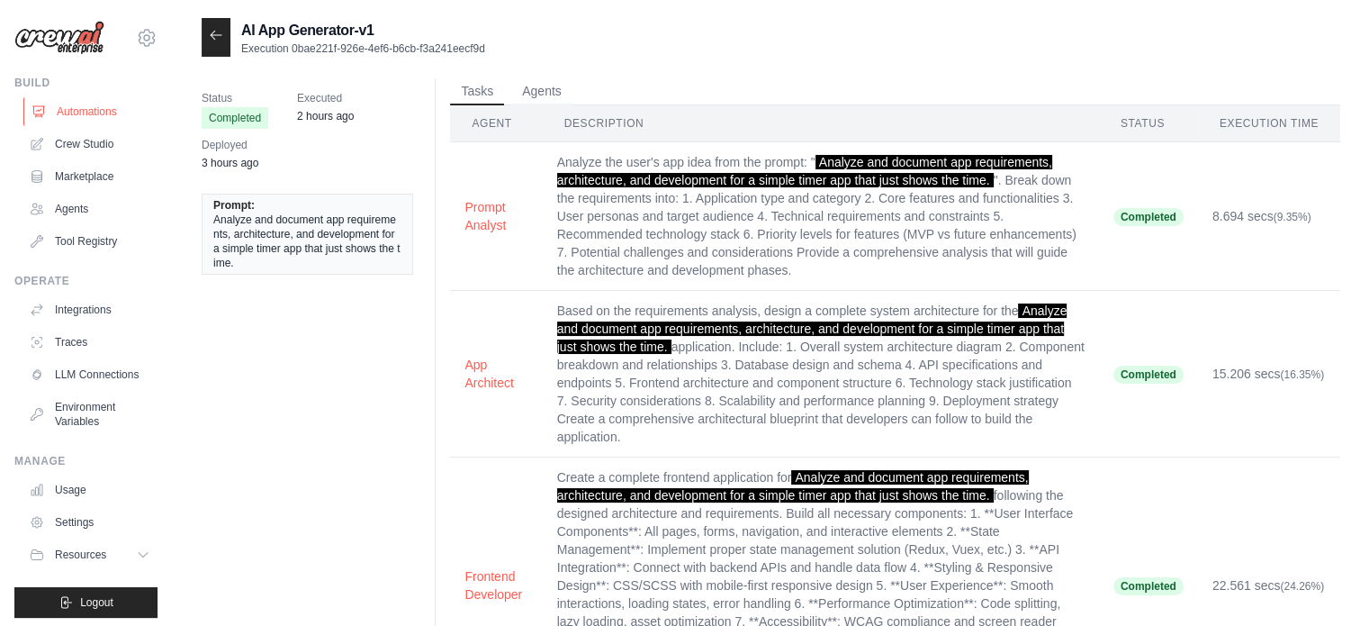
click at [86, 115] on link "Automations" at bounding box center [91, 111] width 136 height 29
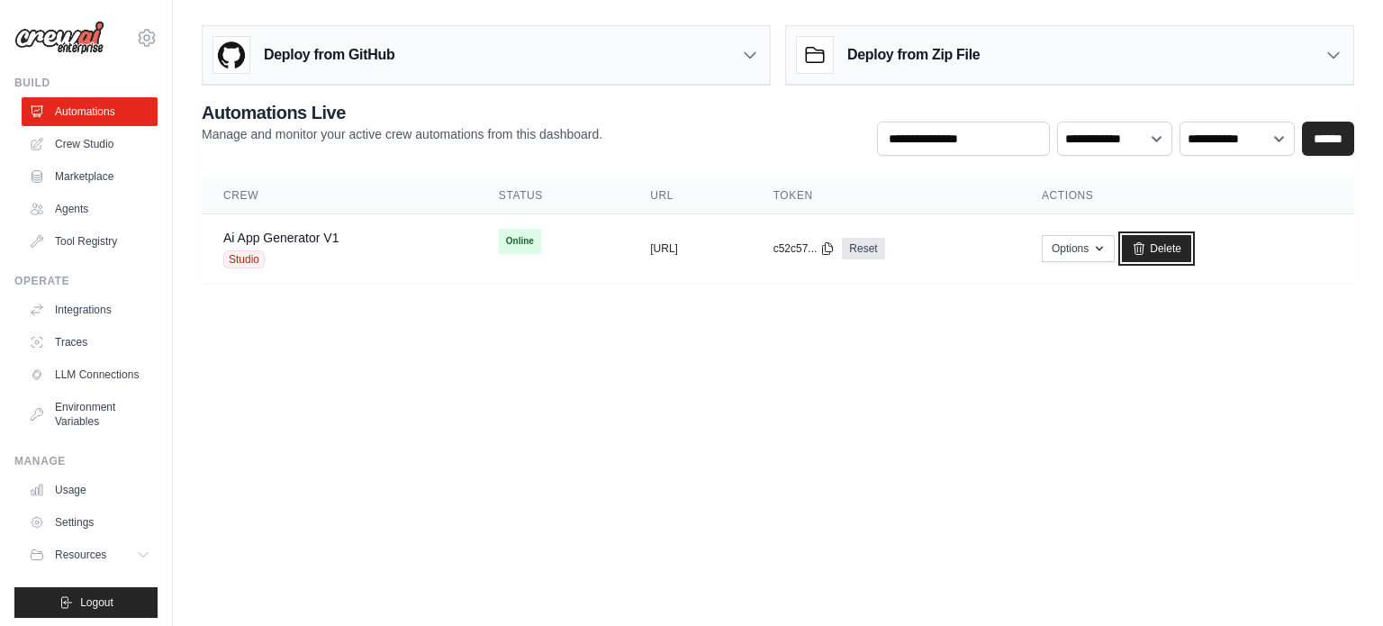
drag, startPoint x: 1239, startPoint y: 242, endPoint x: 781, endPoint y: 55, distance: 494.2
click at [1191, 242] on link "Delete" at bounding box center [1156, 248] width 69 height 27
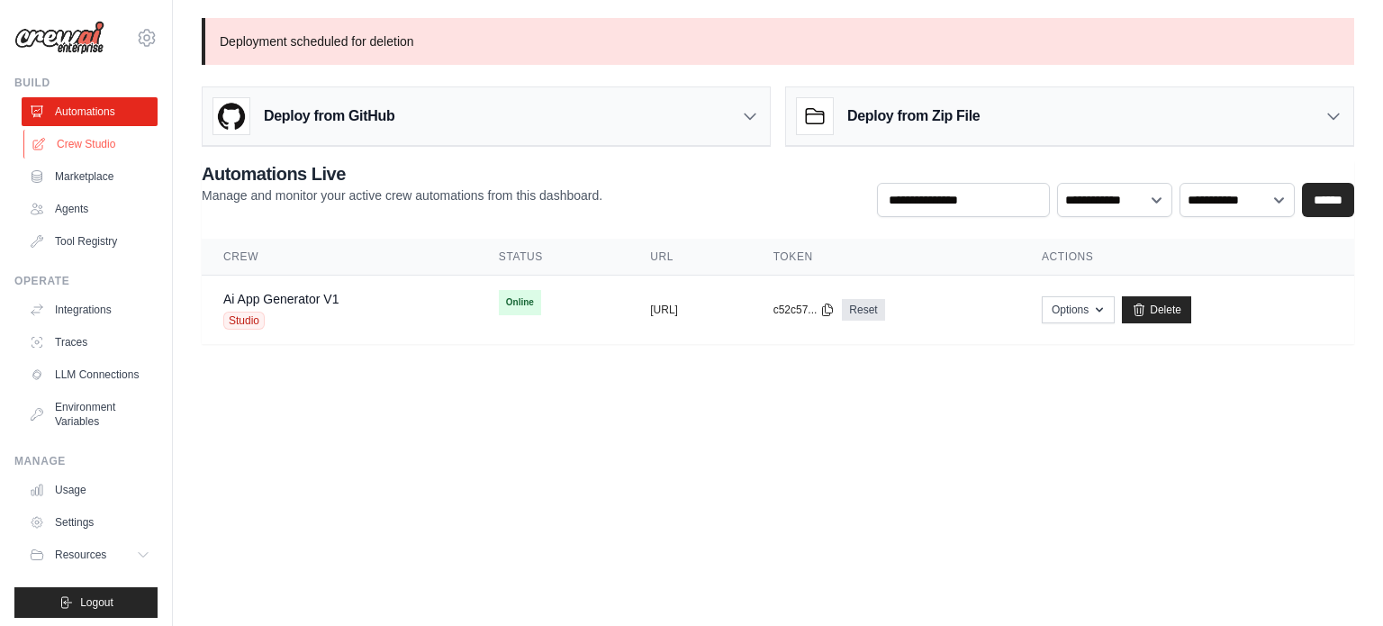
click at [62, 140] on link "Crew Studio" at bounding box center [91, 144] width 136 height 29
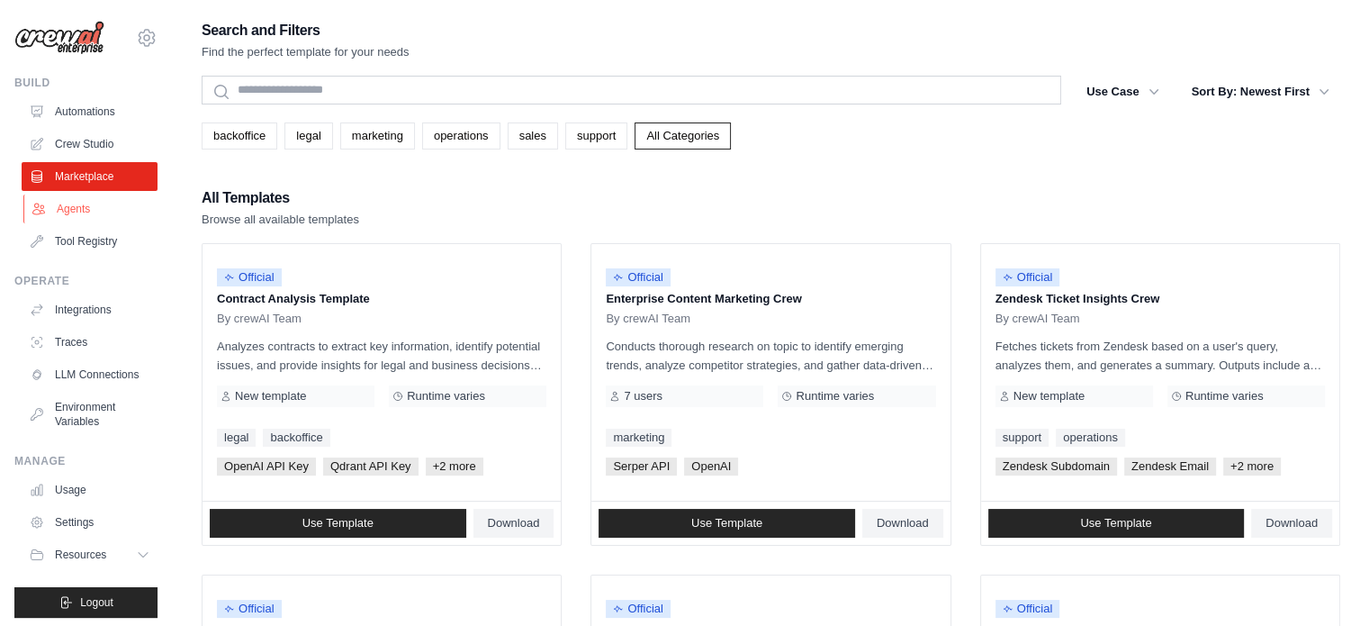
click at [86, 203] on link "Agents" at bounding box center [91, 208] width 136 height 29
click at [108, 140] on link "Crew Studio" at bounding box center [91, 144] width 136 height 29
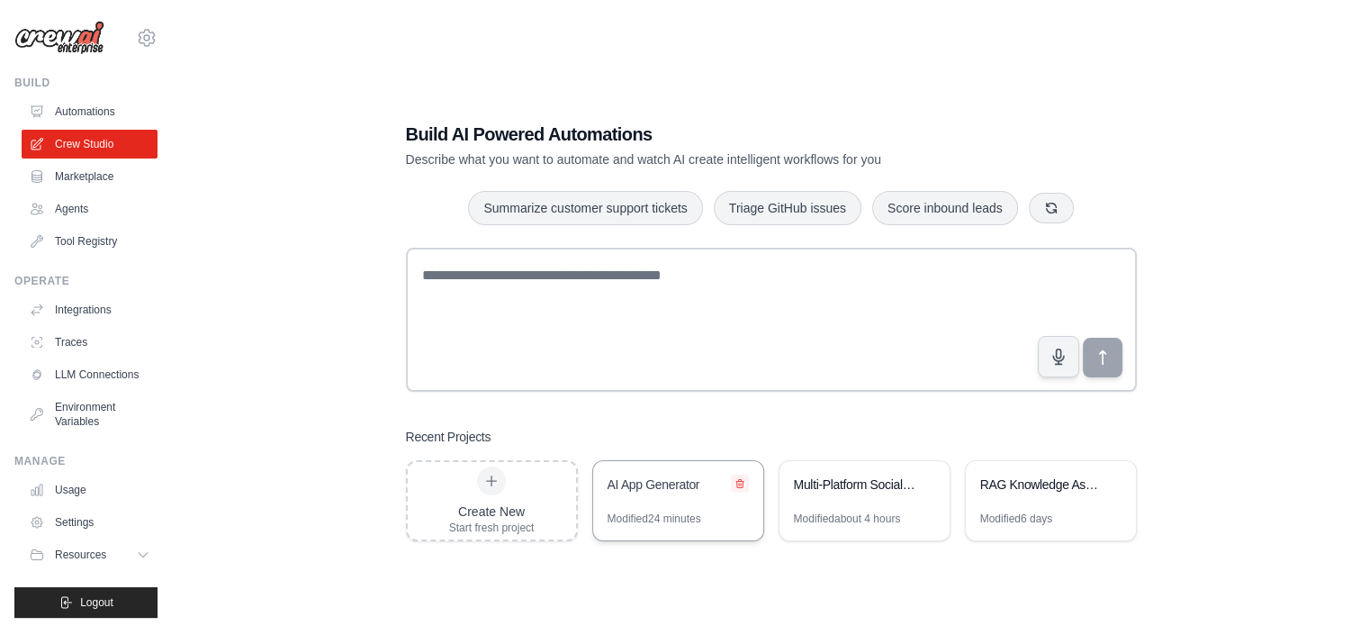
click at [744, 483] on icon at bounding box center [740, 483] width 11 height 11
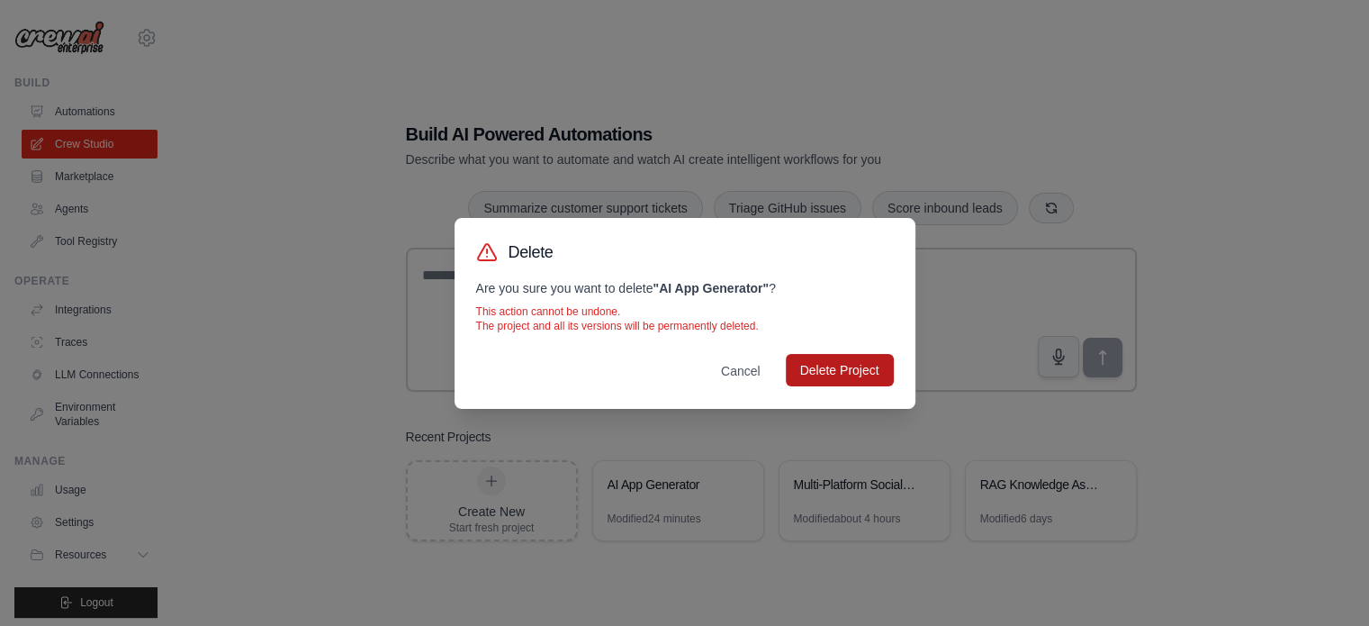
click at [879, 362] on button "Delete Project" at bounding box center [840, 370] width 108 height 32
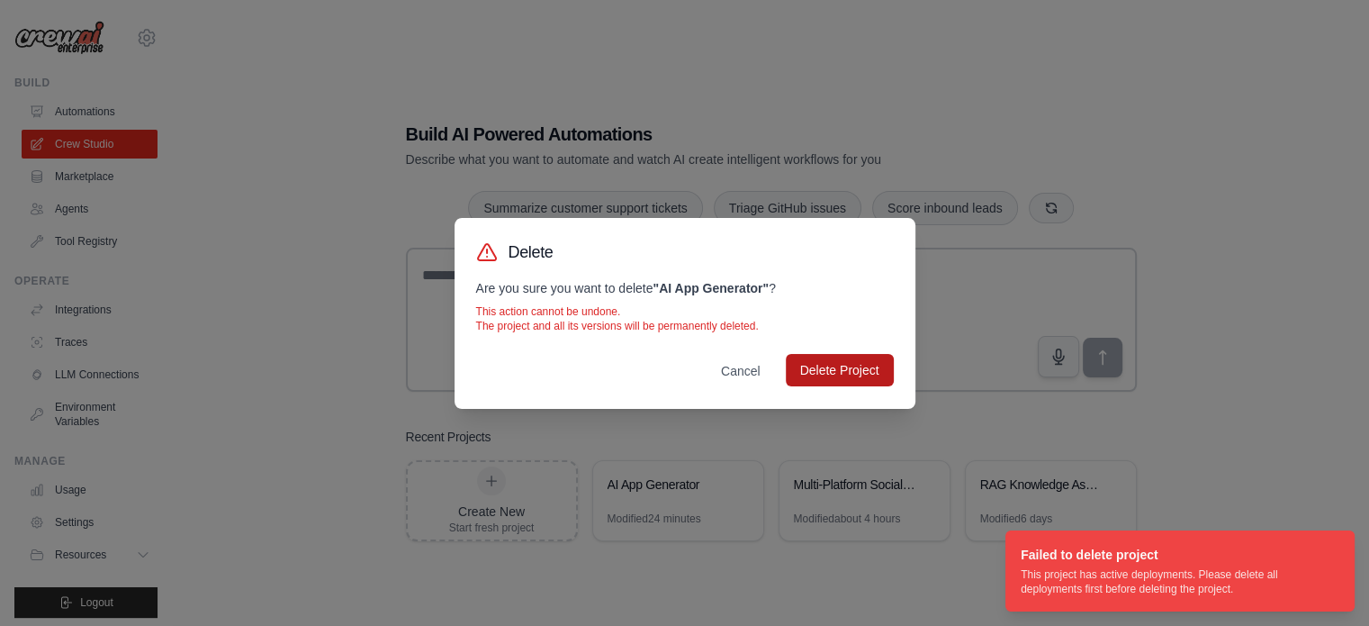
click at [817, 367] on button "Delete Project" at bounding box center [840, 370] width 108 height 32
click at [757, 372] on button "Cancel" at bounding box center [741, 370] width 68 height 32
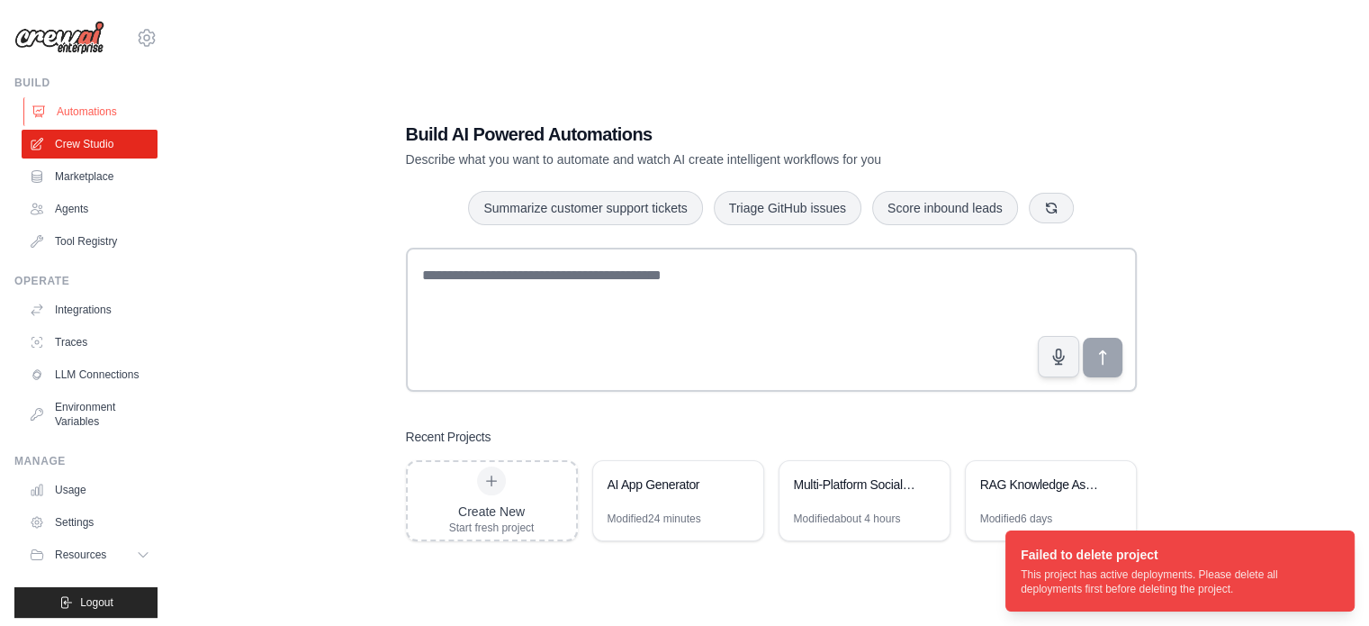
click at [54, 114] on link "Automations" at bounding box center [91, 111] width 136 height 29
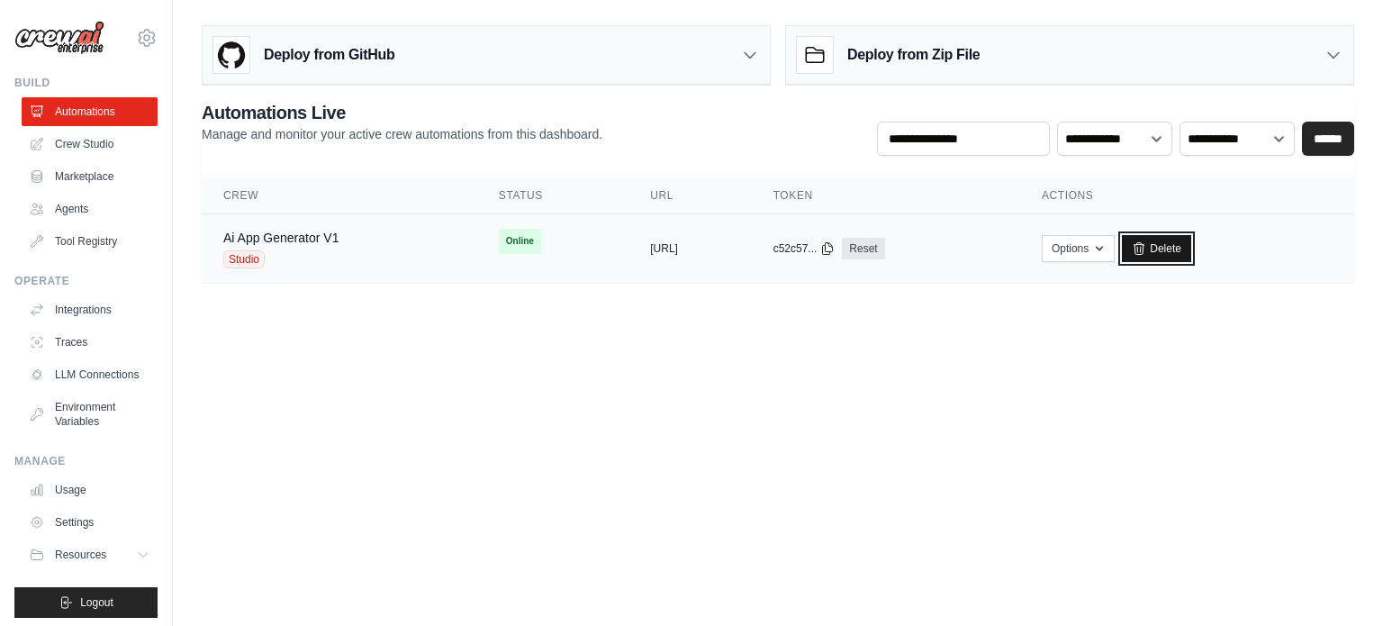
click at [1191, 244] on link "Delete" at bounding box center [1156, 248] width 69 height 27
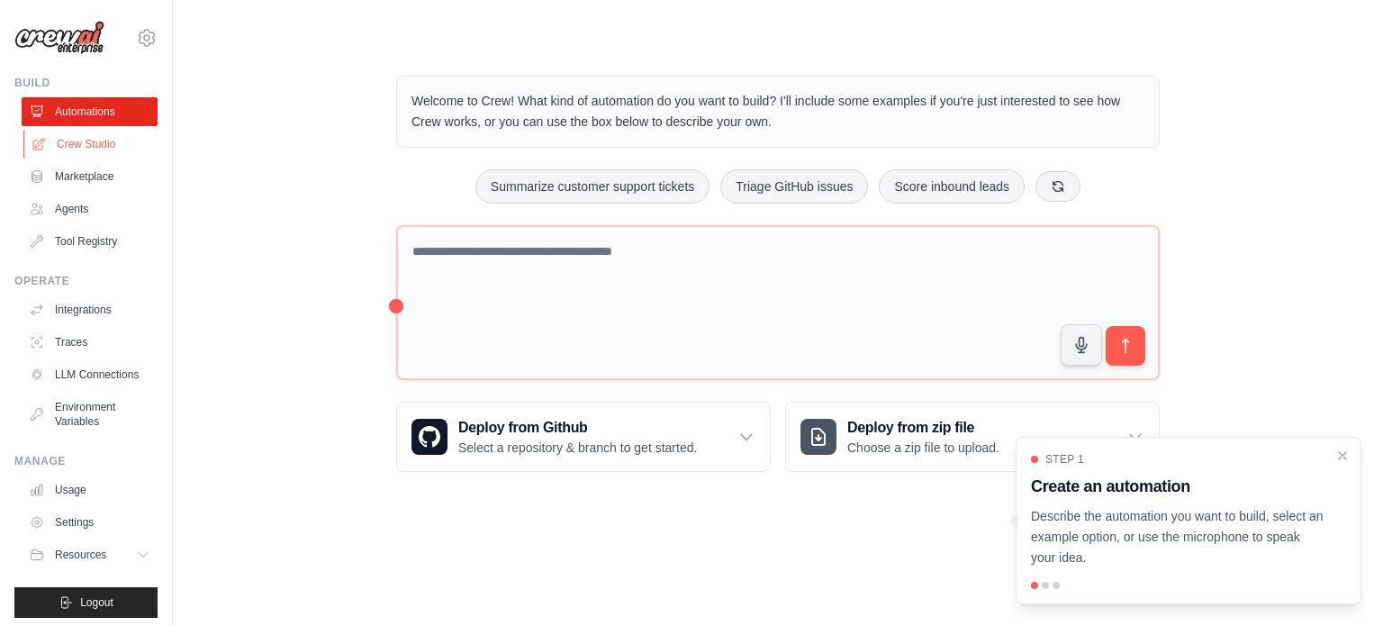
click at [90, 155] on link "Crew Studio" at bounding box center [91, 144] width 136 height 29
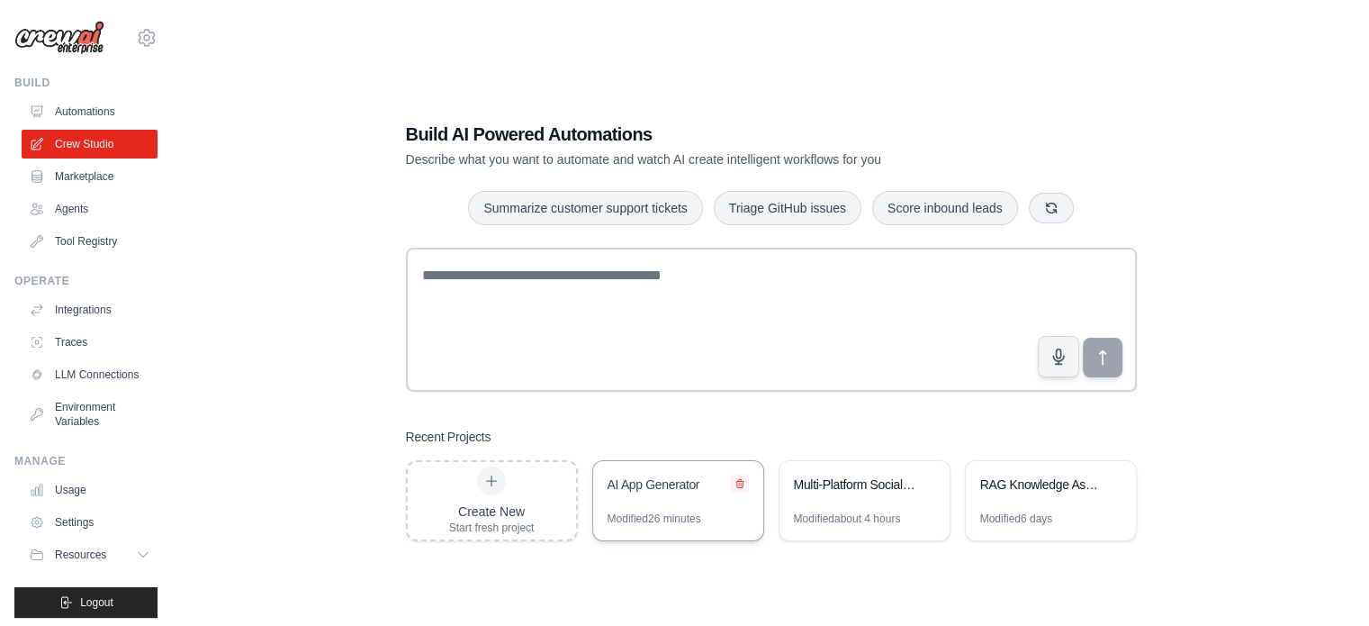
click at [734, 476] on button at bounding box center [740, 483] width 18 height 18
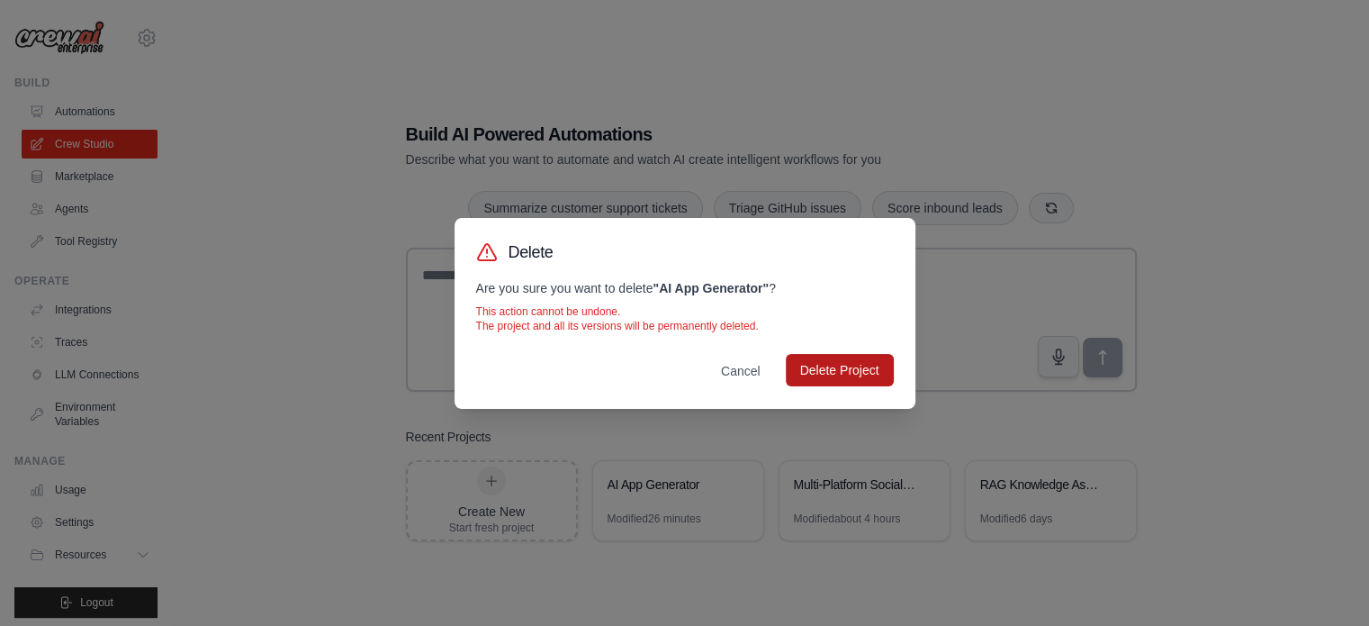
click at [844, 378] on button "Delete Project" at bounding box center [840, 370] width 108 height 32
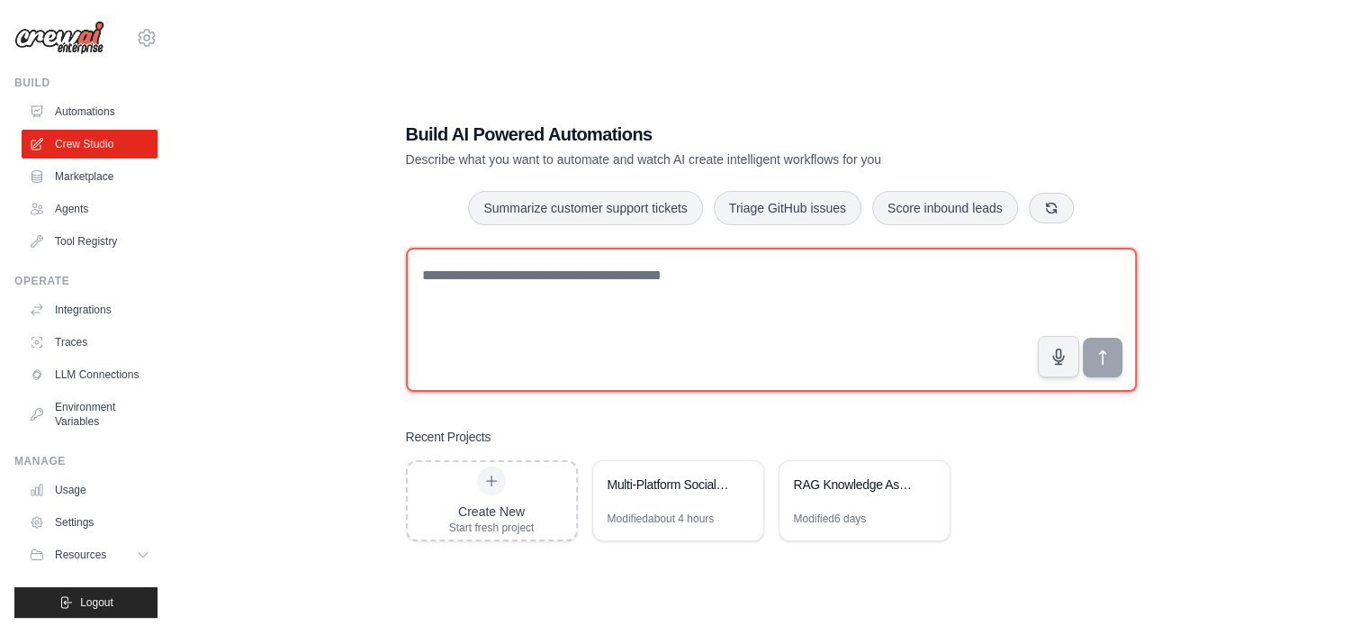
click at [514, 299] on textarea at bounding box center [771, 320] width 731 height 144
click at [600, 273] on textarea "**********" at bounding box center [771, 320] width 731 height 144
click at [691, 273] on textarea "**********" at bounding box center [771, 320] width 731 height 144
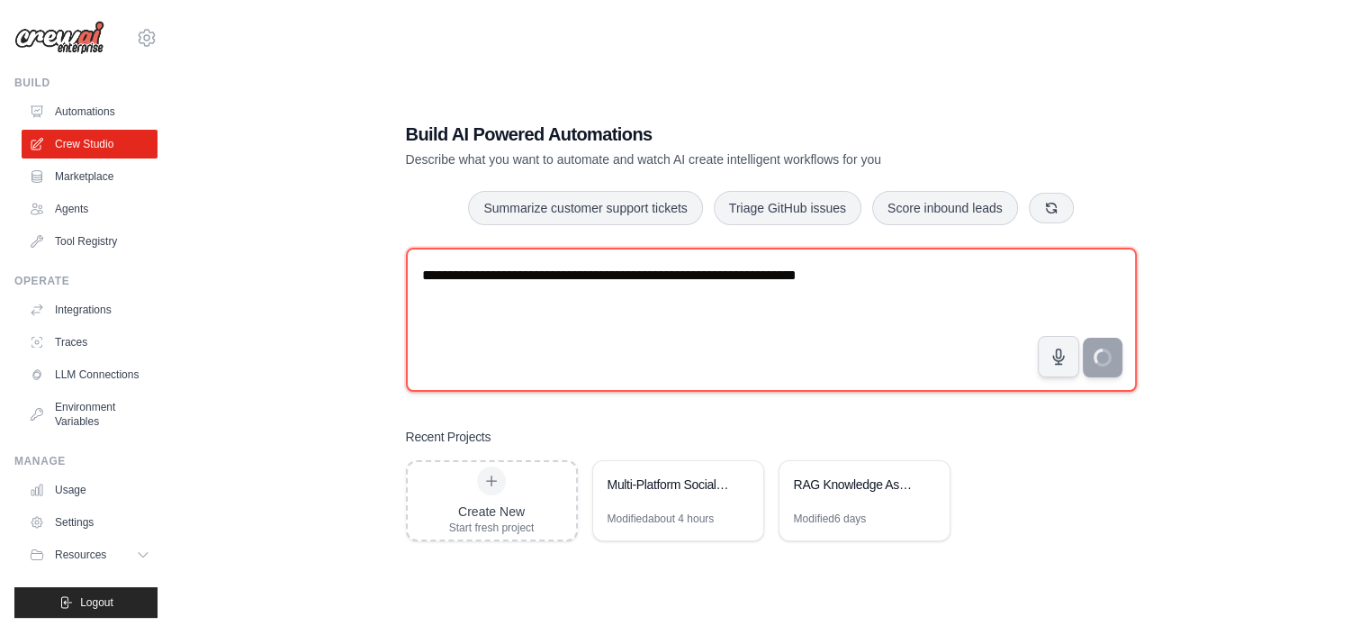
type textarea "**********"
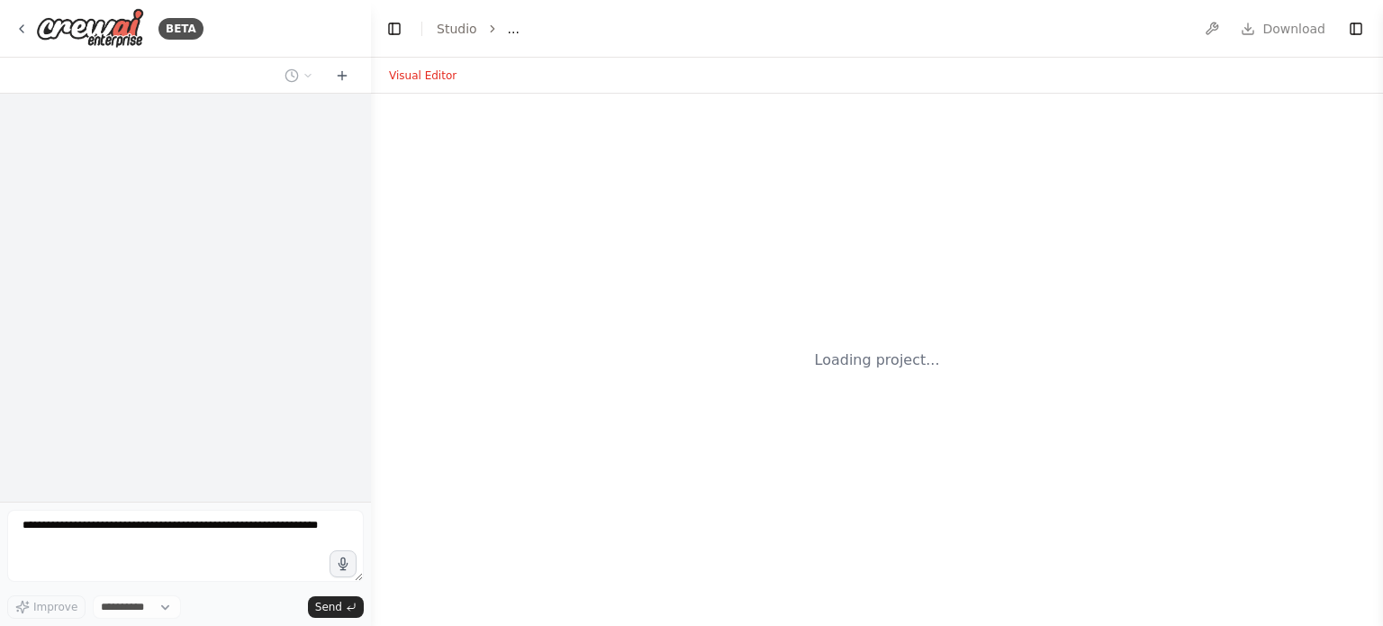
select select "****"
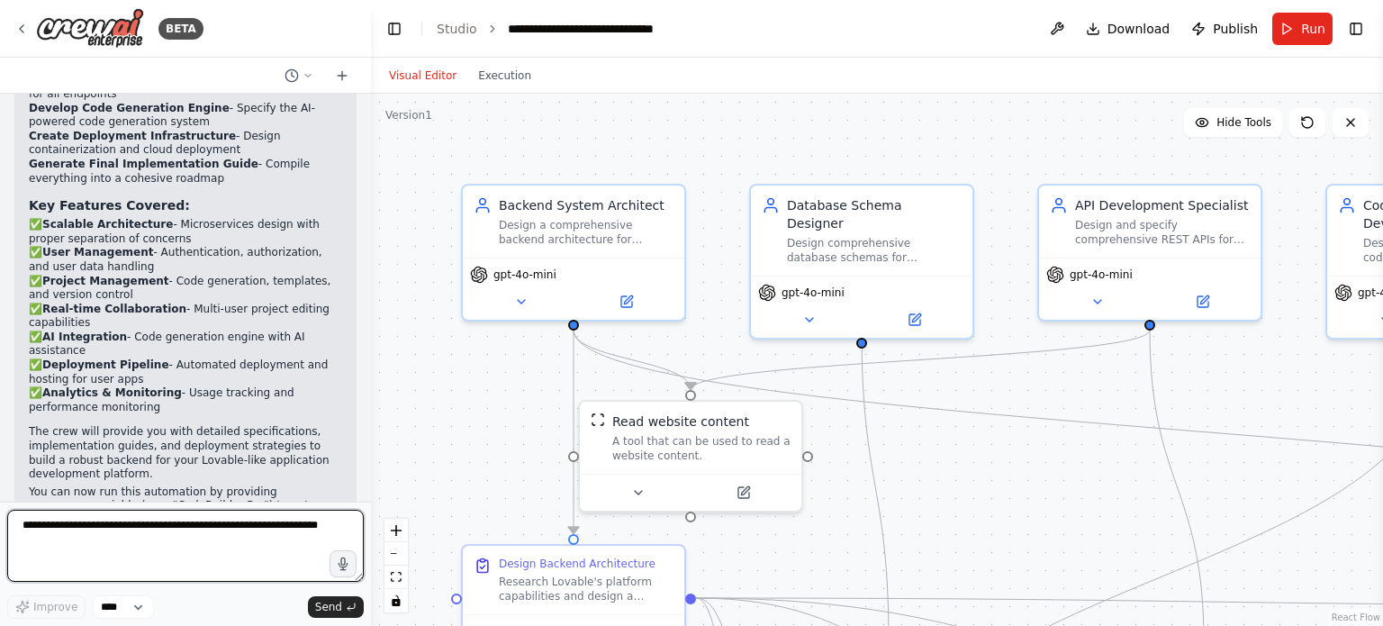
scroll to position [1852, 0]
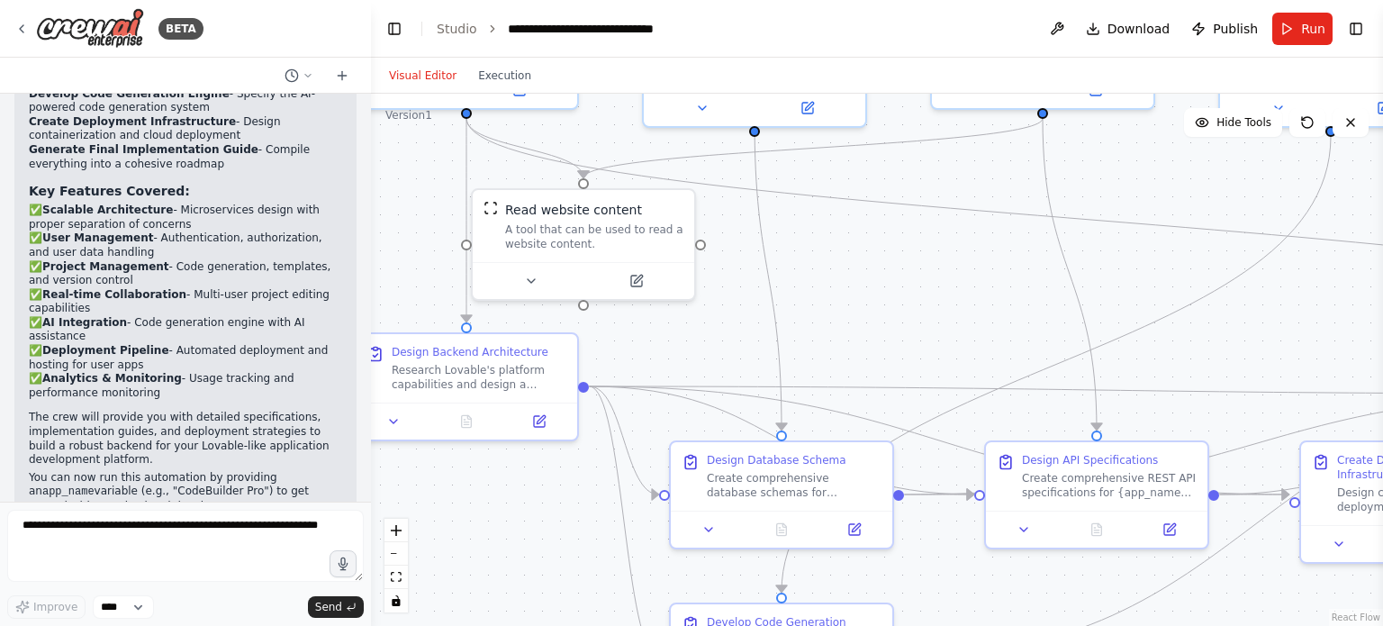
drag, startPoint x: 462, startPoint y: 442, endPoint x: 346, endPoint y: 222, distance: 248.5
click at [346, 222] on div "BETA i want to create an app like lovable so give me the back end for it 12:14 …" at bounding box center [691, 313] width 1383 height 626
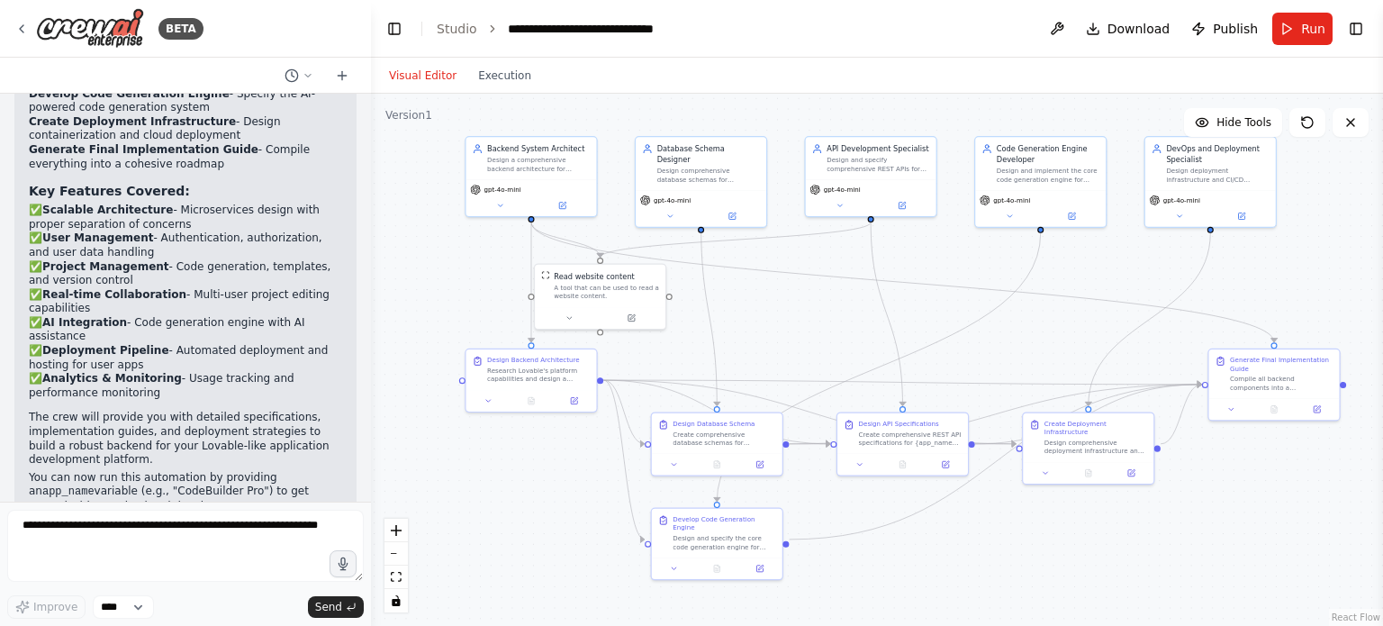
drag, startPoint x: 826, startPoint y: 329, endPoint x: 833, endPoint y: 341, distance: 14.5
click at [832, 339] on div ".deletable-edge-delete-btn { width: 20px; height: 20px; border: 0px solid #ffff…" at bounding box center [877, 360] width 1012 height 532
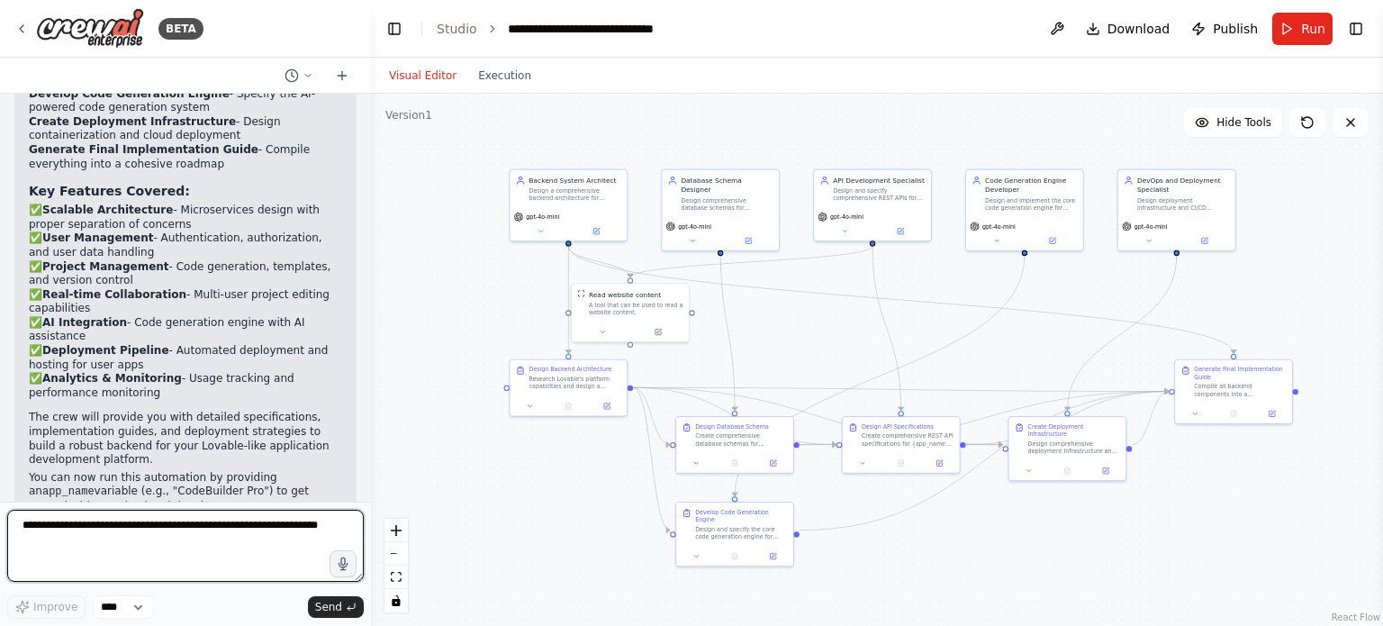
click at [257, 526] on textarea at bounding box center [185, 546] width 357 height 72
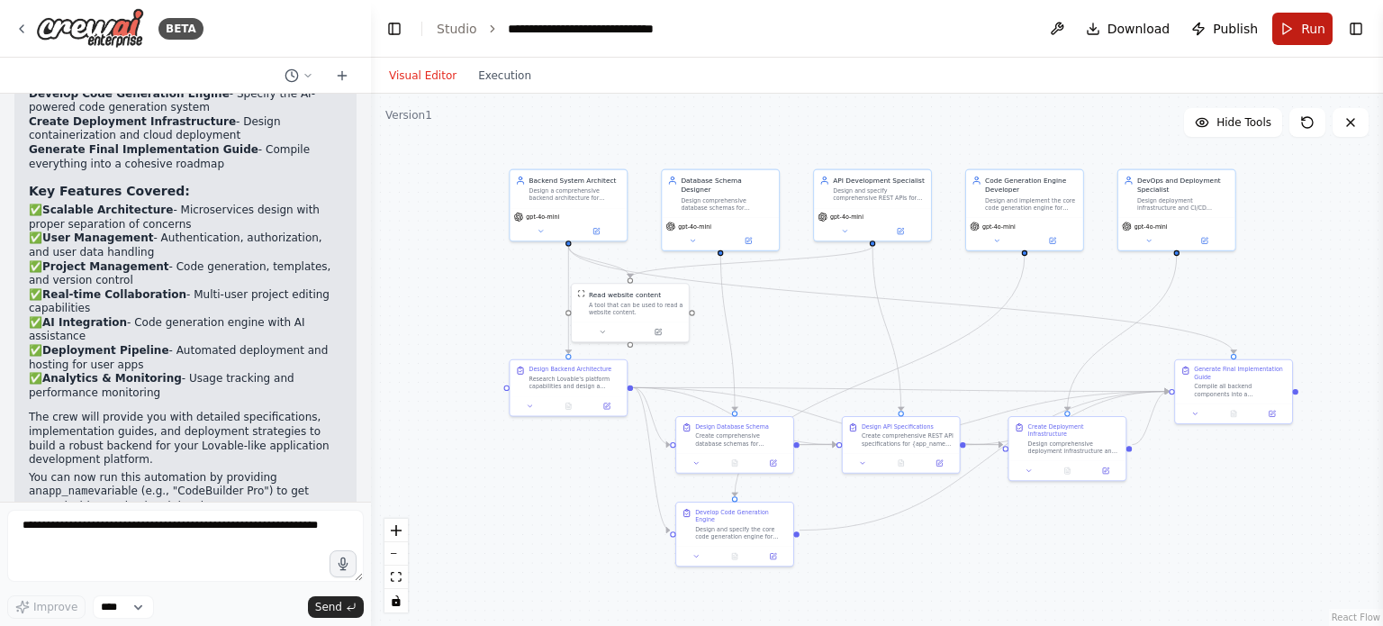
click at [1292, 32] on button "Run" at bounding box center [1302, 29] width 60 height 32
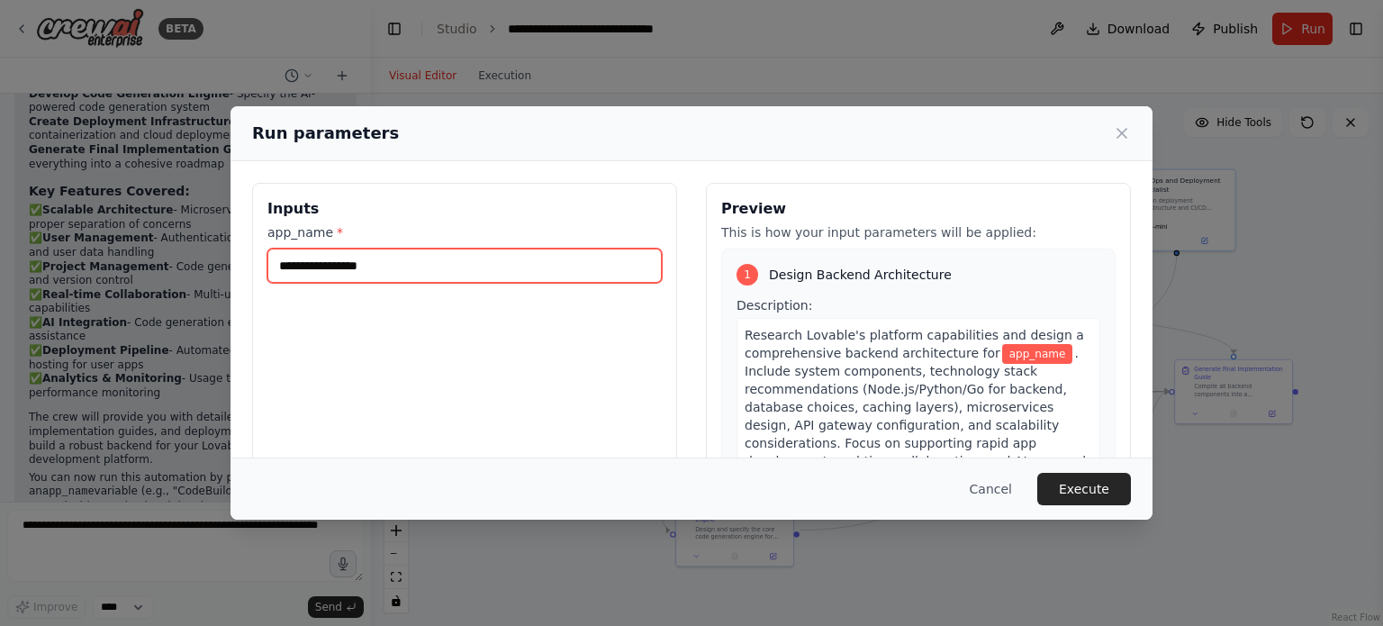
click at [519, 256] on input "app_name *" at bounding box center [464, 265] width 394 height 34
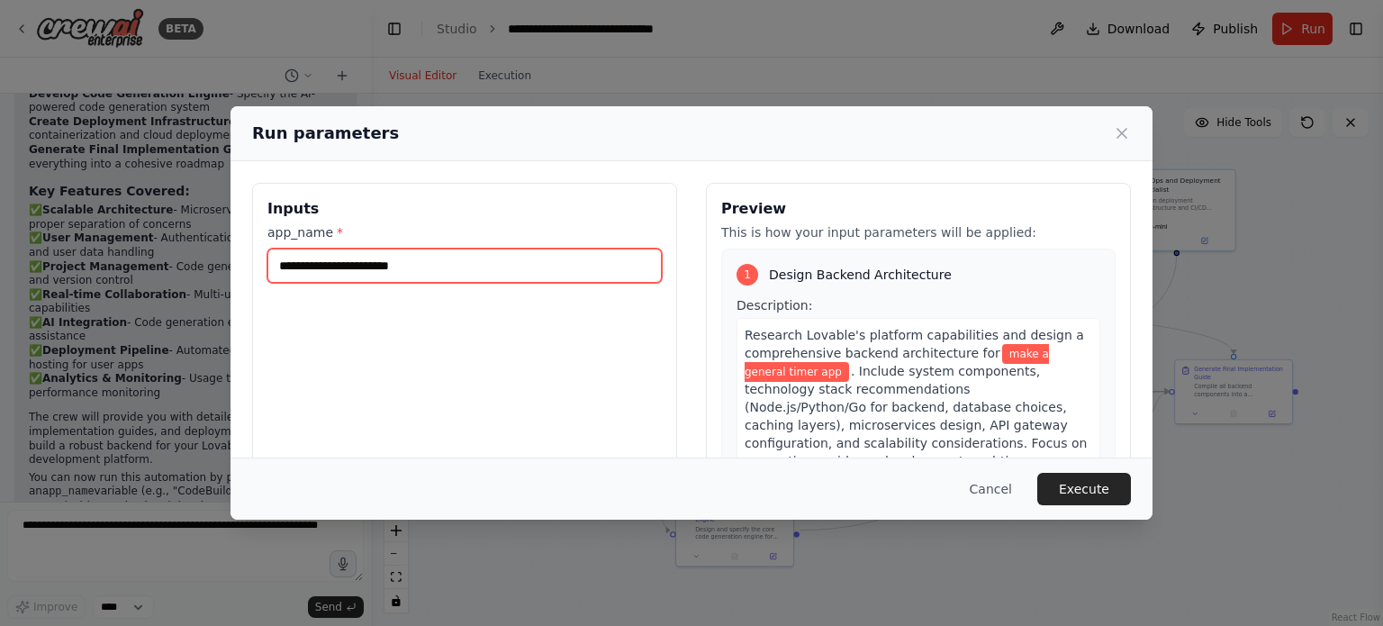
type input "**********"
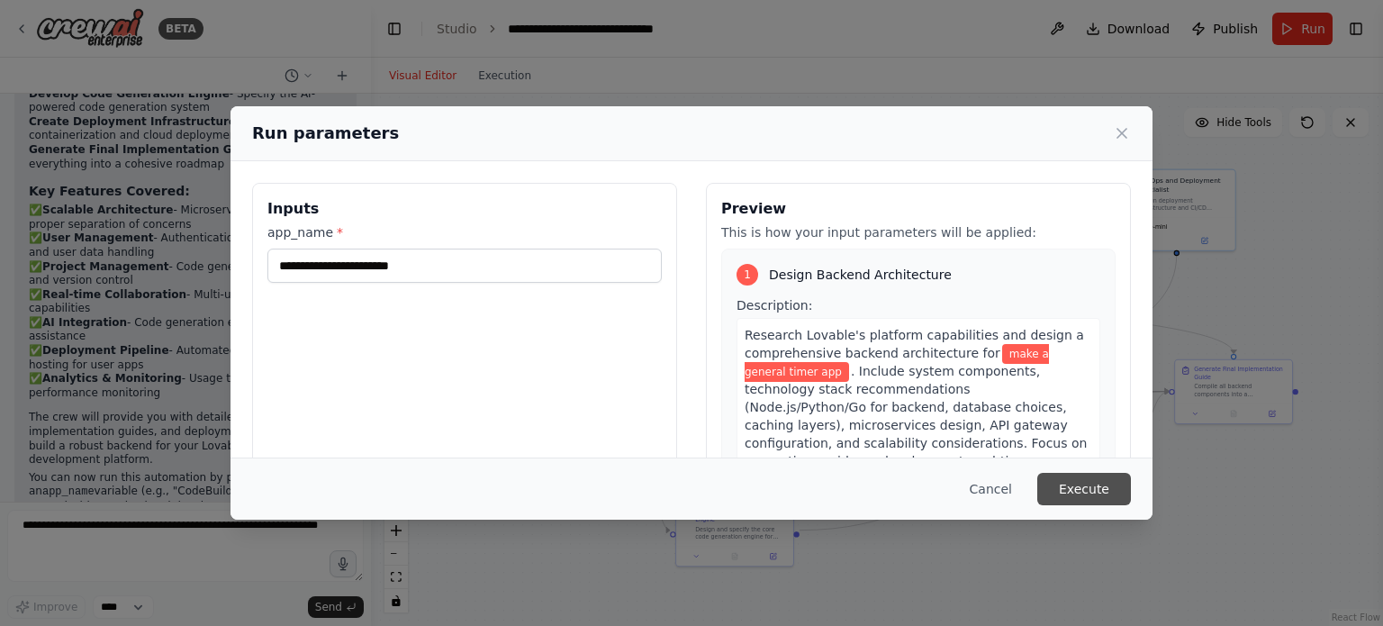
click at [1086, 485] on button "Execute" at bounding box center [1084, 489] width 94 height 32
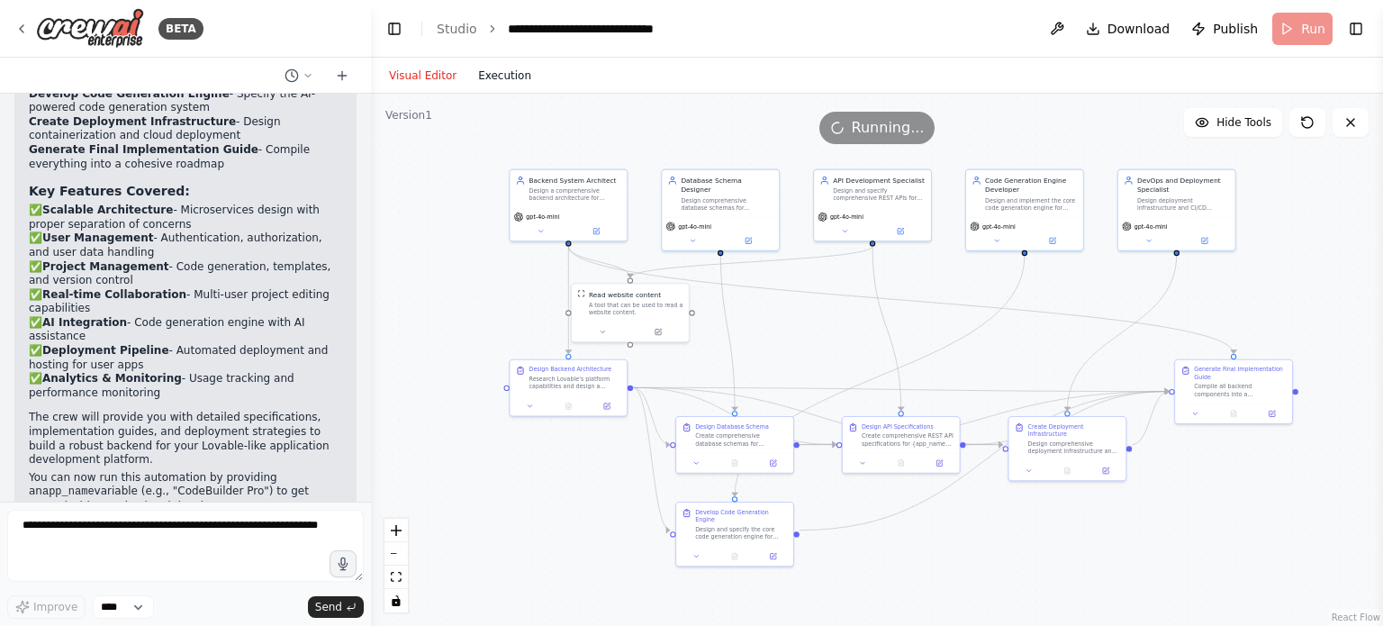
click at [492, 77] on button "Execution" at bounding box center [504, 76] width 75 height 22
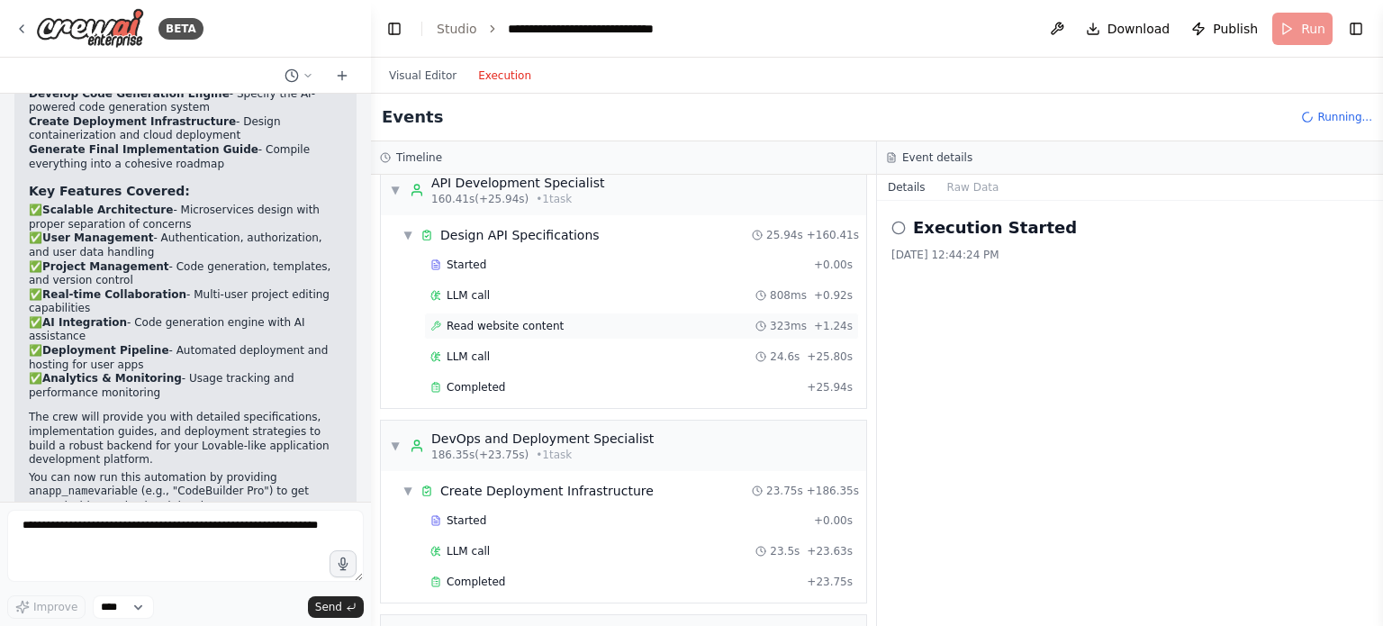
scroll to position [3788, 0]
click at [478, 574] on span "Completed" at bounding box center [476, 581] width 59 height 14
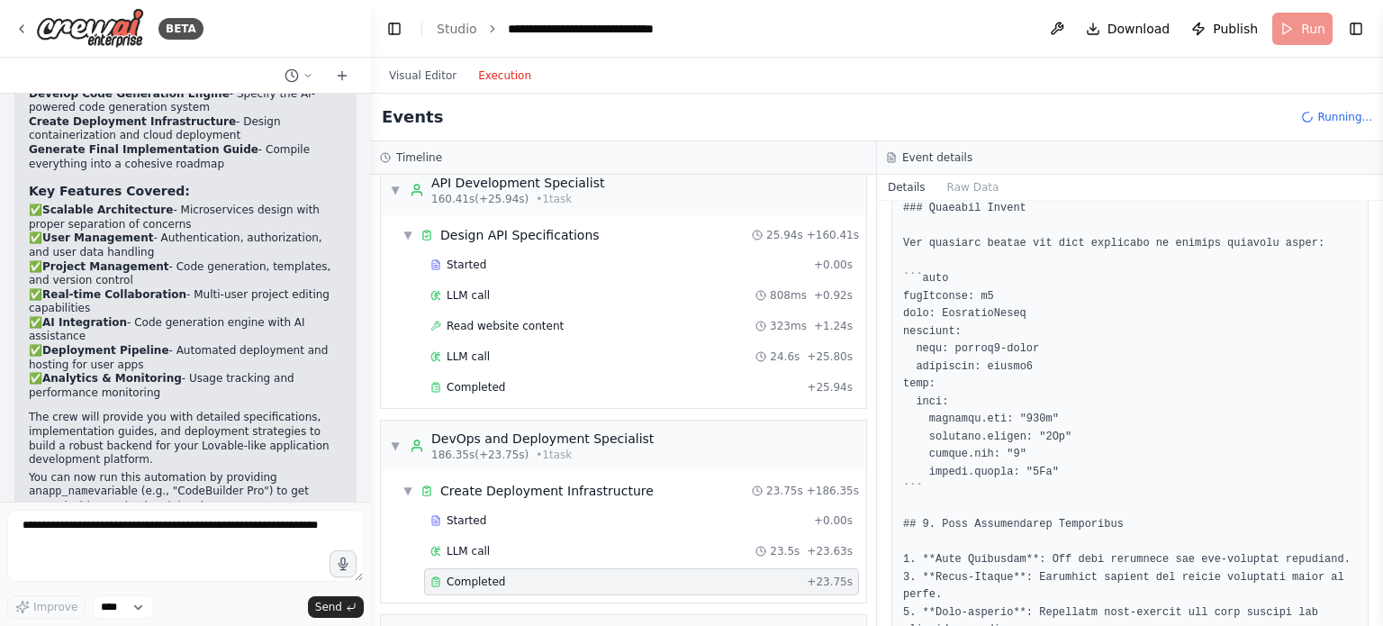
scroll to position [5103, 0]
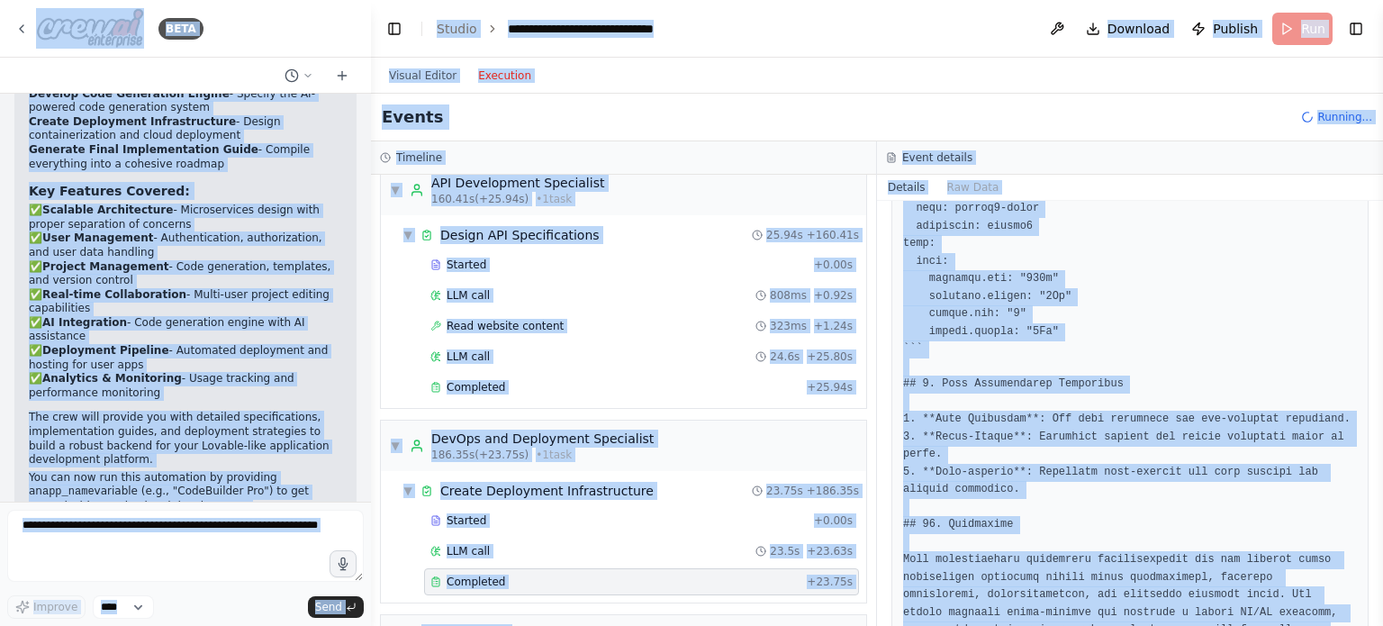
type textarea "**********"
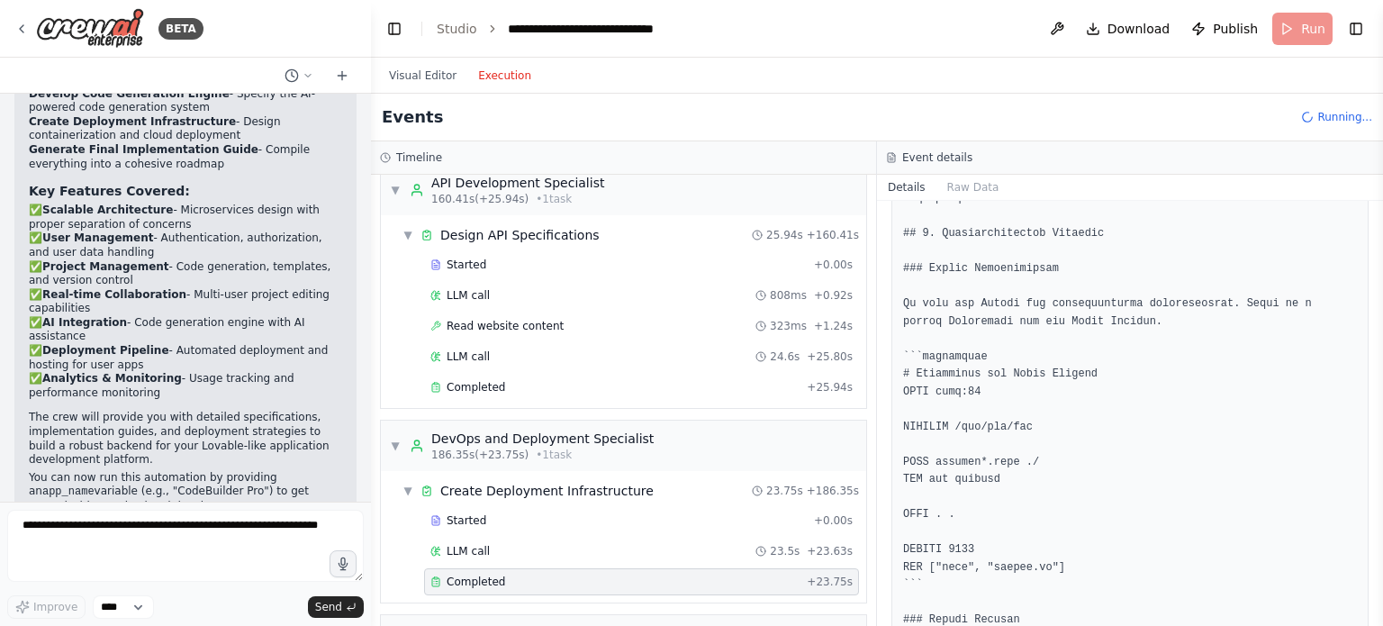
scroll to position [0, 0]
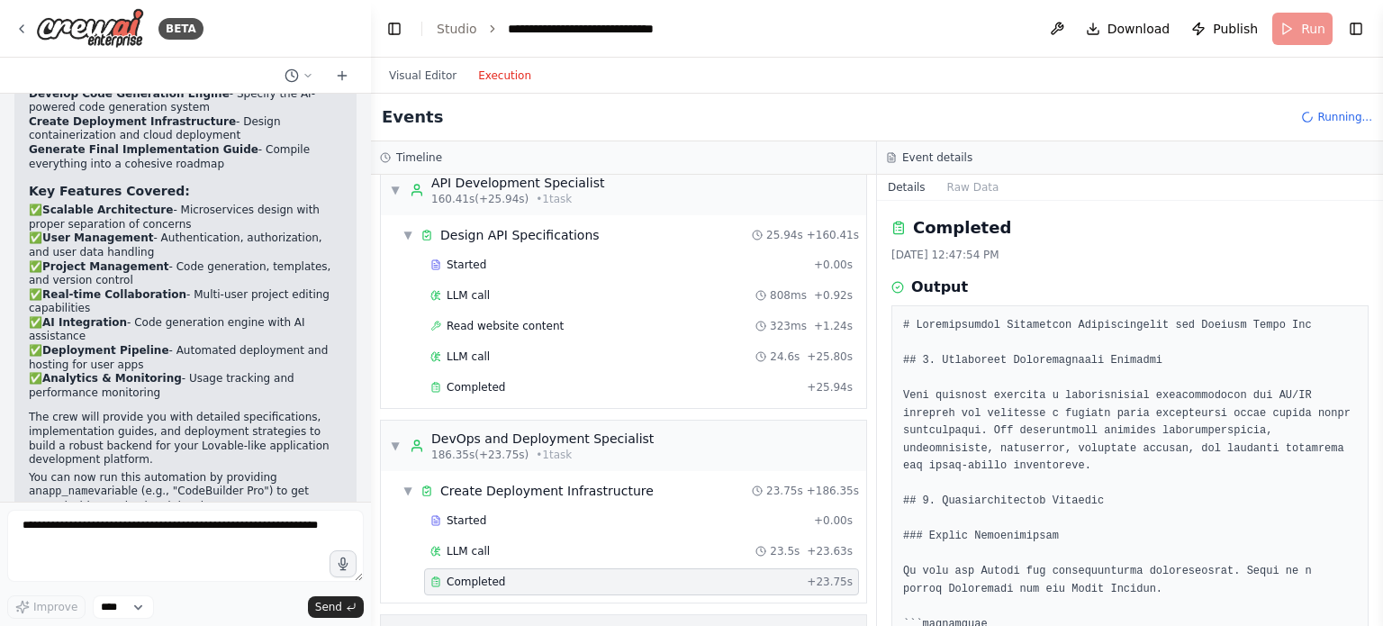
click at [395, 625] on span "▶" at bounding box center [394, 633] width 8 height 14
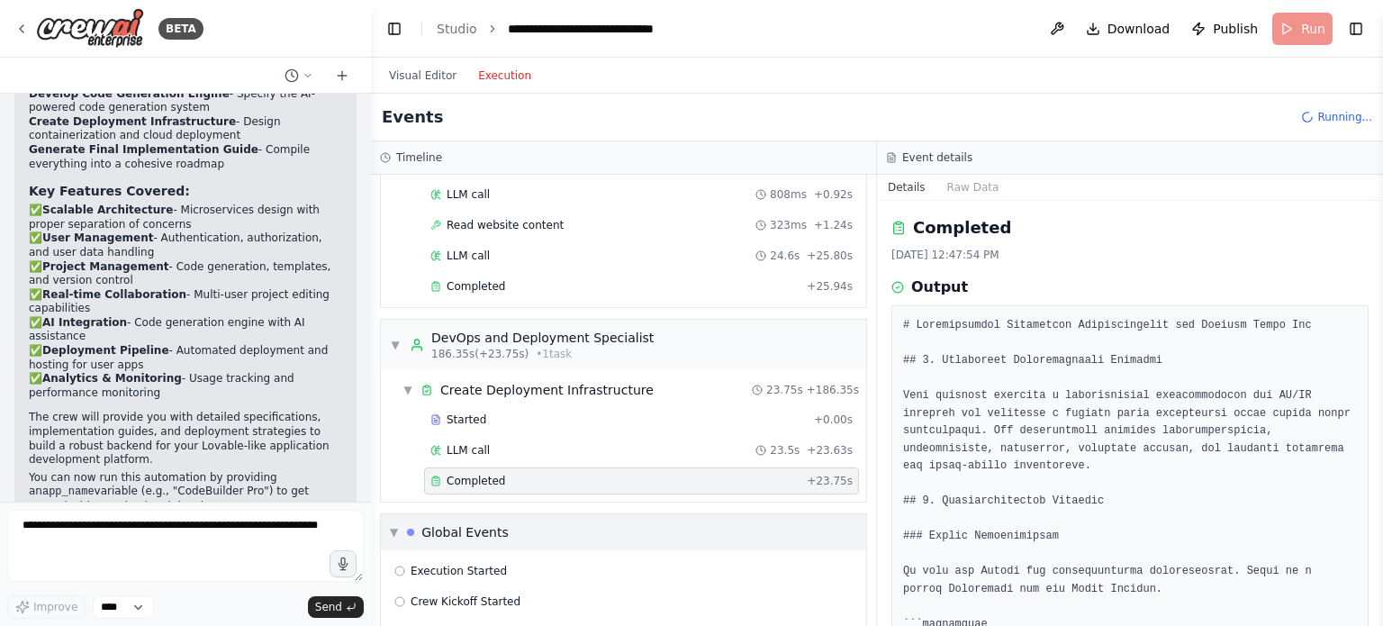
click at [449, 523] on div "Global Events" at bounding box center [464, 532] width 87 height 18
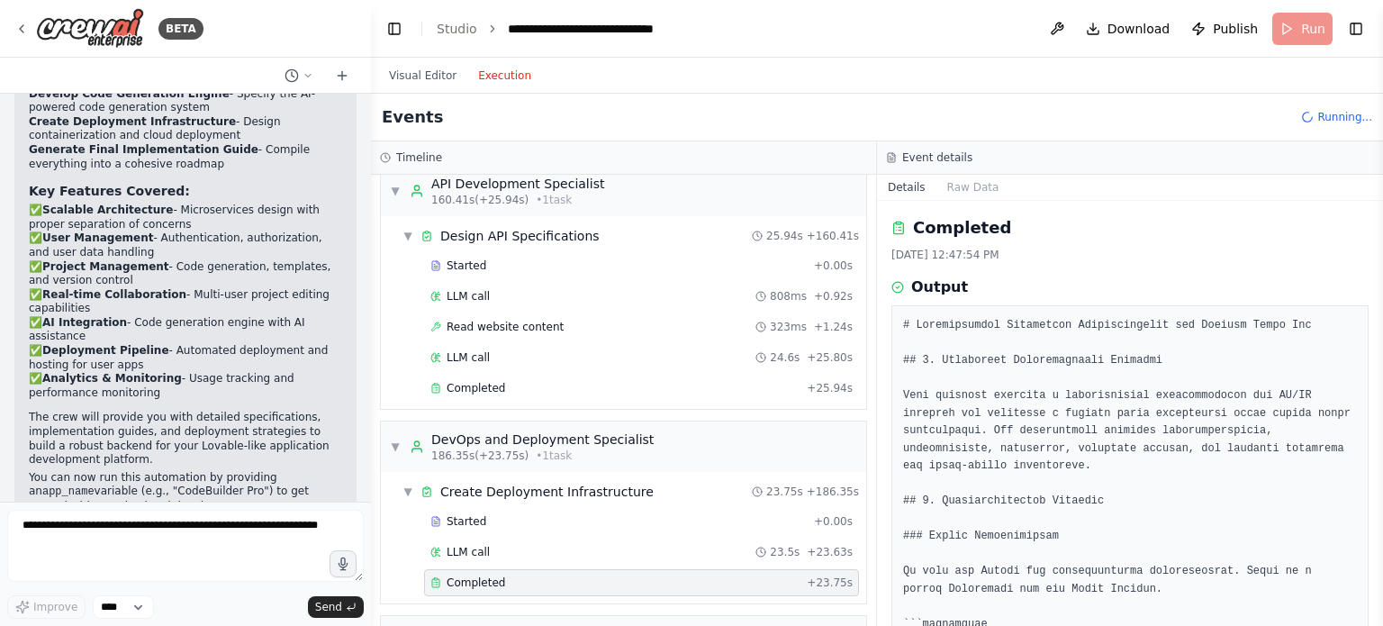
scroll to position [3849, 0]
click at [1227, 21] on span "Publish" at bounding box center [1235, 29] width 45 height 18
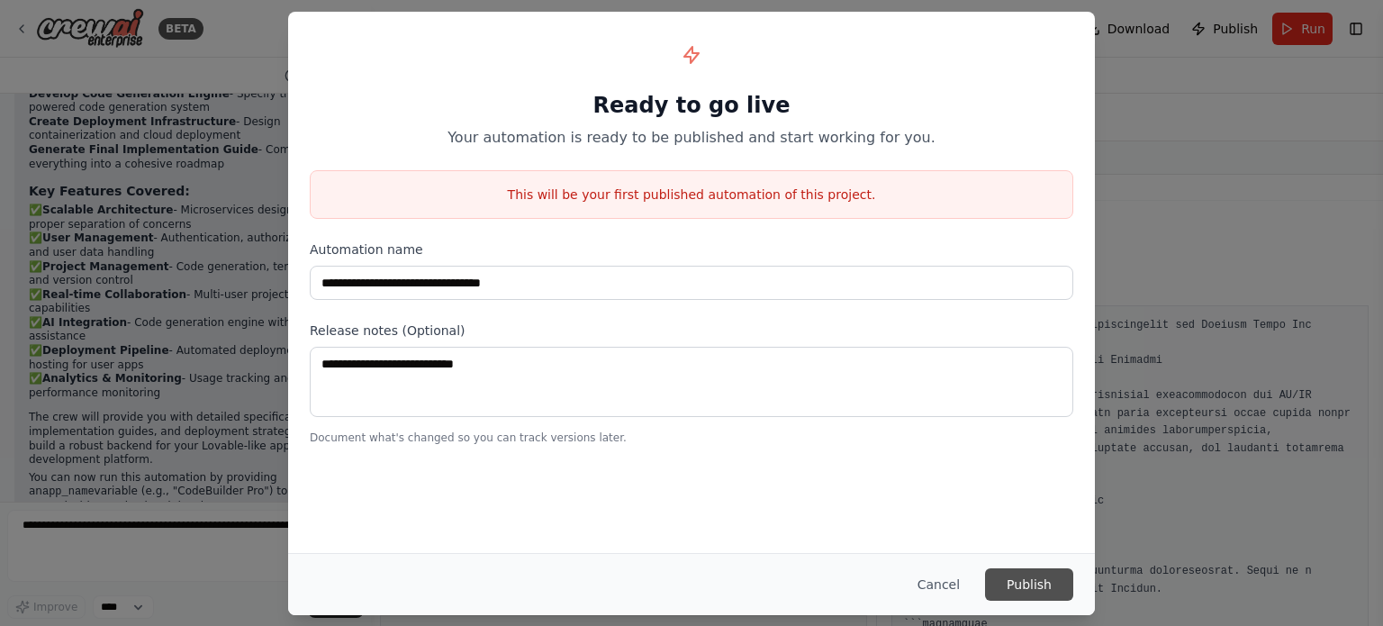
click at [1010, 590] on button "Publish" at bounding box center [1029, 584] width 88 height 32
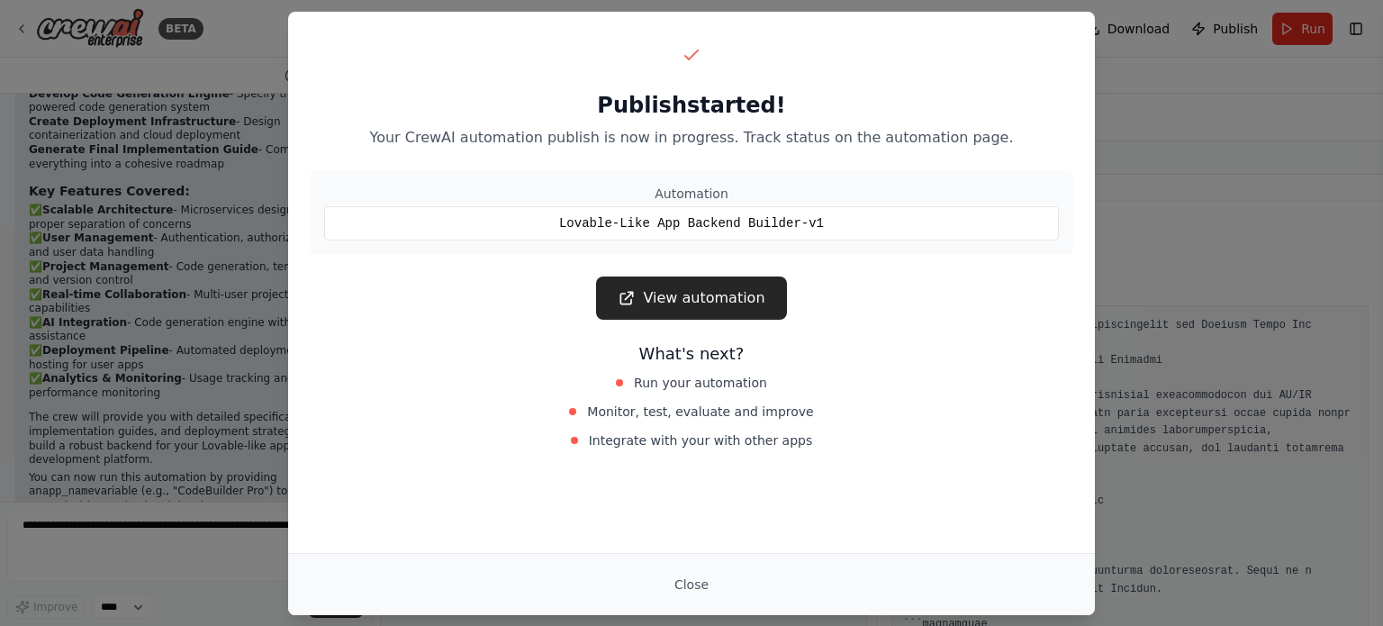
click at [1192, 235] on div "Publish started! Your CrewAI automation publish is now in progress. Track statu…" at bounding box center [691, 313] width 1383 height 626
